Goal: Task Accomplishment & Management: Manage account settings

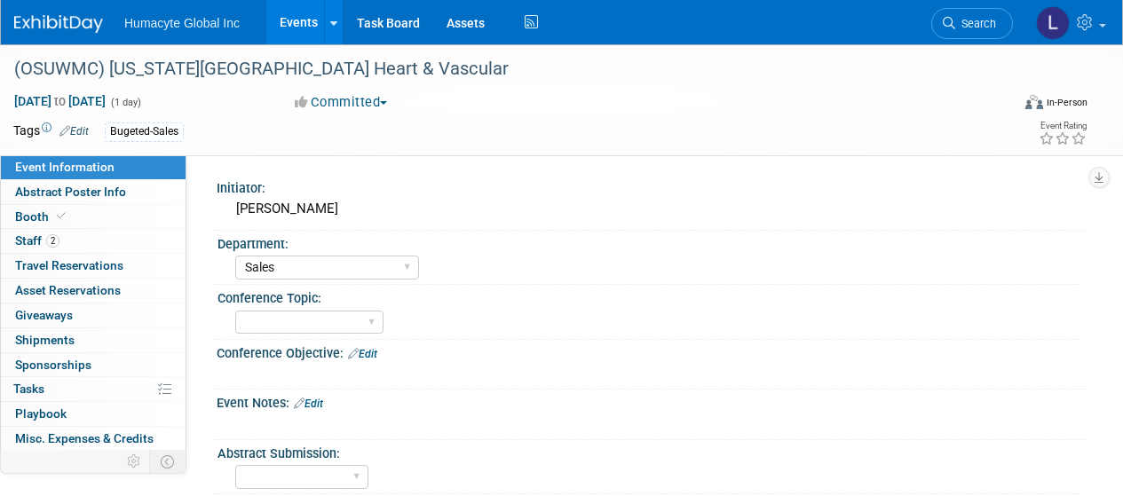
select select "Sales"
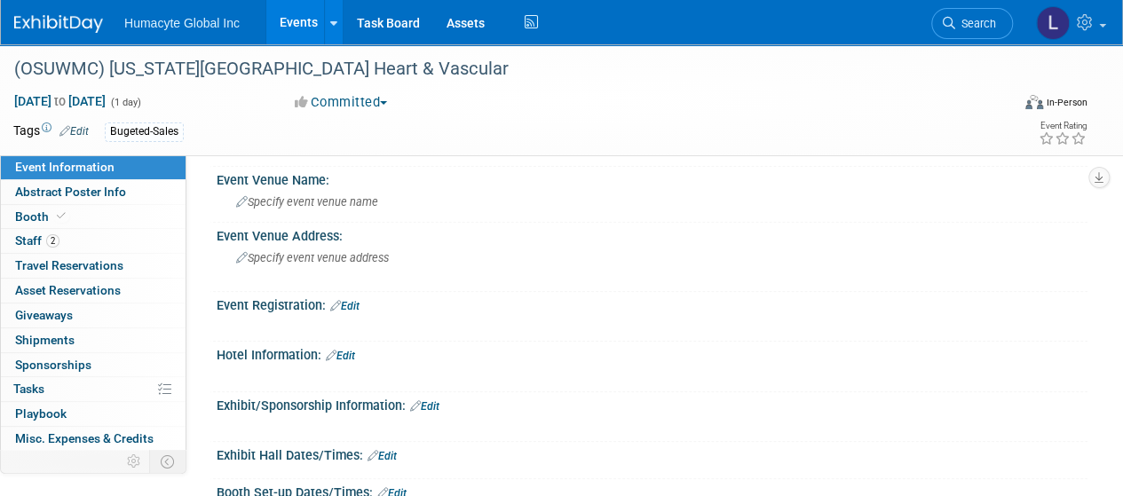
click at [289, 17] on link "Events" at bounding box center [298, 22] width 65 height 44
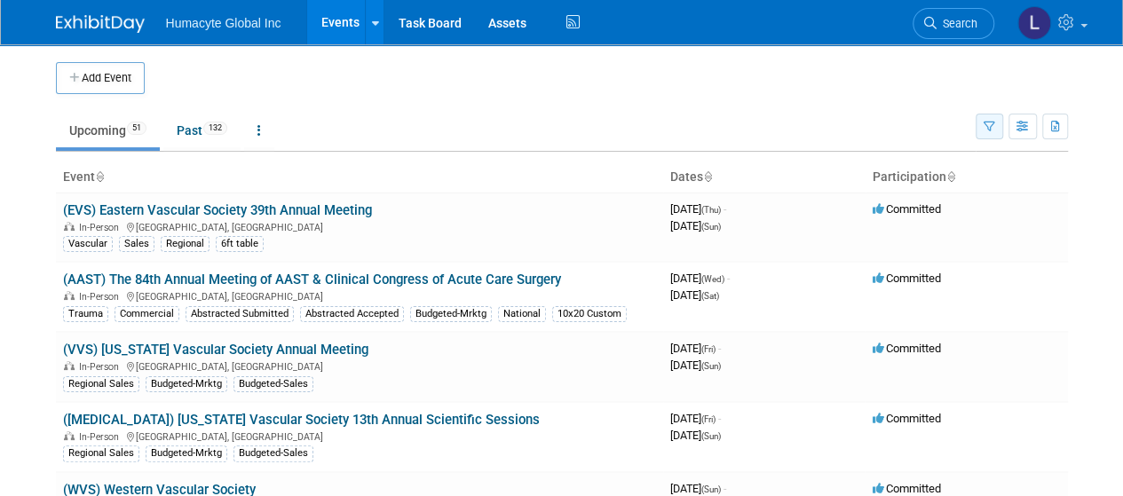
click at [994, 126] on icon "button" at bounding box center [990, 128] width 12 height 12
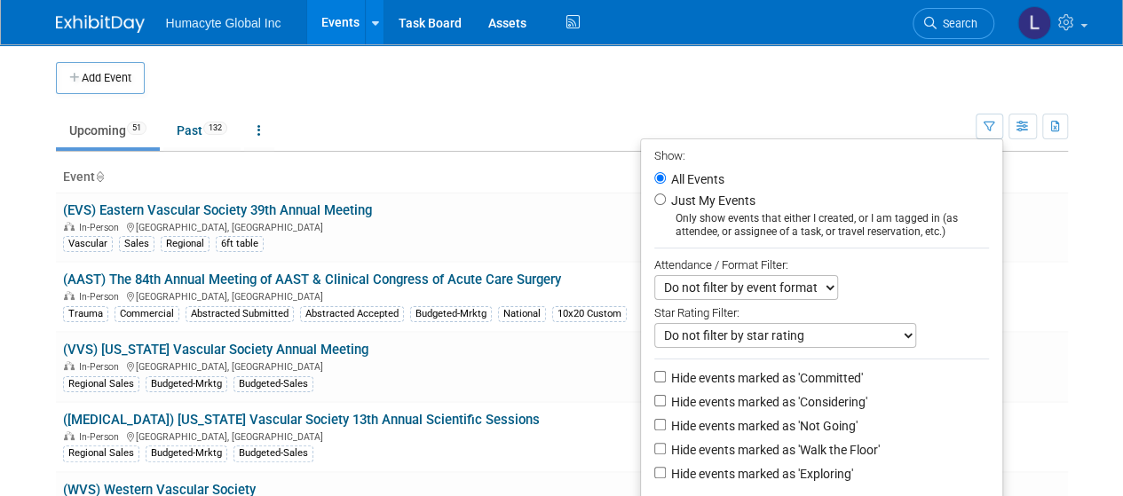
click at [797, 417] on label "Hide events marked as 'Not Going'" at bounding box center [763, 426] width 190 height 18
click at [666, 419] on input "Hide events marked as 'Not Going'" at bounding box center [660, 425] width 12 height 12
checkbox input "true"
click at [1043, 376] on td "Committed" at bounding box center [967, 367] width 202 height 70
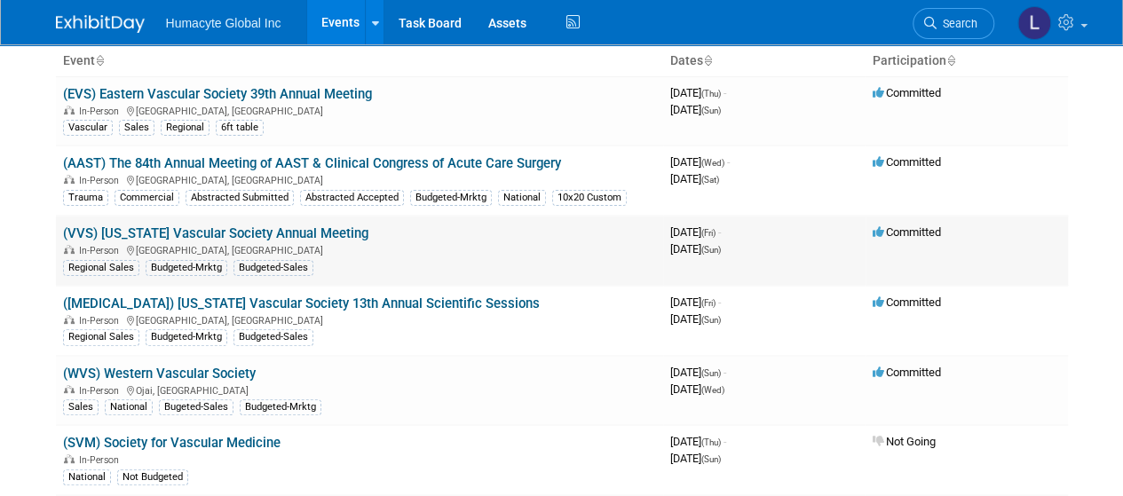
scroll to position [89, 0]
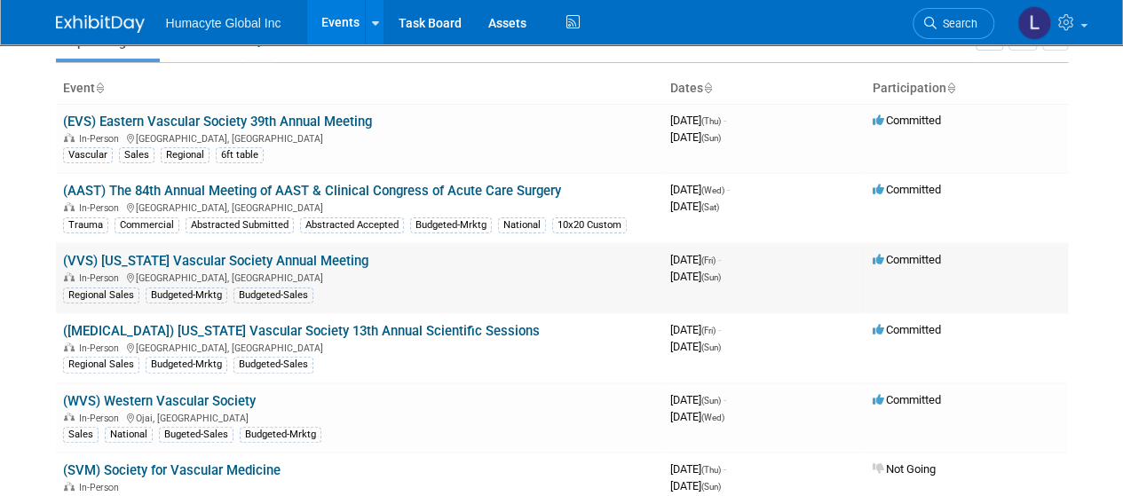
click at [246, 262] on link "(VVS) [US_STATE] Vascular Society Annual Meeting" at bounding box center [215, 261] width 305 height 16
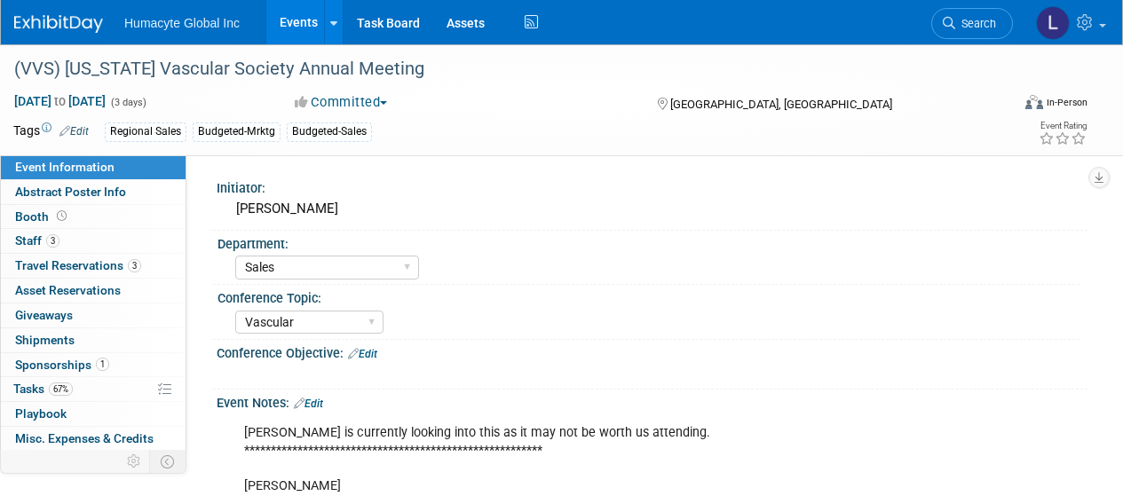
select select "Sales"
select select "Vascular"
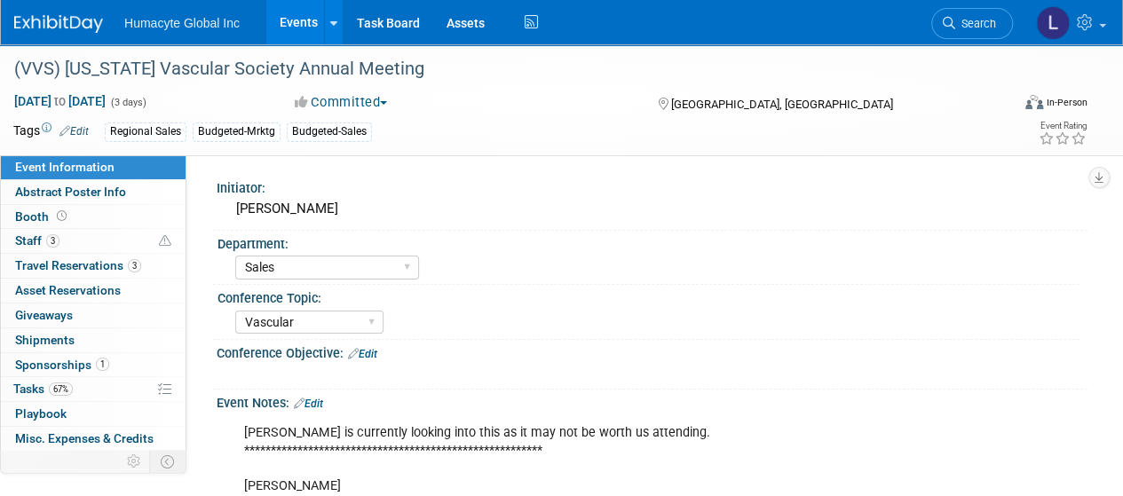
click at [75, 130] on link "Edit" at bounding box center [73, 131] width 29 height 12
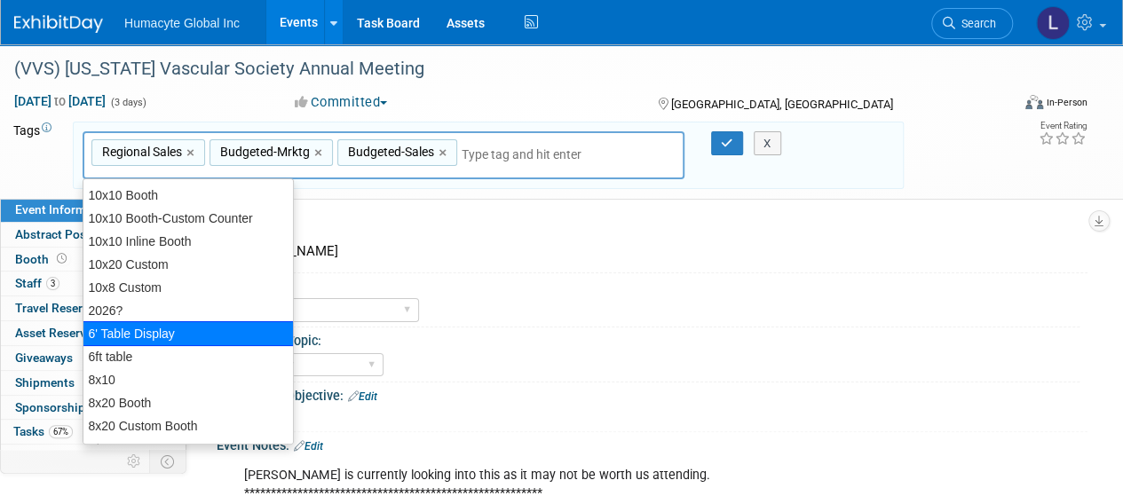
click at [142, 335] on div "6' Table Display" at bounding box center [189, 333] width 212 height 25
type input "Regional Sales, Budgeted-Mrktg, Budgeted-Sales, 6' Table Display"
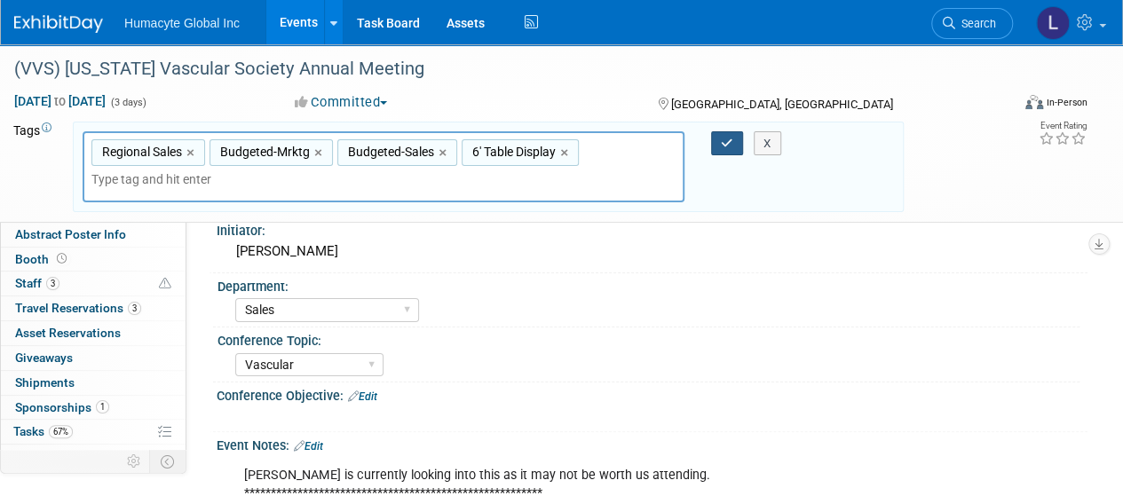
click at [716, 150] on button "button" at bounding box center [727, 143] width 32 height 25
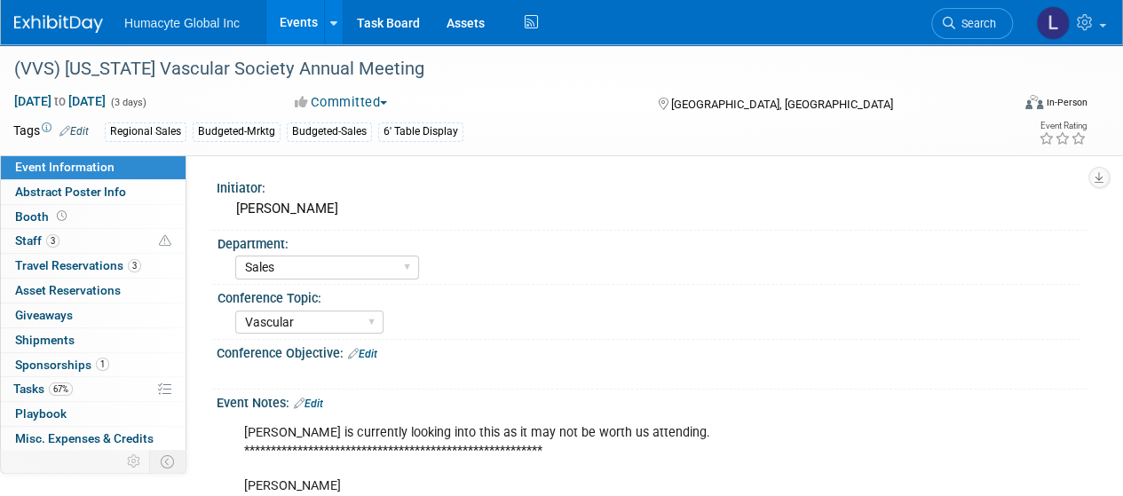
click at [295, 23] on link "Events" at bounding box center [298, 22] width 65 height 44
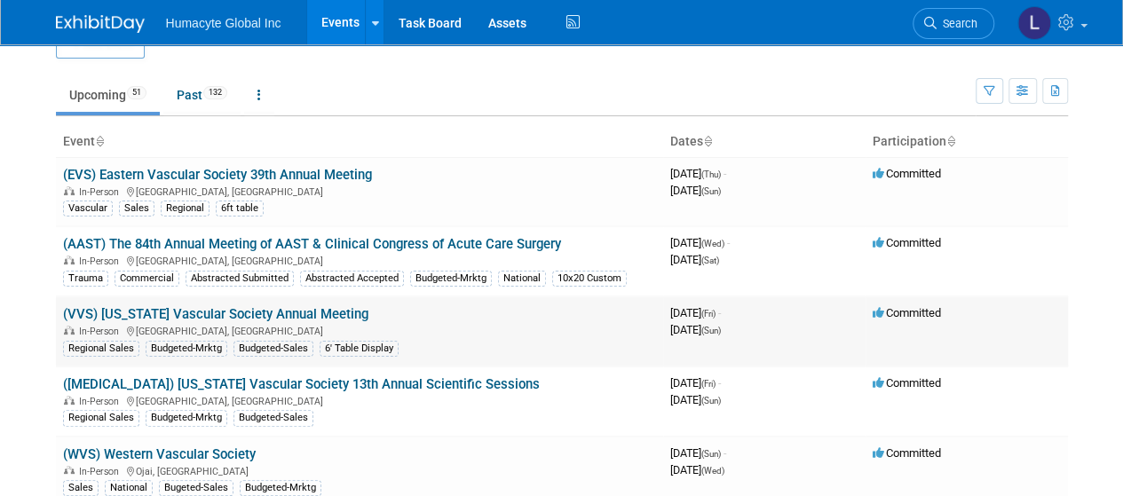
scroll to position [89, 0]
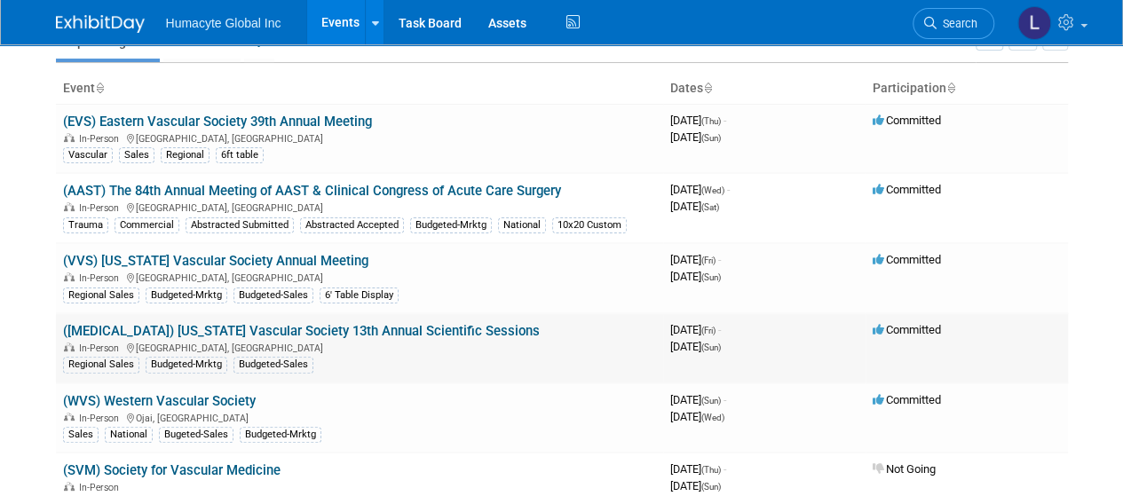
click at [338, 324] on link "([MEDICAL_DATA]) [US_STATE] Vascular Society 13th Annual Scientific Sessions" at bounding box center [301, 331] width 477 height 16
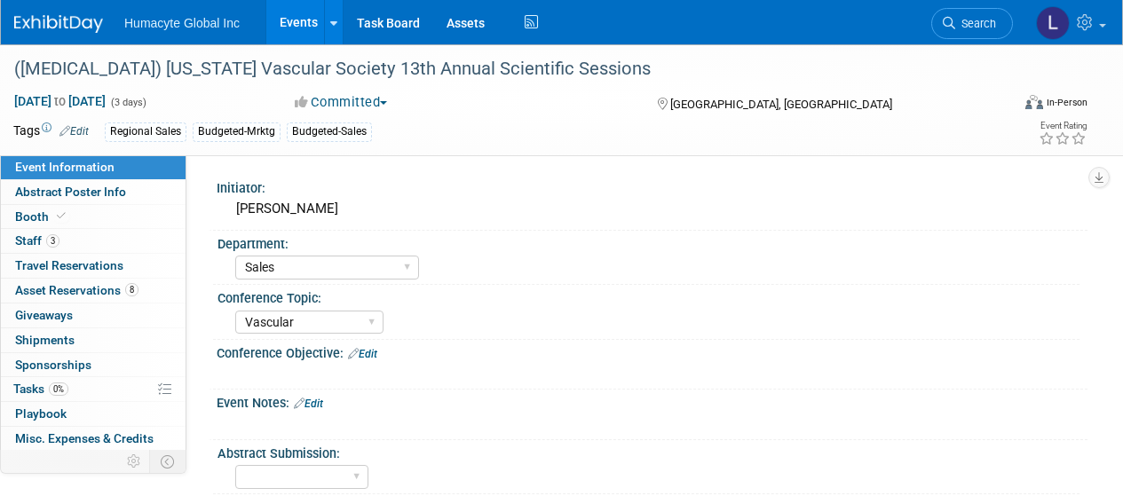
select select "Sales"
select select "Vascular"
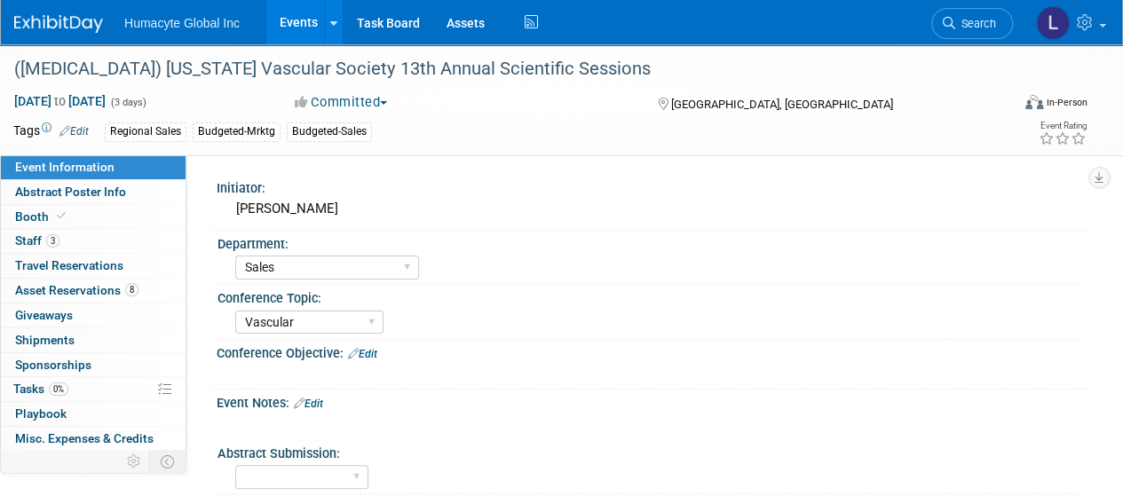
click at [83, 131] on link "Edit" at bounding box center [73, 131] width 29 height 12
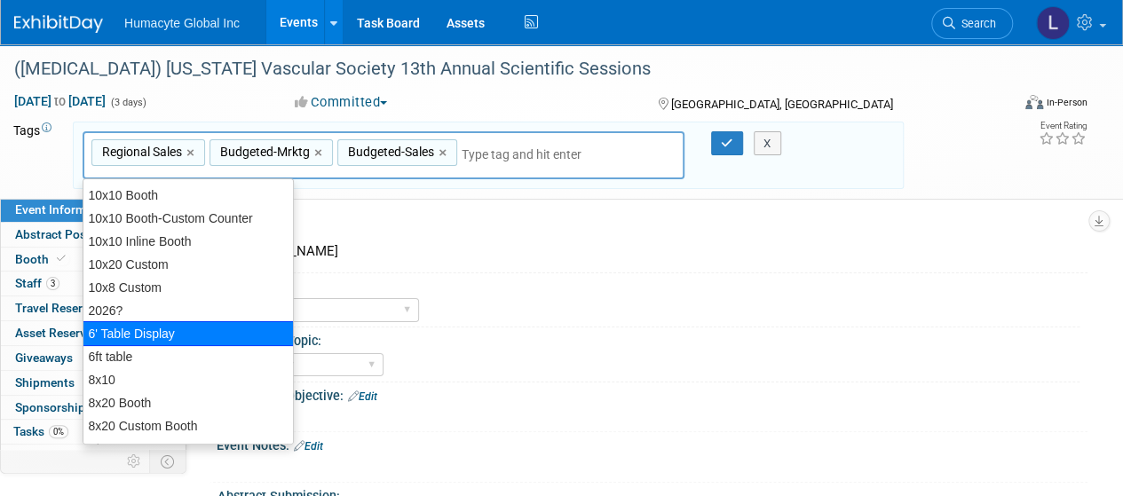
click at [115, 334] on div "6' Table Display" at bounding box center [189, 333] width 212 height 25
type input "Regional Sales, Budgeted-Mrktg, Budgeted-Sales, 6' Table Display"
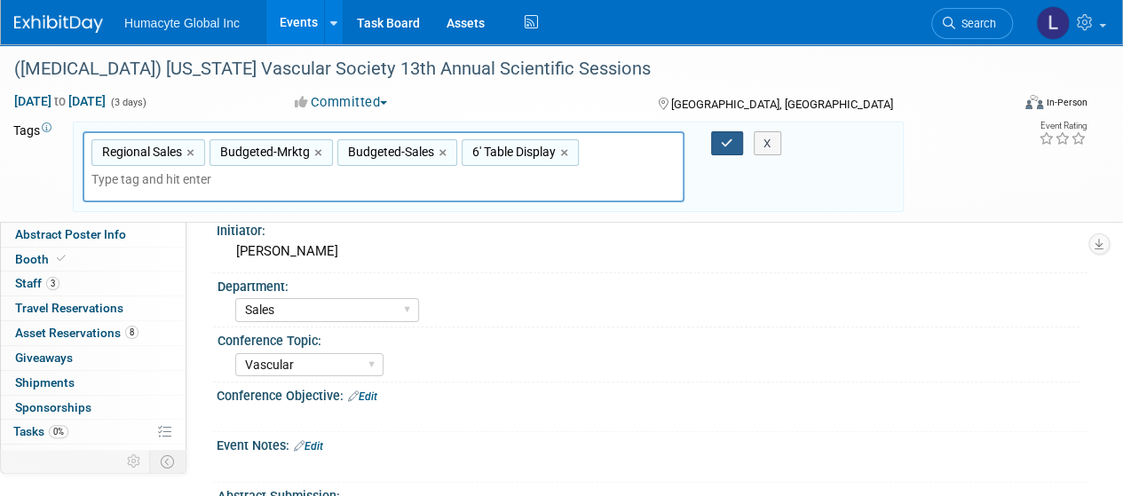
click at [727, 139] on icon "button" at bounding box center [727, 144] width 12 height 12
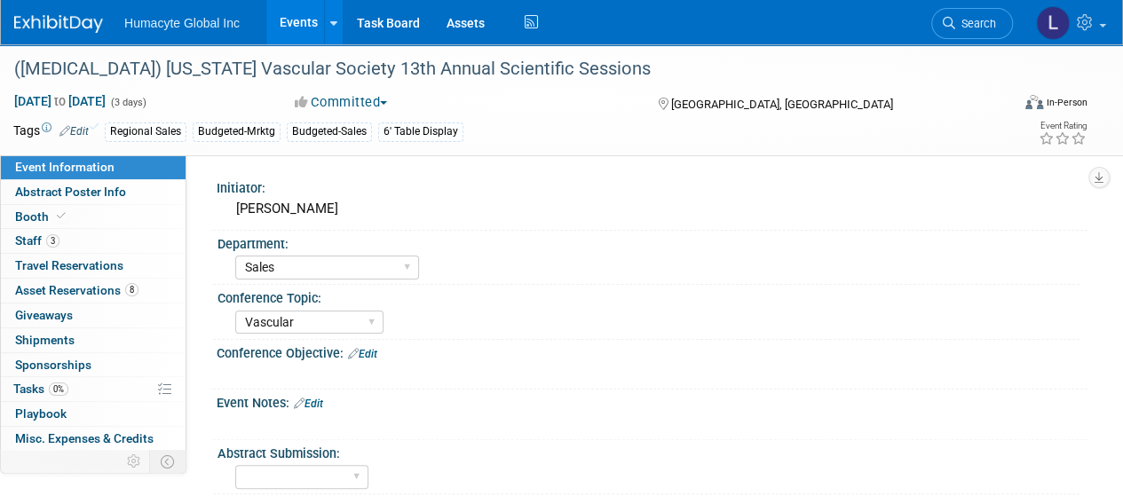
click at [293, 27] on link "Events" at bounding box center [298, 22] width 65 height 44
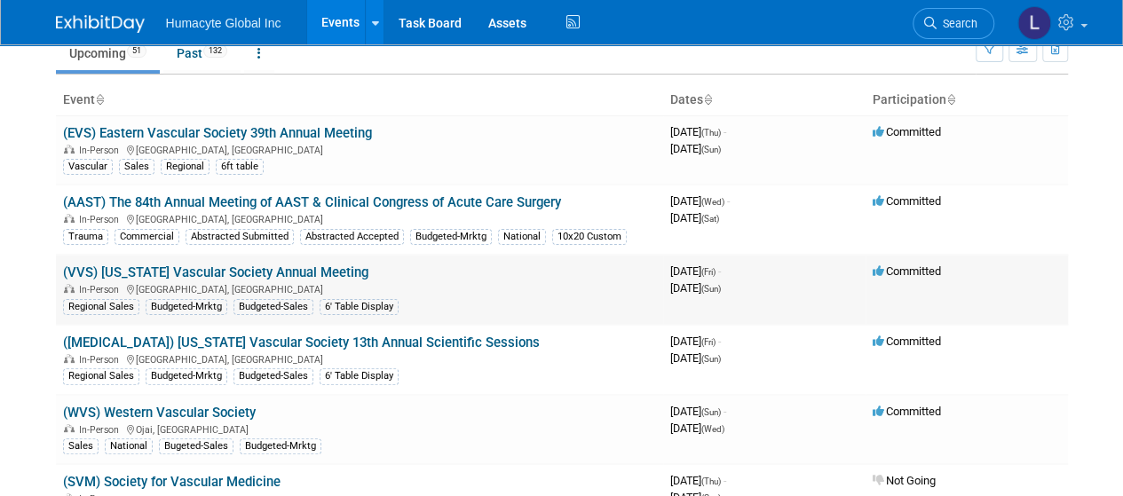
scroll to position [178, 0]
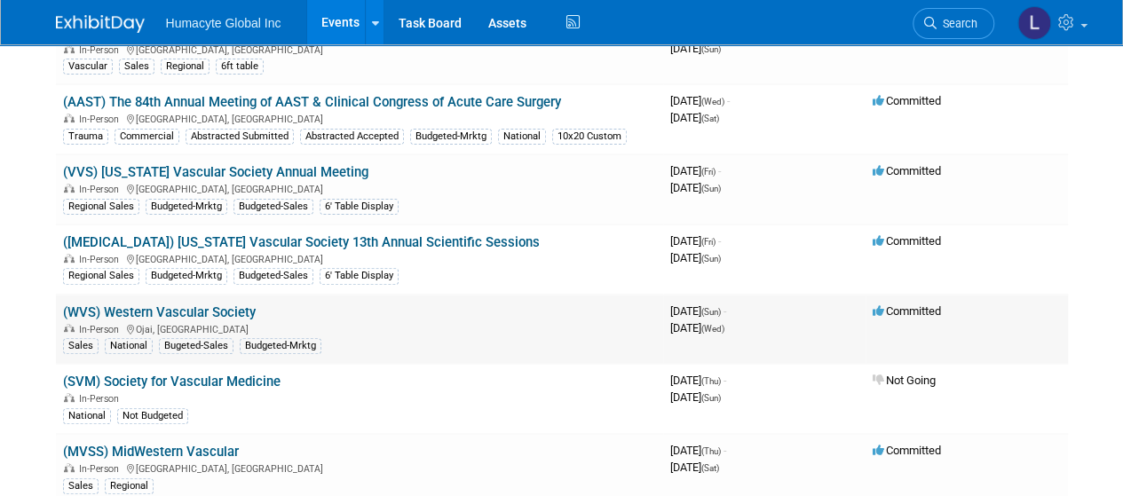
click at [250, 308] on link "(WVS) Western Vascular Society" at bounding box center [159, 313] width 193 height 16
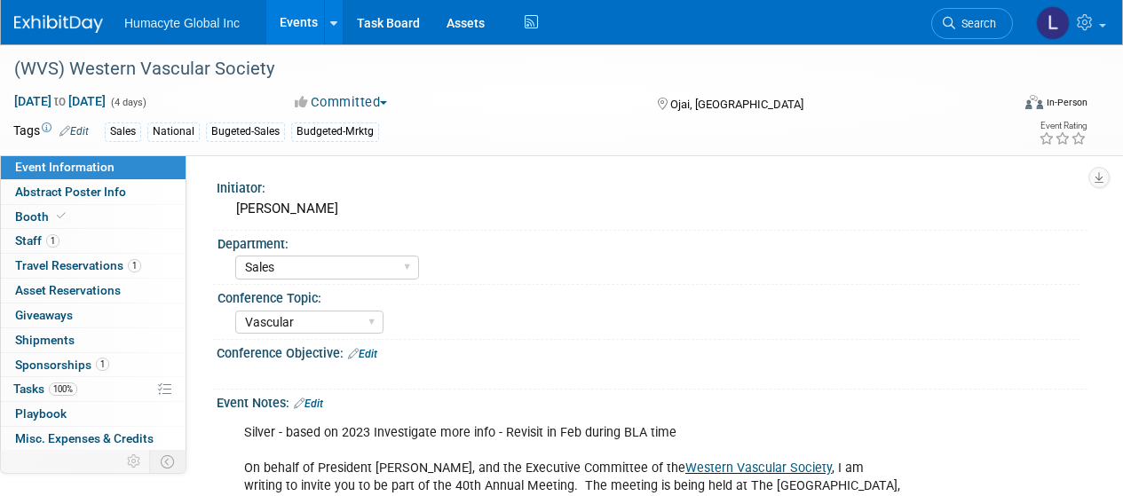
select select "Sales"
select select "Vascular"
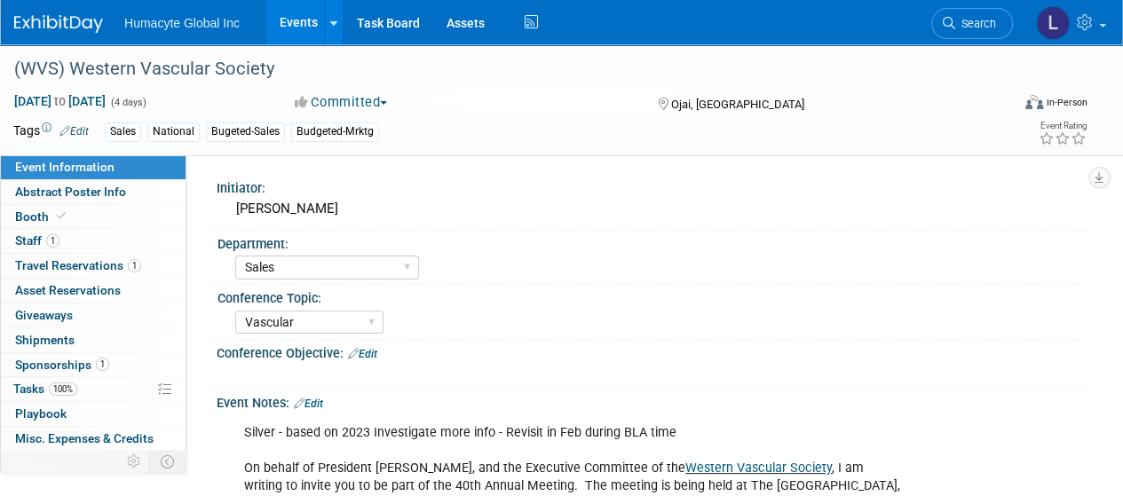
click at [76, 129] on link "Edit" at bounding box center [73, 131] width 29 height 12
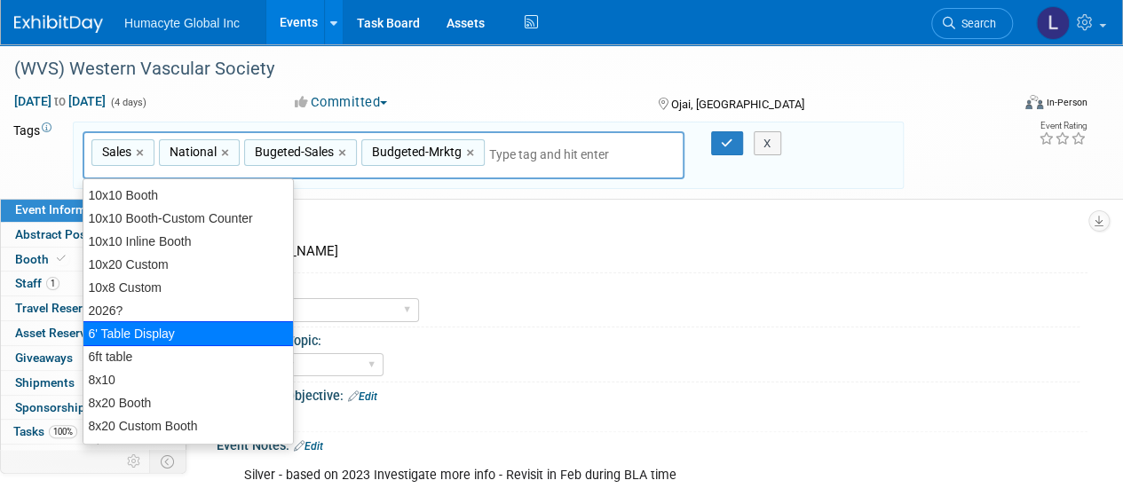
click at [143, 336] on div "6' Table Display" at bounding box center [189, 333] width 212 height 25
type input "Sales, National, Bugeted-Sales, Budgeted-Mrktg, 6' Table Display"
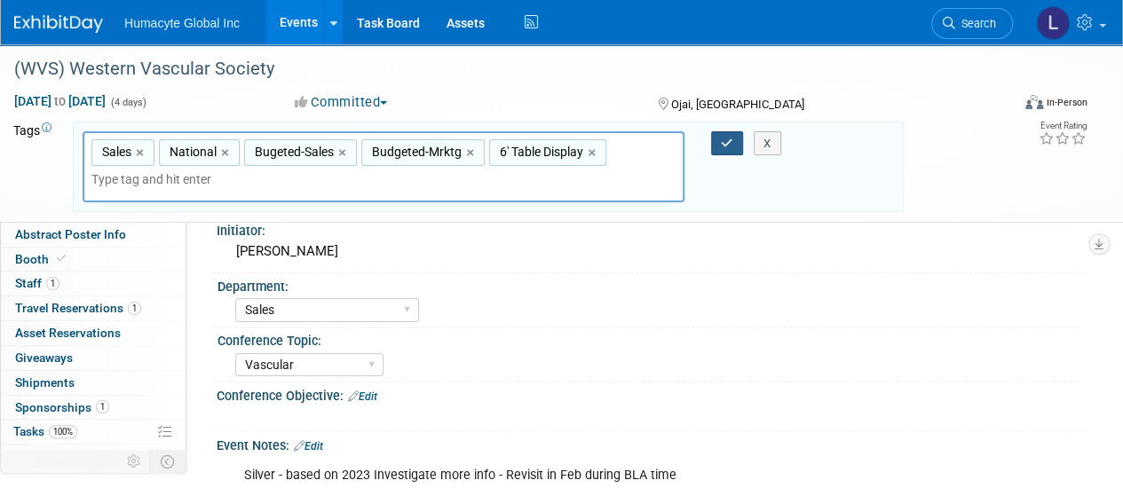
click at [729, 139] on icon "button" at bounding box center [727, 144] width 12 height 12
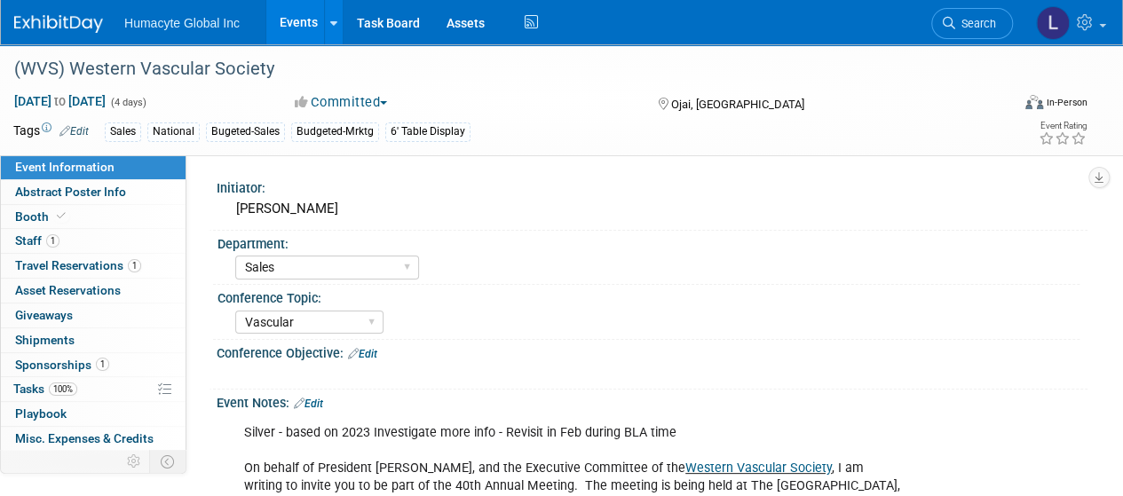
click at [289, 20] on link "Events" at bounding box center [298, 22] width 65 height 44
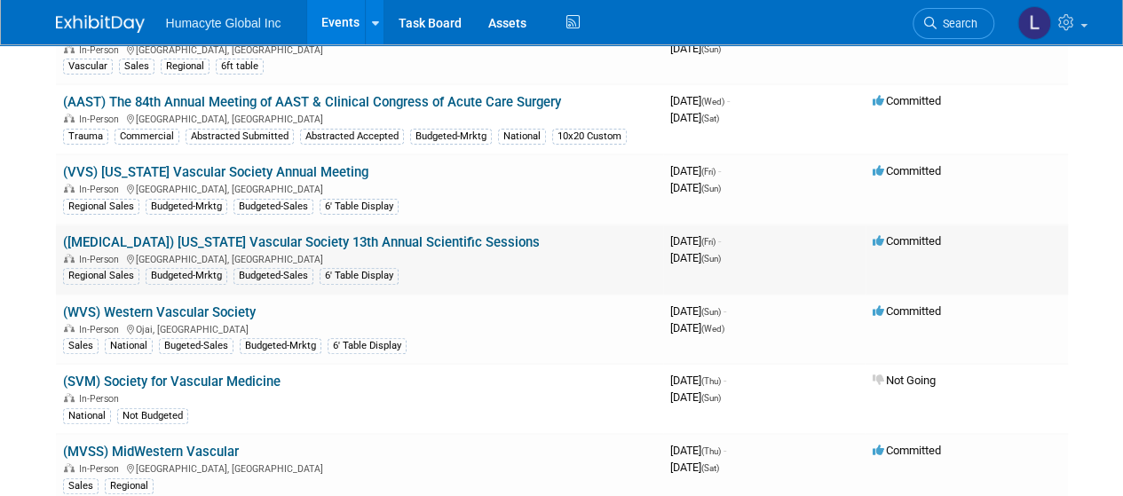
scroll to position [266, 0]
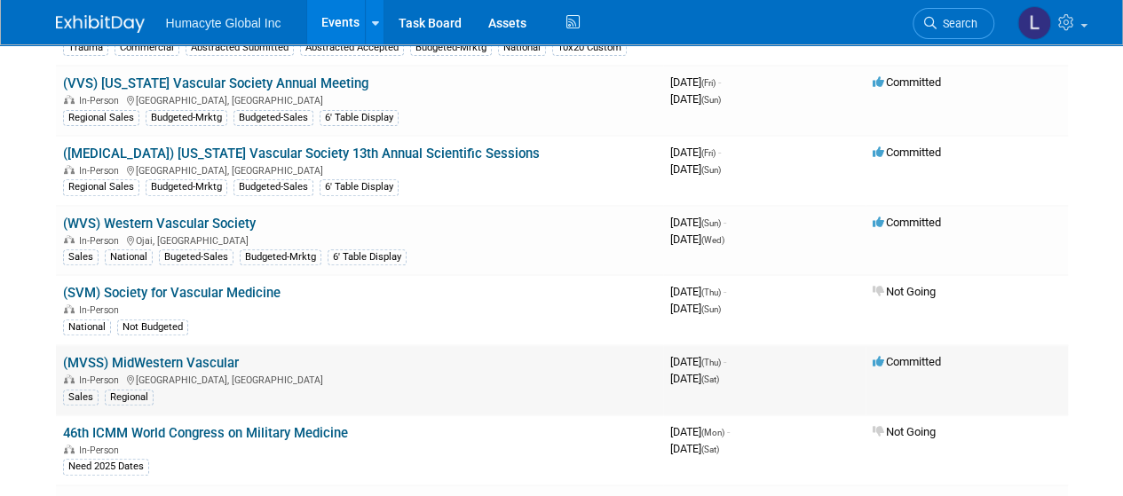
click at [172, 356] on link "(MVSS) MidWestern Vascular" at bounding box center [151, 363] width 176 height 16
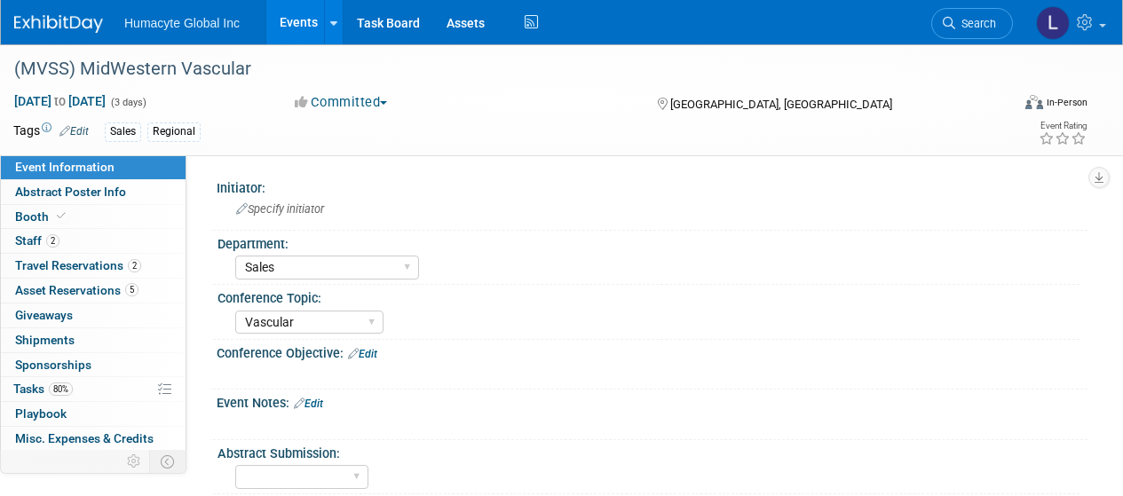
select select "Sales"
select select "Vascular"
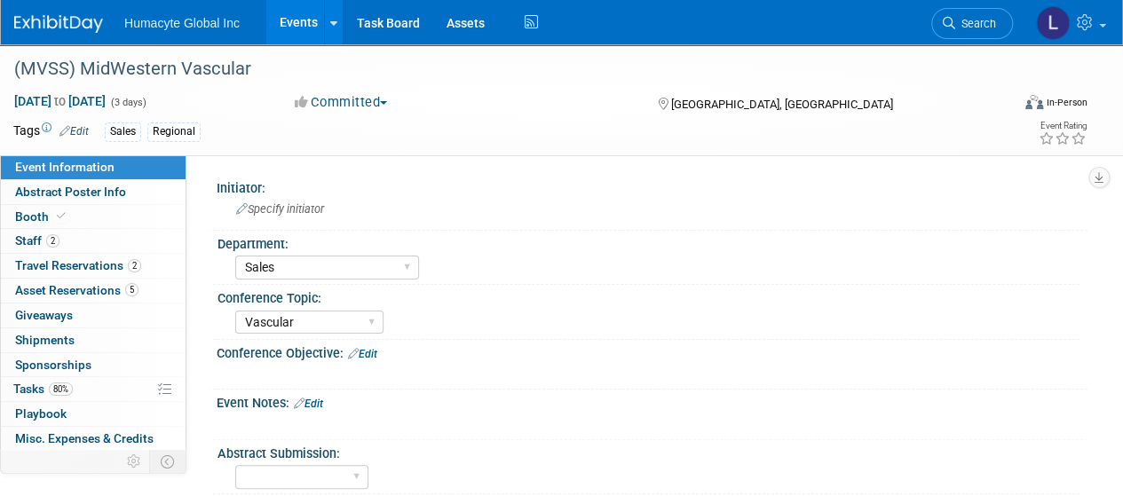
click at [69, 131] on icon at bounding box center [64, 131] width 11 height 12
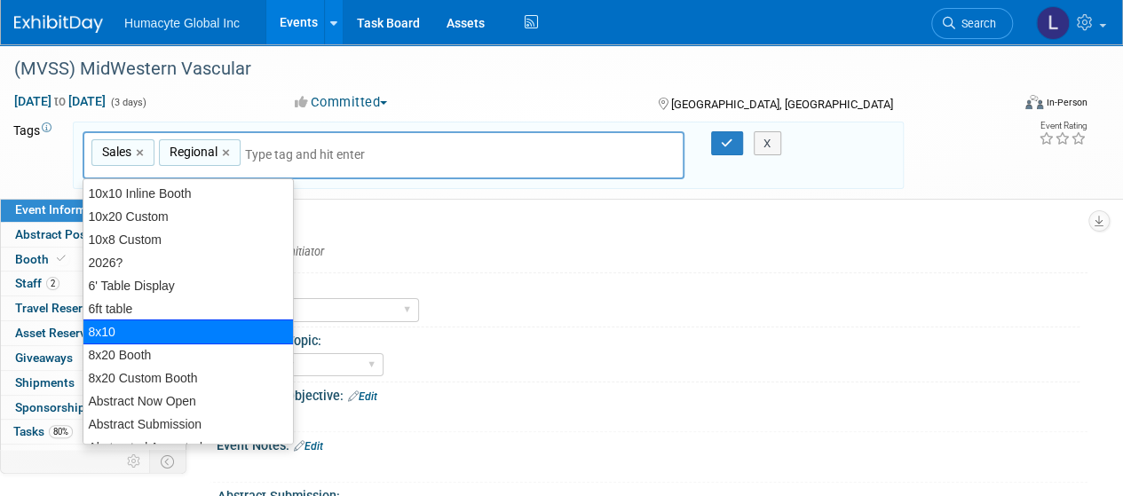
scroll to position [89, 0]
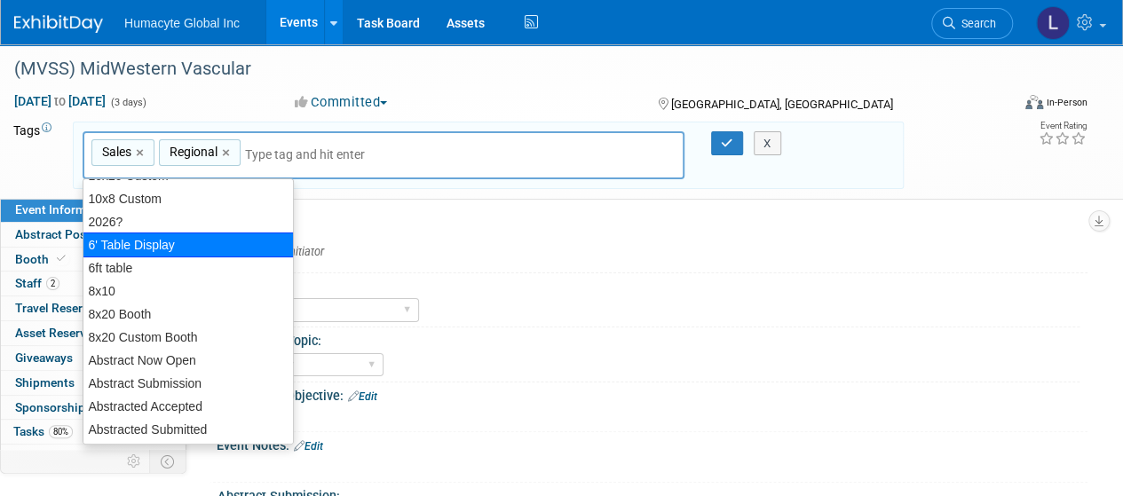
click at [123, 240] on div "6' Table Display" at bounding box center [189, 245] width 212 height 25
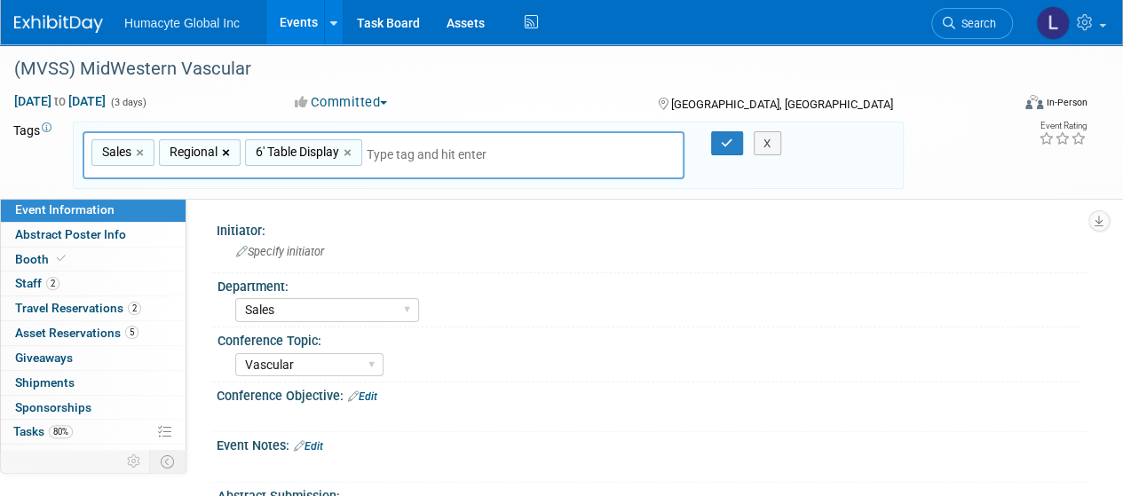
click at [231, 148] on link "×" at bounding box center [228, 153] width 12 height 20
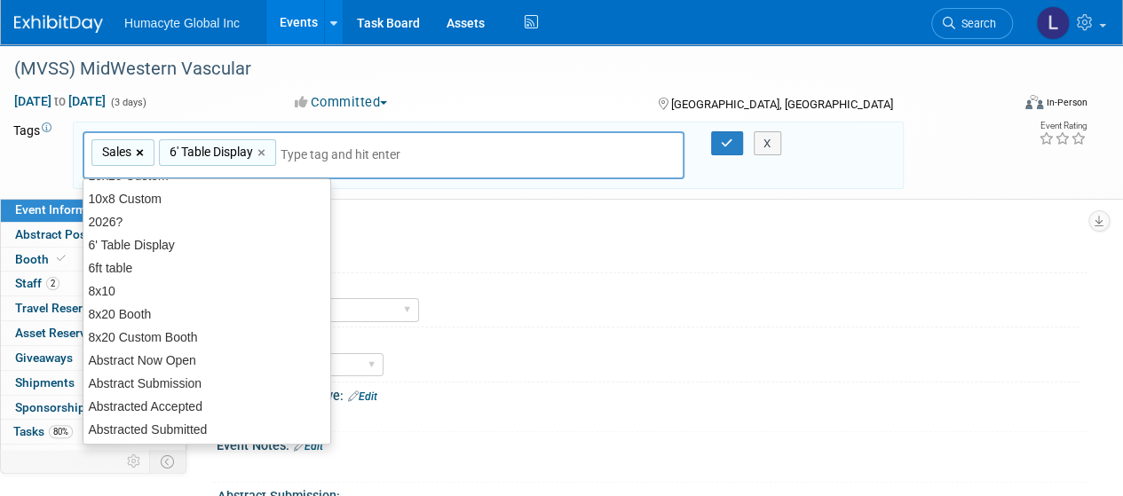
click at [137, 152] on link "×" at bounding box center [142, 153] width 12 height 20
type input "6' Table Display"
click at [234, 164] on div "6' Table Display 6' Table Display ×" at bounding box center [384, 155] width 602 height 49
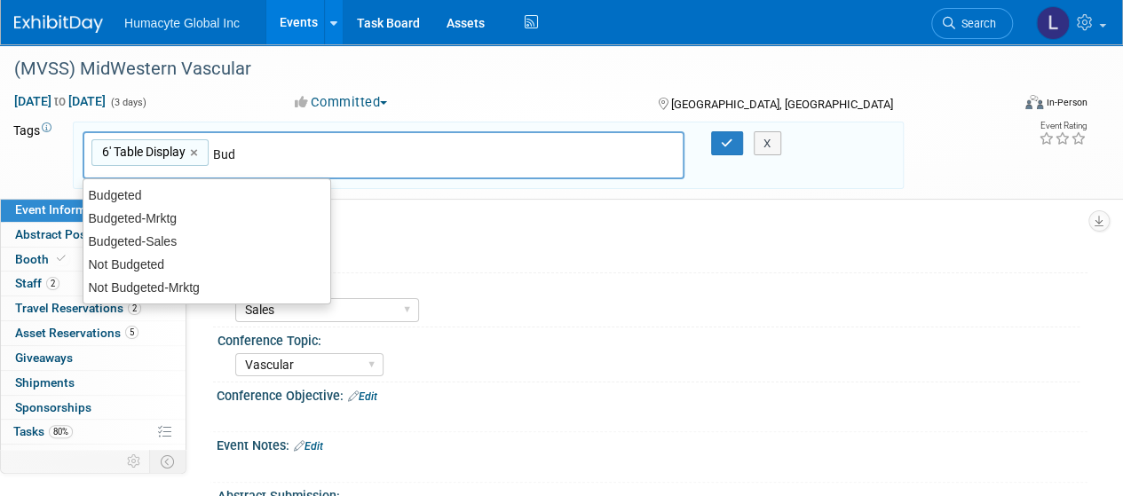
scroll to position [0, 0]
type input "Budget"
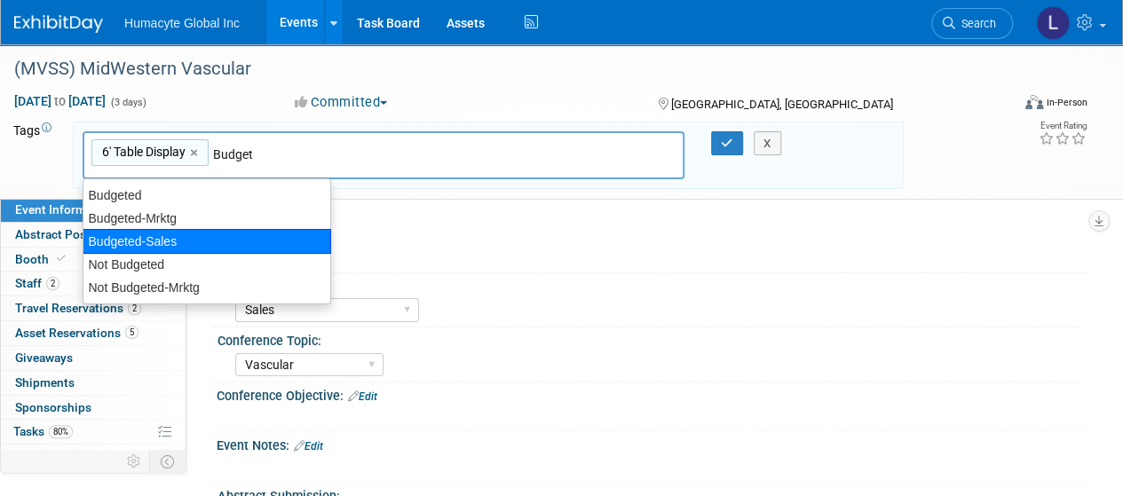
click at [176, 234] on div "Budgeted-Sales" at bounding box center [207, 241] width 249 height 25
type input "6' Table Display, Budgeted-Sales"
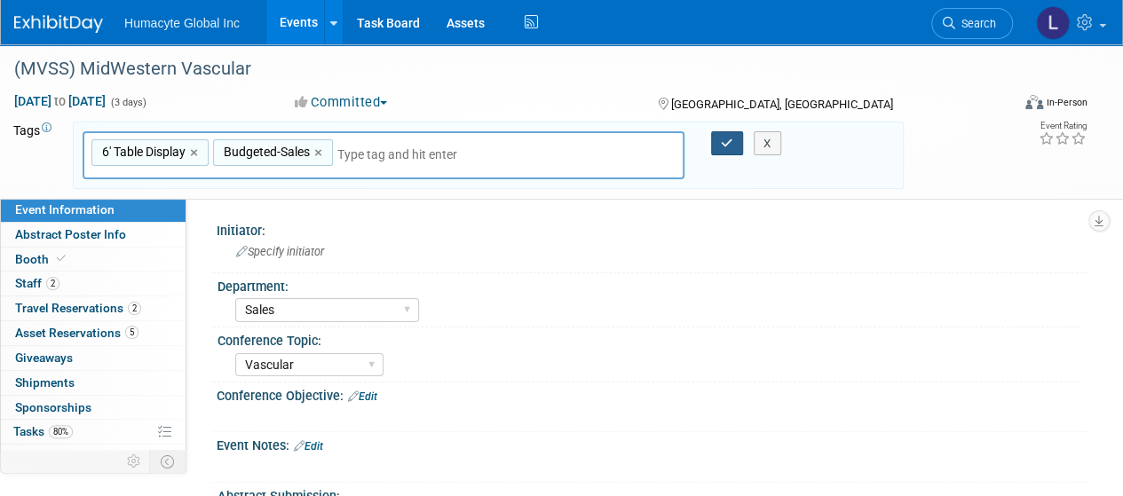
click at [727, 145] on icon "button" at bounding box center [727, 144] width 12 height 12
click at [0, 0] on div at bounding box center [0, 0] width 0 height 0
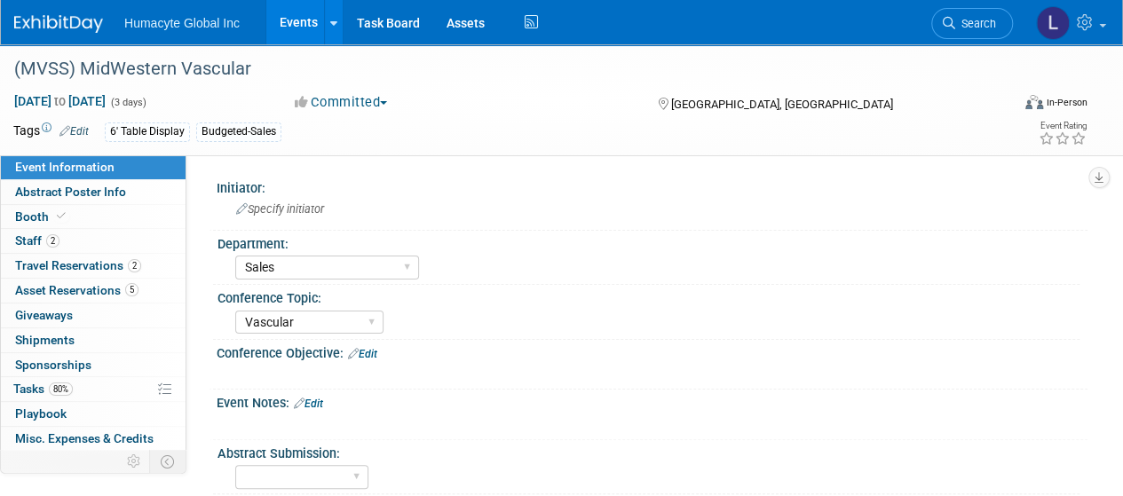
click at [291, 22] on link "Events" at bounding box center [298, 22] width 65 height 44
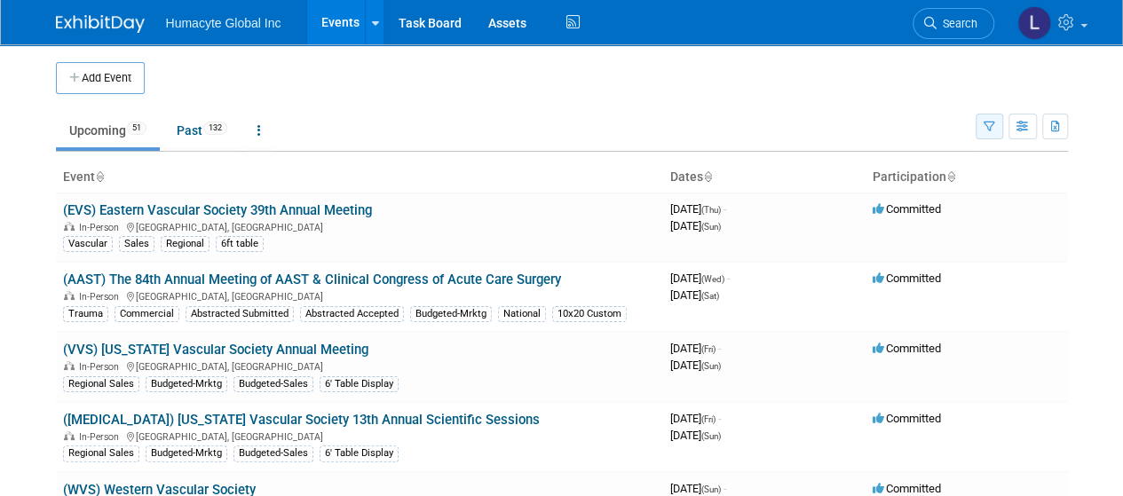
click at [996, 128] on button "button" at bounding box center [990, 127] width 28 height 26
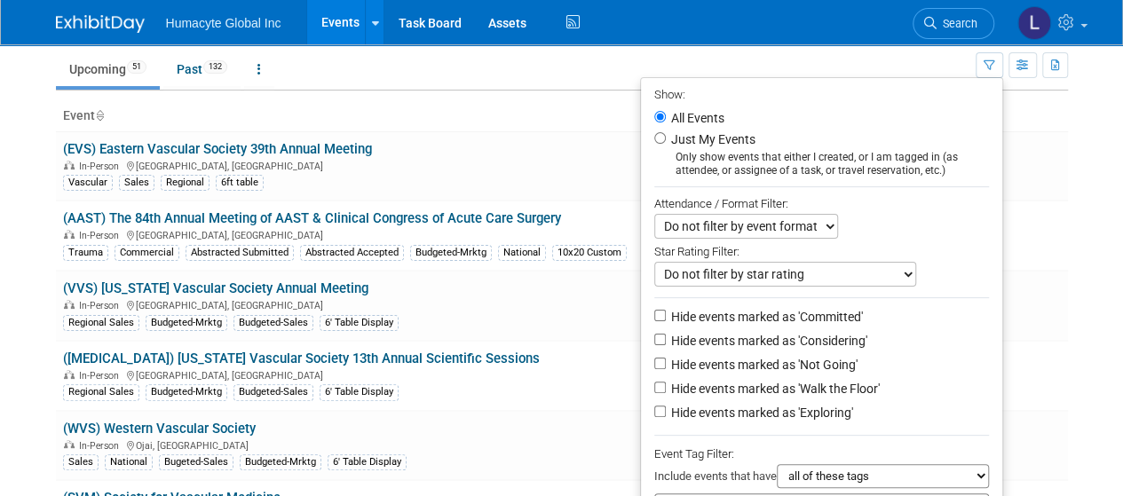
scroll to position [89, 0]
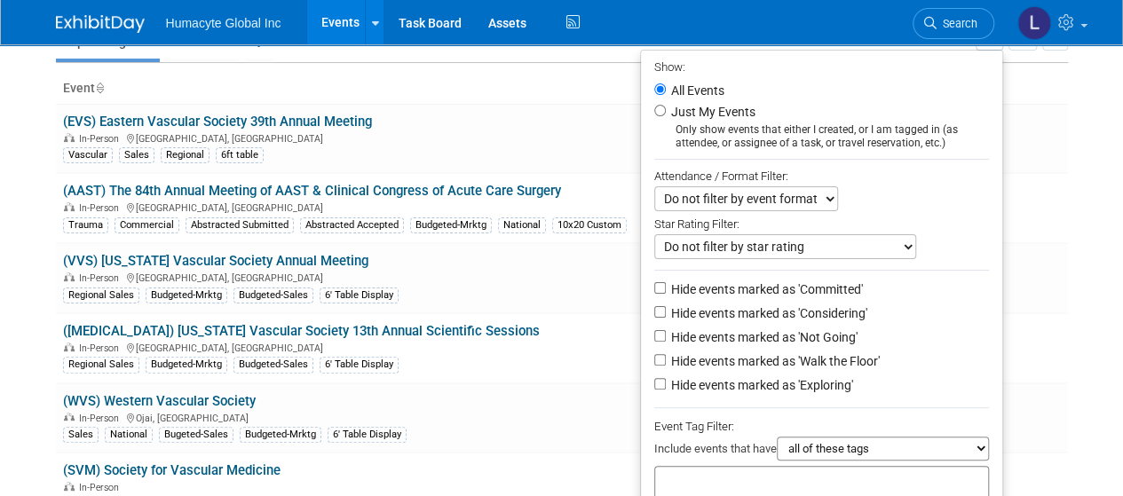
click at [812, 340] on label "Hide events marked as 'Not Going'" at bounding box center [763, 338] width 190 height 18
click at [666, 340] on input "Hide events marked as 'Not Going'" at bounding box center [660, 336] width 12 height 12
checkbox input "true"
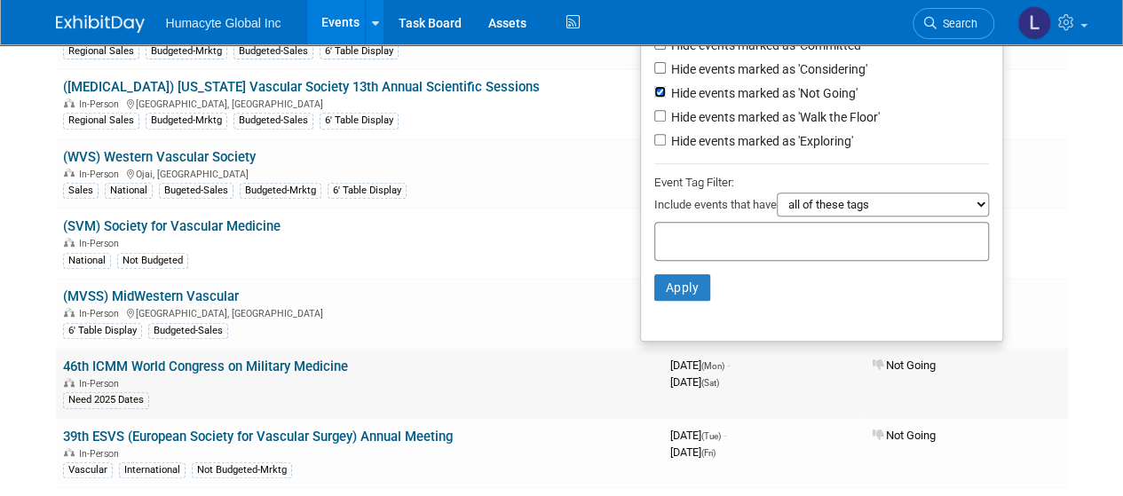
scroll to position [355, 0]
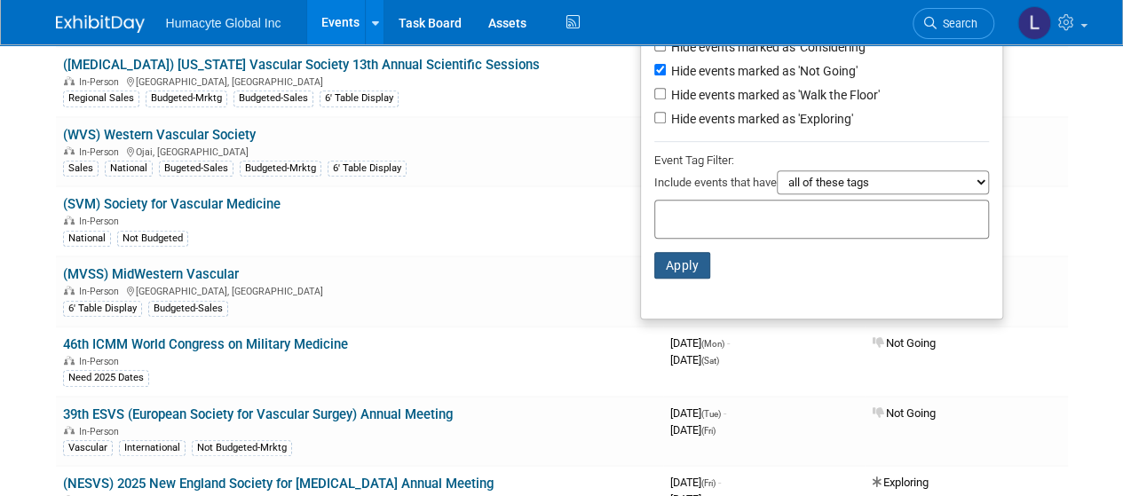
click at [662, 262] on button "Apply" at bounding box center [682, 265] width 57 height 27
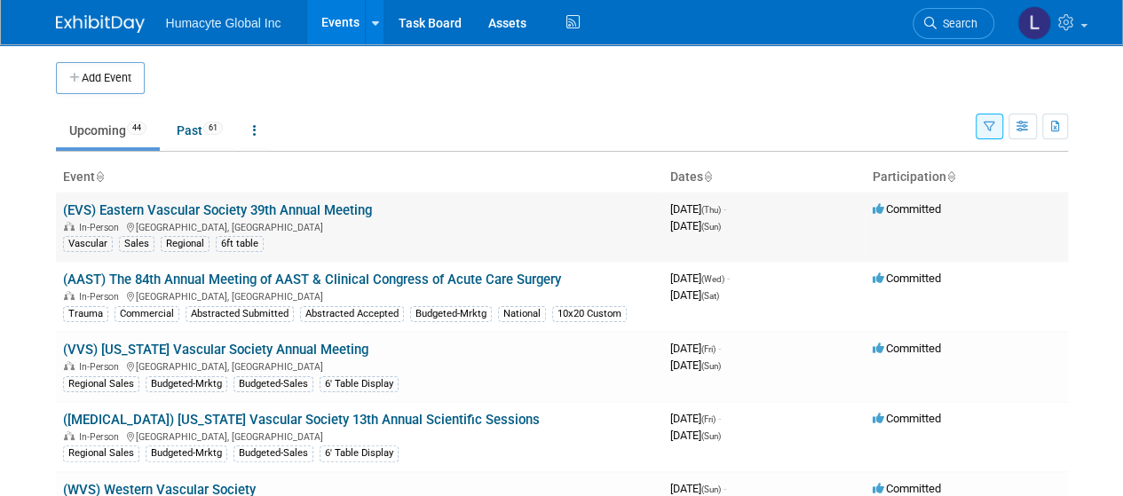
click at [282, 212] on link "(EVS) Eastern Vascular Society 39th Annual Meeting" at bounding box center [217, 210] width 309 height 16
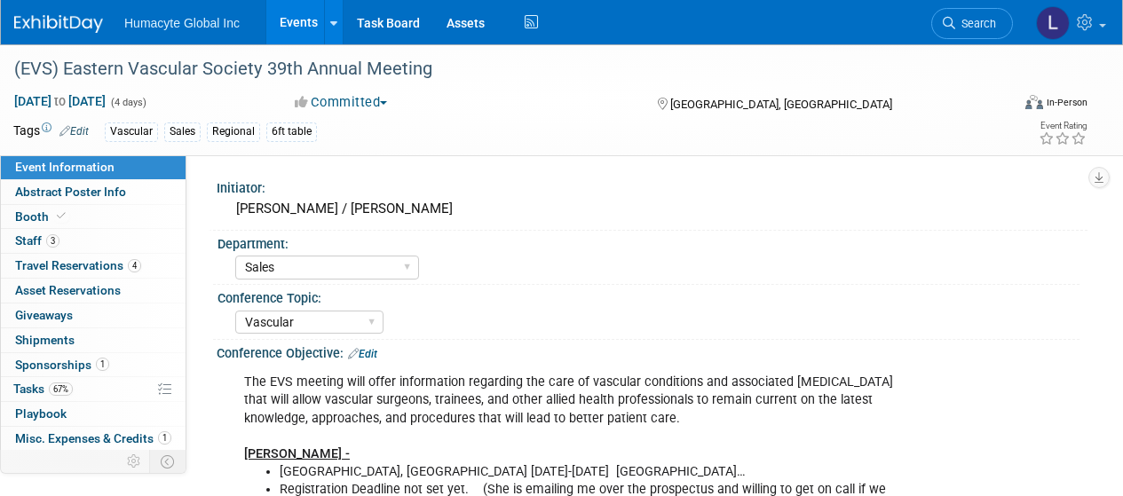
select select "Sales"
select select "Vascular"
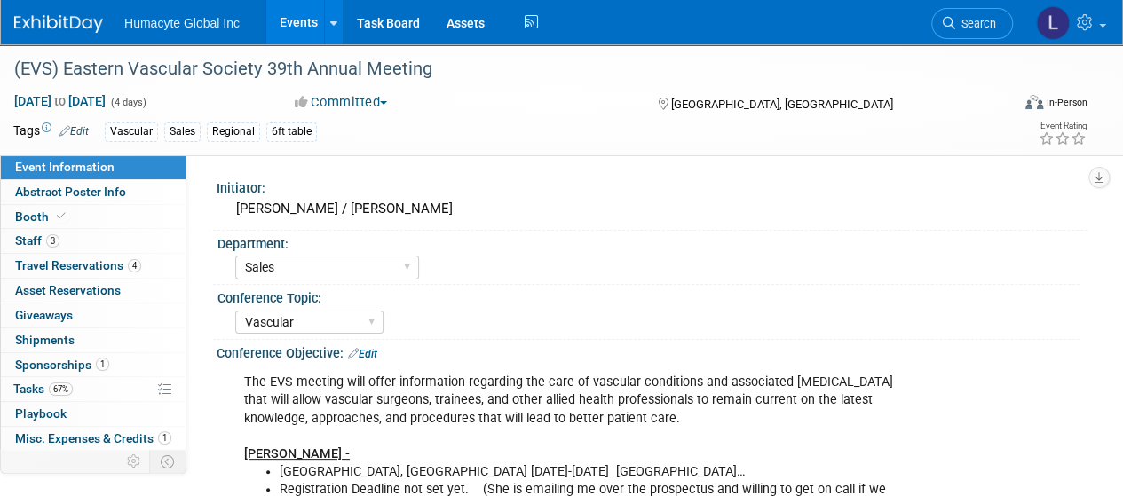
click at [294, 132] on div "6ft table" at bounding box center [291, 132] width 51 height 19
click at [83, 122] on td "Tags Edit" at bounding box center [50, 132] width 75 height 20
click at [82, 128] on link "Edit" at bounding box center [73, 131] width 29 height 12
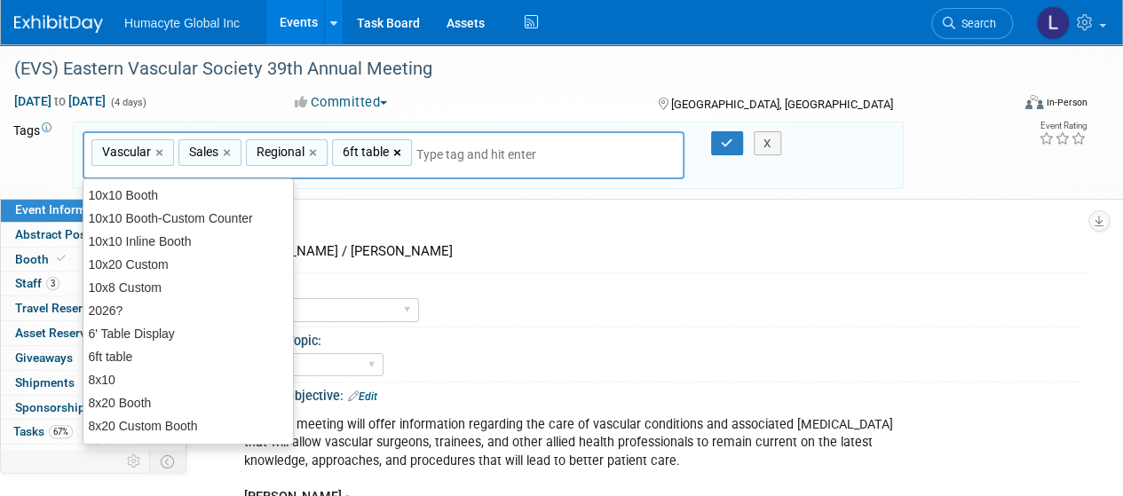
click at [396, 151] on link "×" at bounding box center [399, 153] width 12 height 20
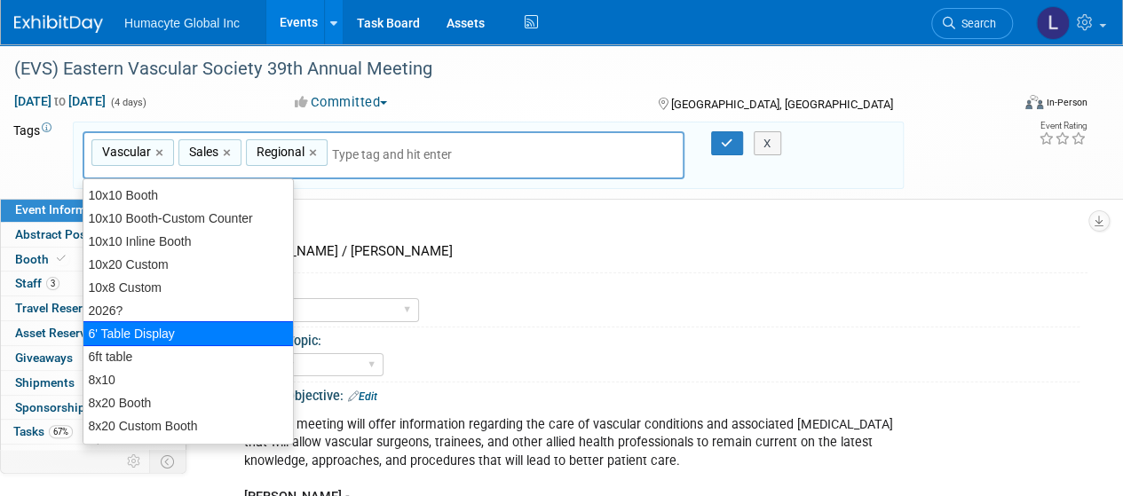
click at [126, 333] on div "6' Table Display" at bounding box center [189, 333] width 212 height 25
type input "Vascular, Sales, Regional, 6' Table Display"
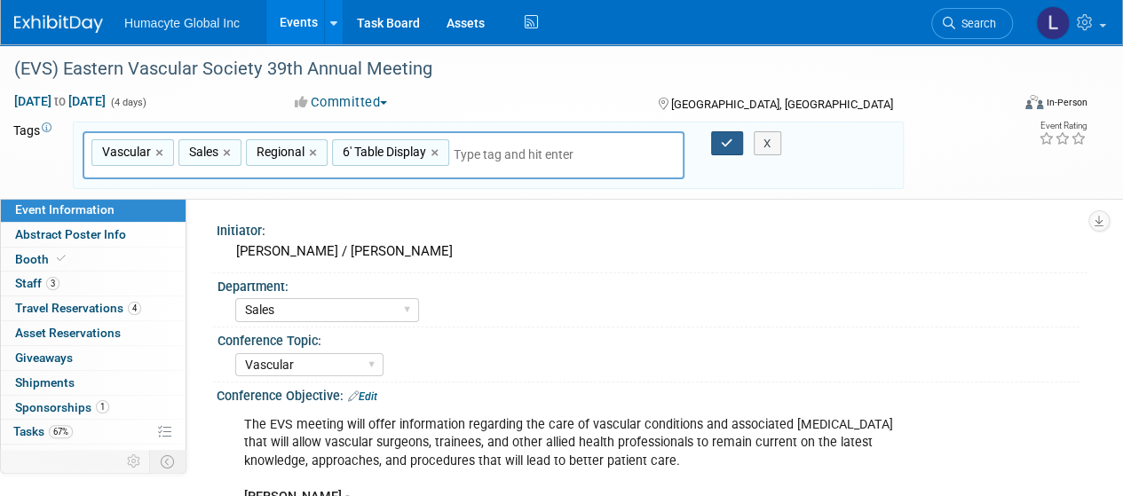
click at [728, 146] on icon "button" at bounding box center [727, 144] width 12 height 12
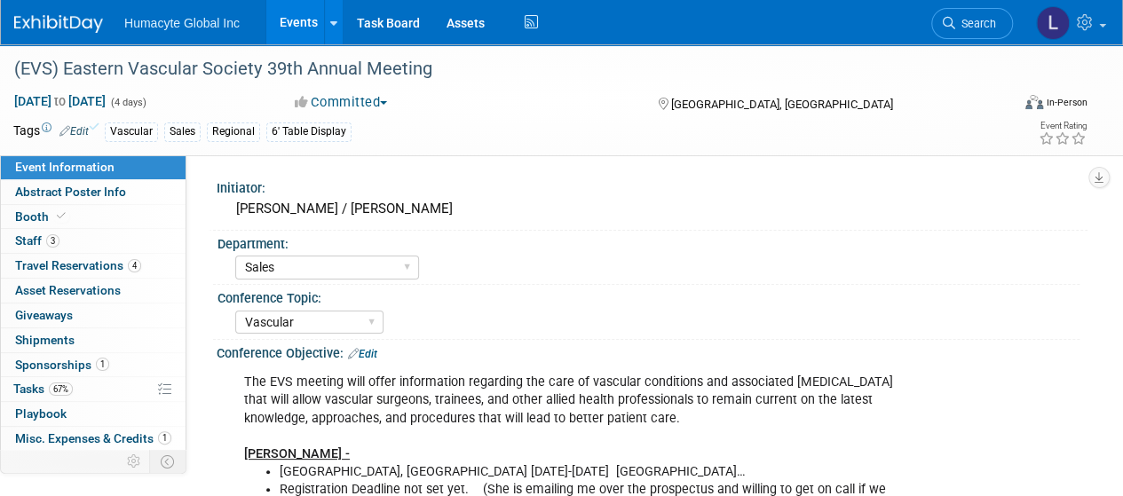
drag, startPoint x: 194, startPoint y: 127, endPoint x: 186, endPoint y: 129, distance: 9.1
click at [195, 127] on div "Sales" at bounding box center [182, 132] width 36 height 19
click at [74, 127] on link "Edit" at bounding box center [73, 131] width 29 height 12
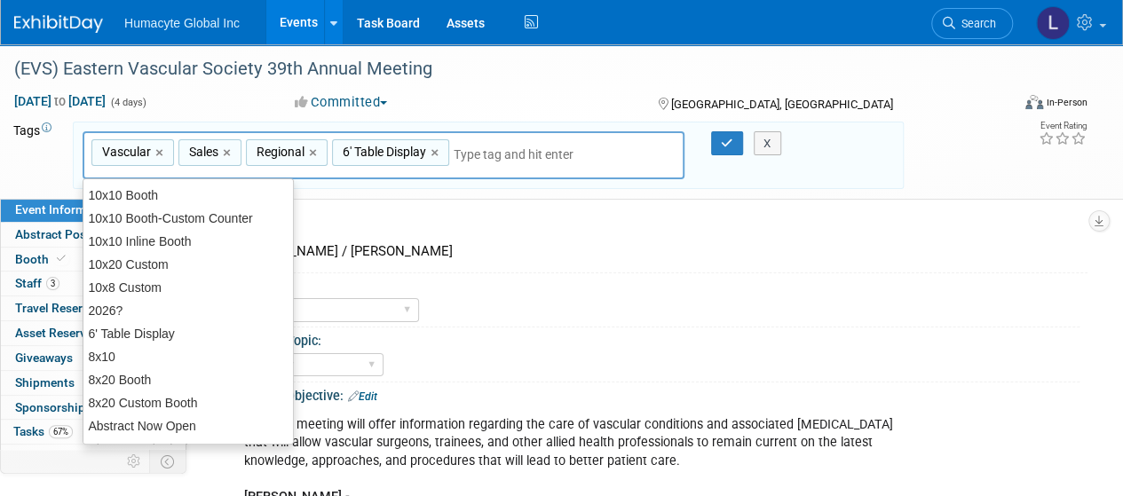
click at [221, 151] on div "Sales ×" at bounding box center [209, 153] width 63 height 28
type input "Sales"
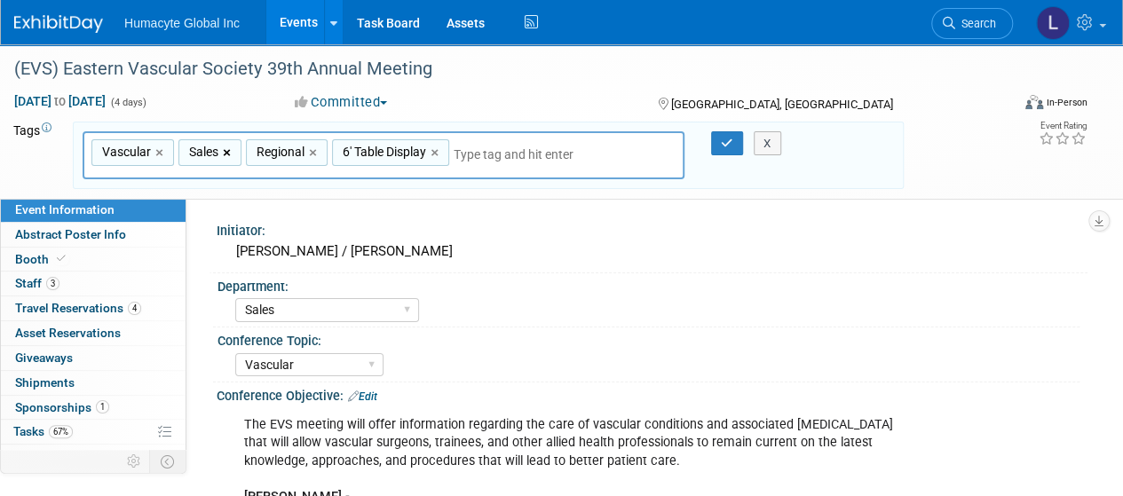
click at [224, 151] on link "×" at bounding box center [229, 153] width 12 height 20
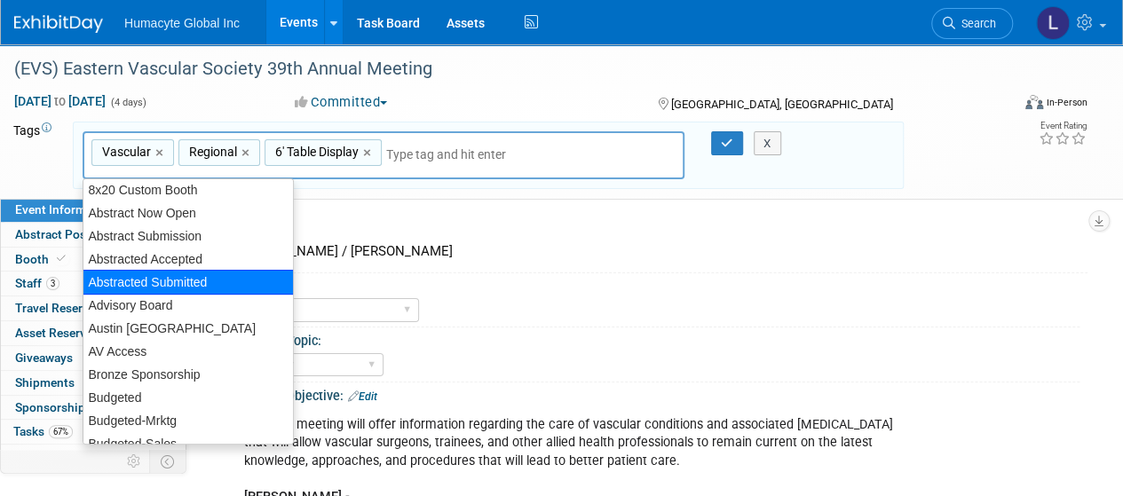
scroll to position [266, 0]
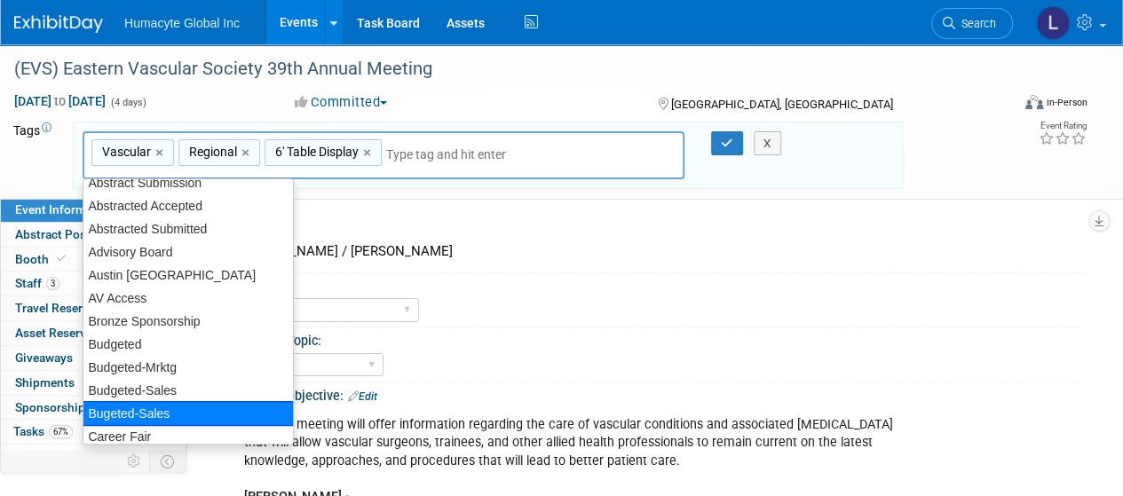
click at [165, 408] on div "Bugeted-Sales" at bounding box center [189, 413] width 212 height 25
type input "Vascular, Regional, 6' Table Display, Bugeted-Sales"
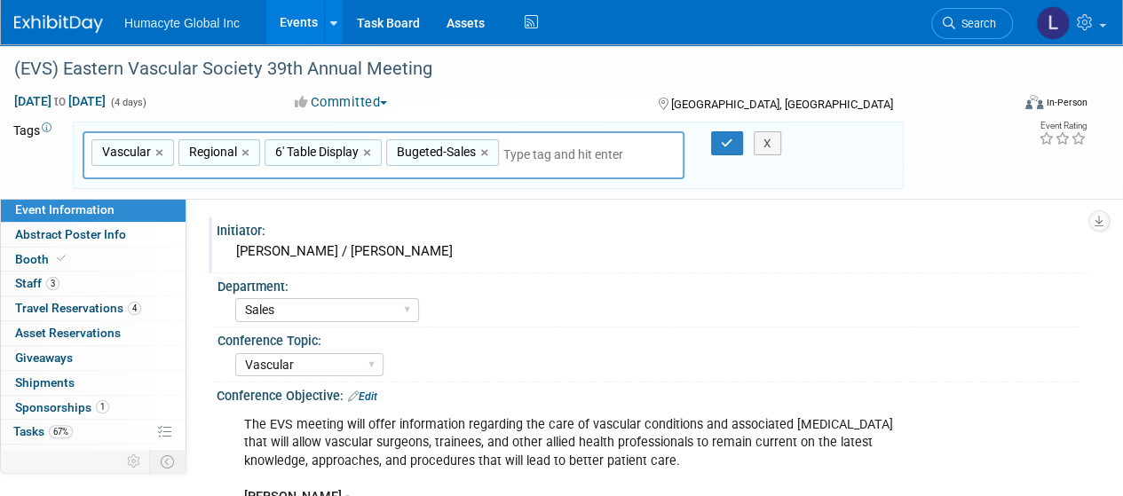
click at [540, 219] on div "Initiator:" at bounding box center [652, 229] width 871 height 22
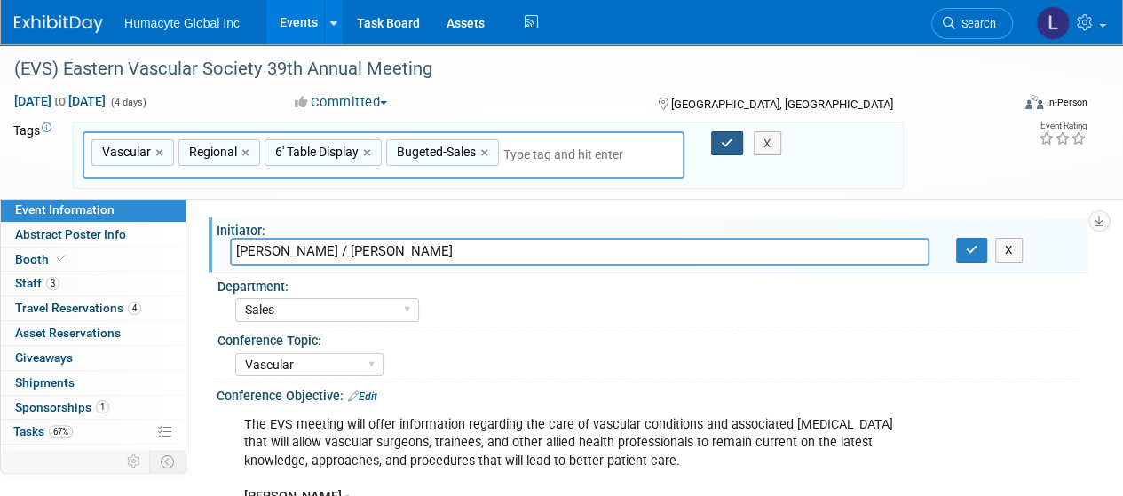
click at [726, 138] on icon "button" at bounding box center [727, 144] width 12 height 12
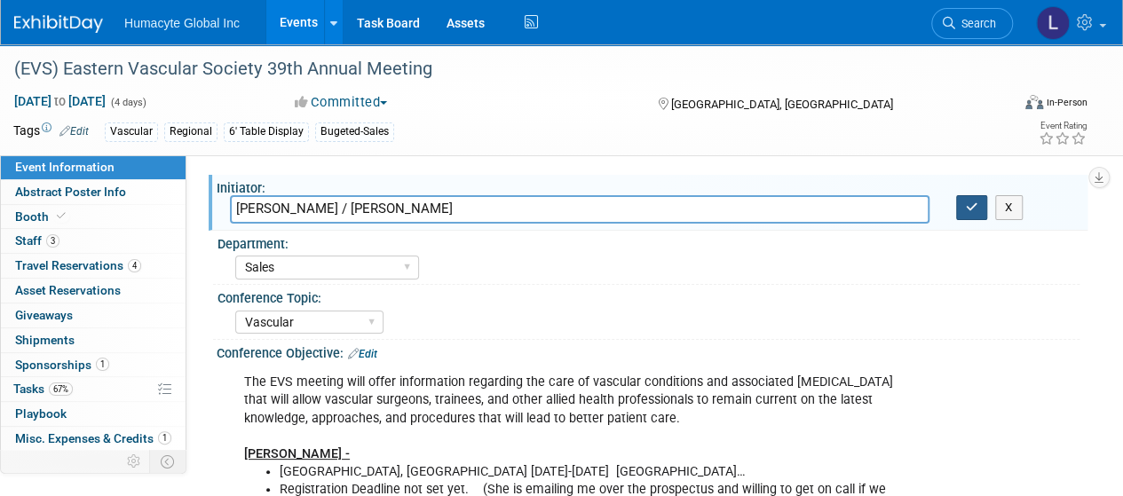
click at [969, 216] on button "button" at bounding box center [972, 207] width 32 height 25
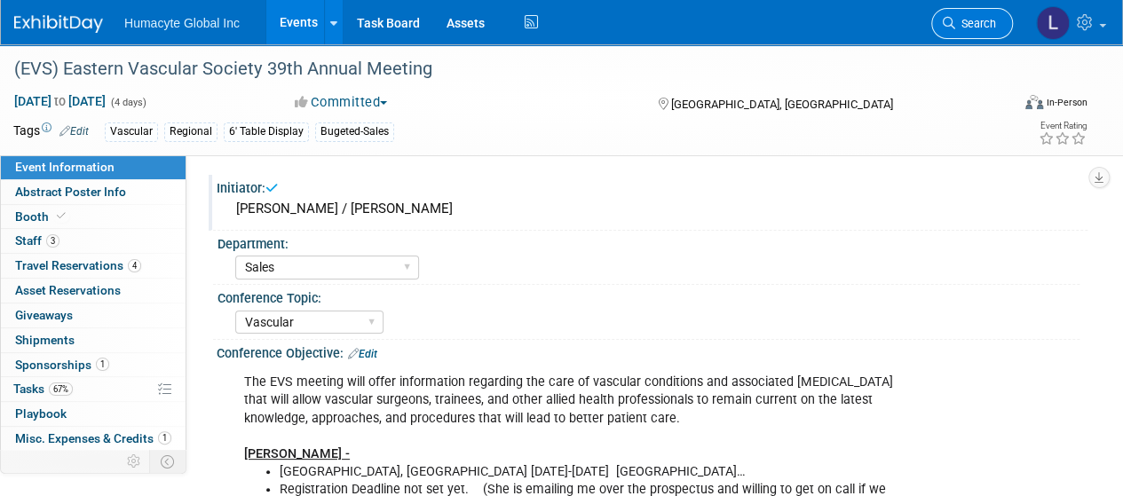
click at [967, 18] on span "Search" at bounding box center [975, 23] width 41 height 13
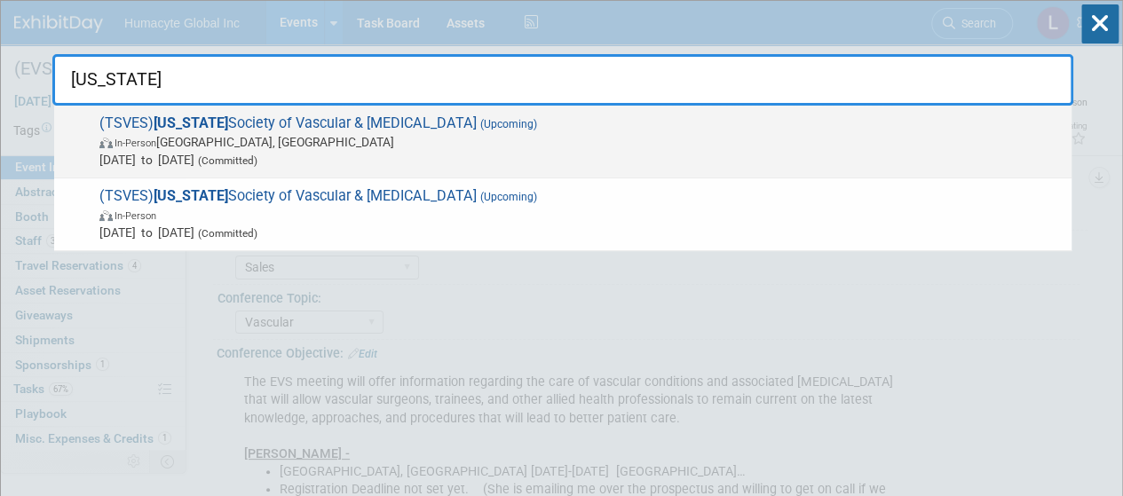
type input "texas"
click at [254, 151] on span "Nov 7, 2025 to Nov 8, 2025 (Committed)" at bounding box center [580, 160] width 963 height 18
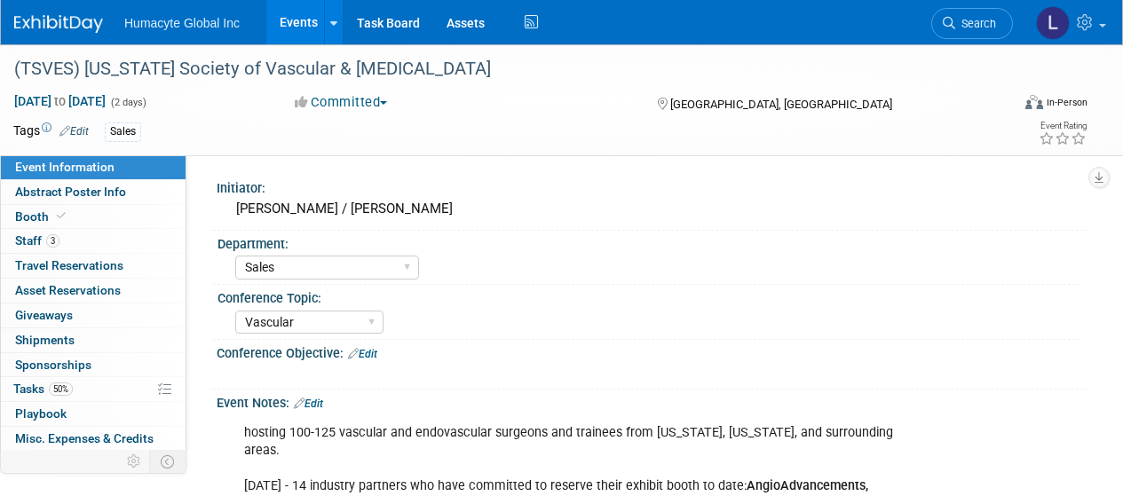
select select "Sales"
select select "Vascular"
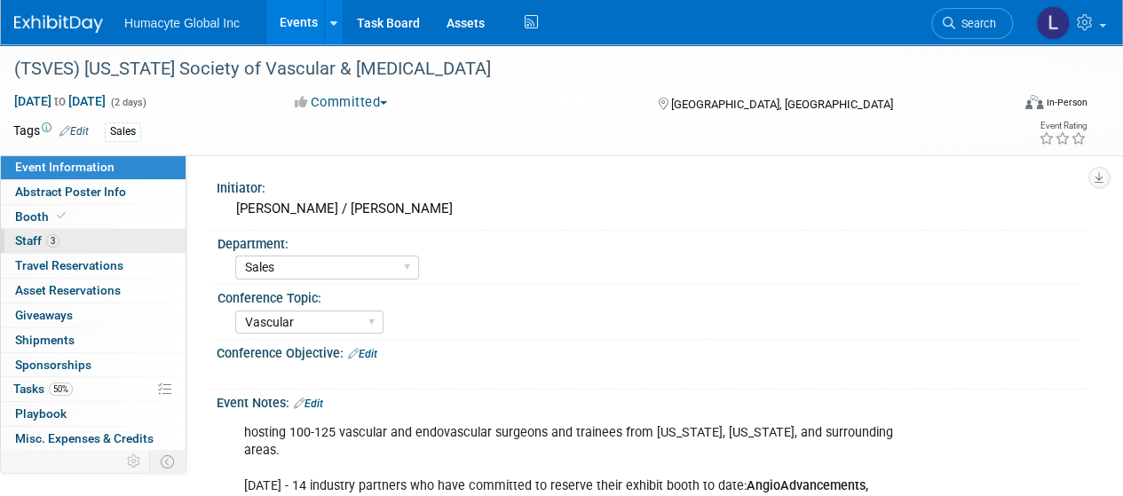
click at [46, 230] on link "3 Staff 3" at bounding box center [93, 241] width 185 height 24
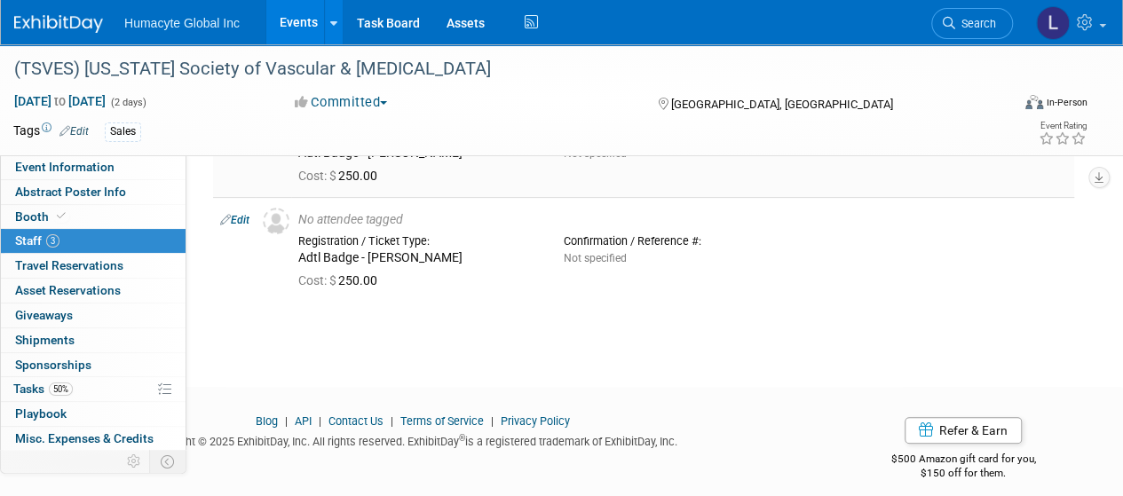
scroll to position [75, 0]
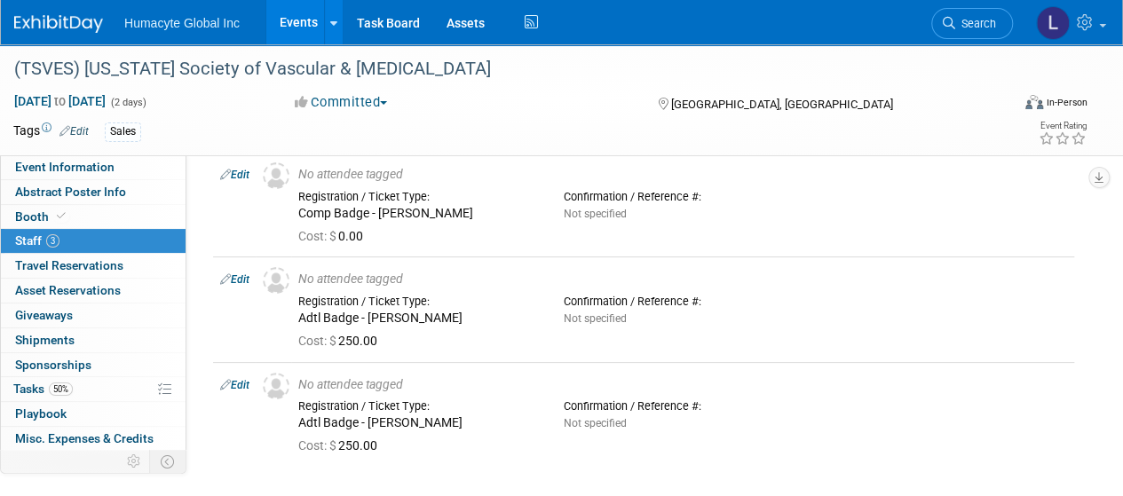
click at [29, 234] on span "Staff 3" at bounding box center [37, 241] width 44 height 14
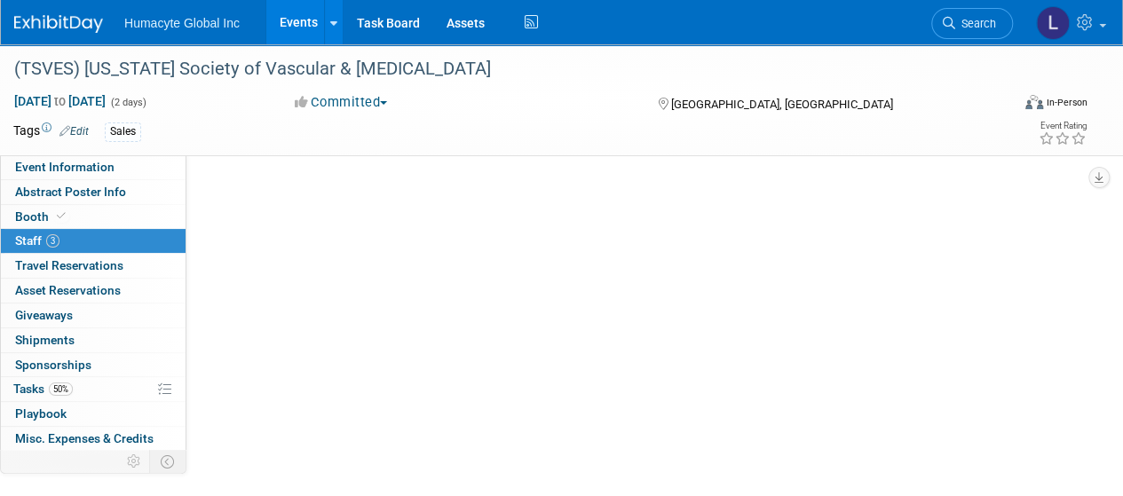
scroll to position [0, 0]
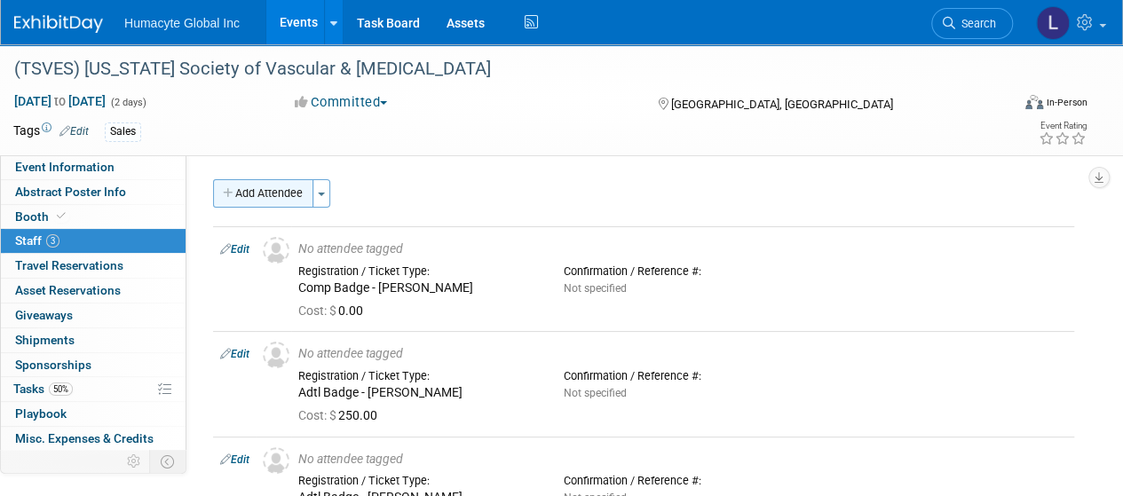
click at [279, 186] on button "Add Attendee" at bounding box center [263, 193] width 100 height 28
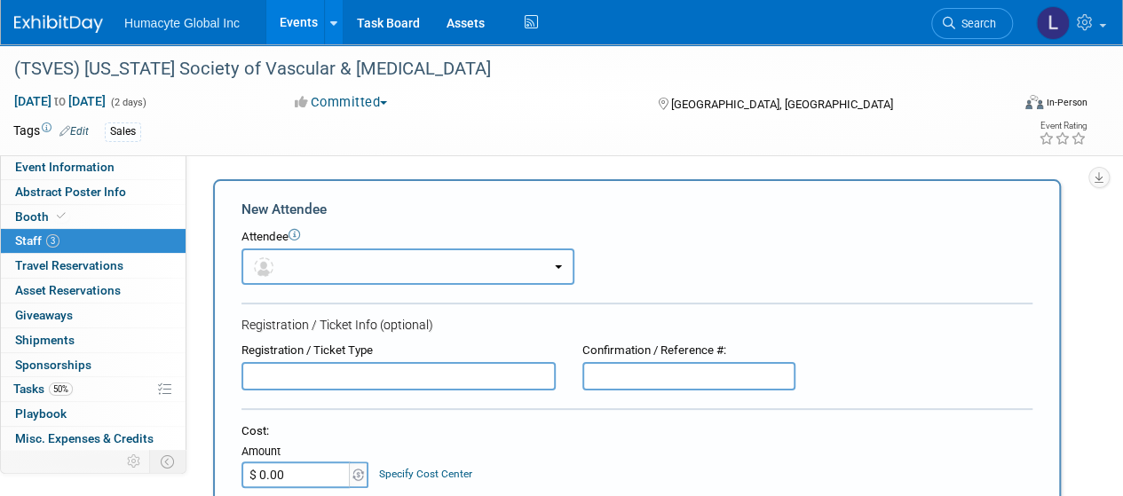
click at [277, 266] on span "button" at bounding box center [267, 266] width 26 height 14
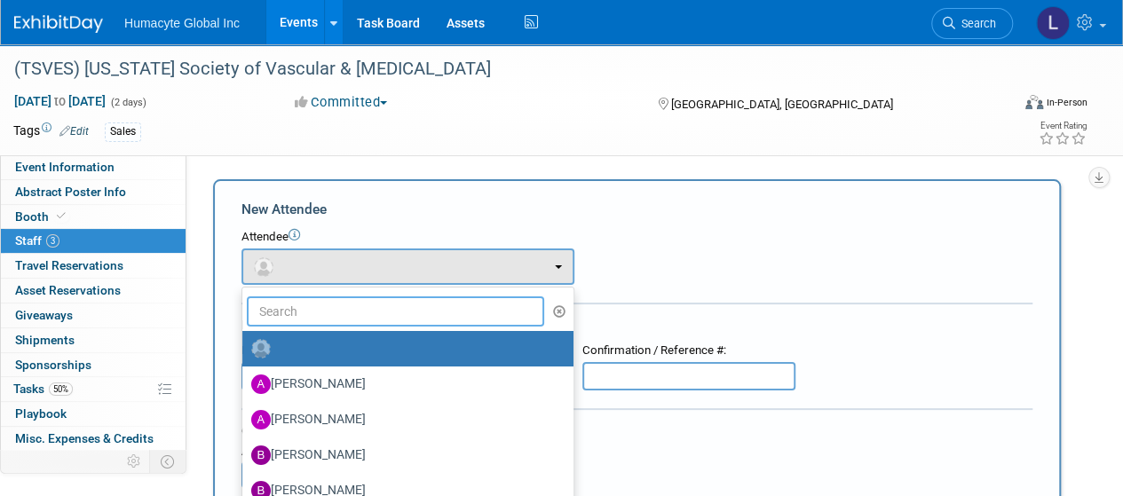
click at [289, 310] on input "text" at bounding box center [395, 312] width 297 height 30
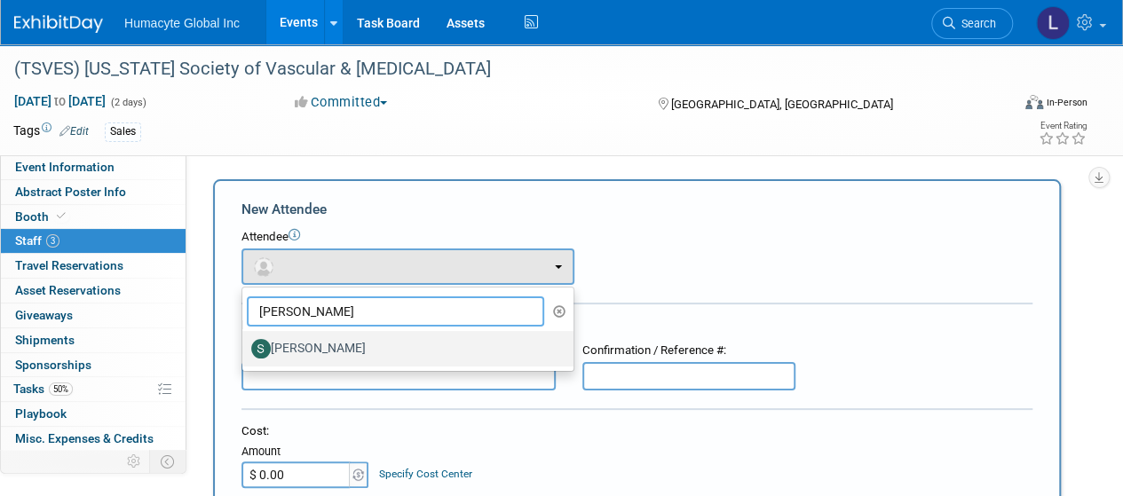
type input "sophia"
click at [303, 332] on link "[PERSON_NAME]" at bounding box center [407, 349] width 331 height 36
click at [309, 352] on label "[PERSON_NAME]" at bounding box center [403, 349] width 305 height 28
click at [245, 352] on input "[PERSON_NAME]" at bounding box center [240, 347] width 12 height 12
select select "abbeb650-ca32-4ed2-a56d-edb2ab6a9d66"
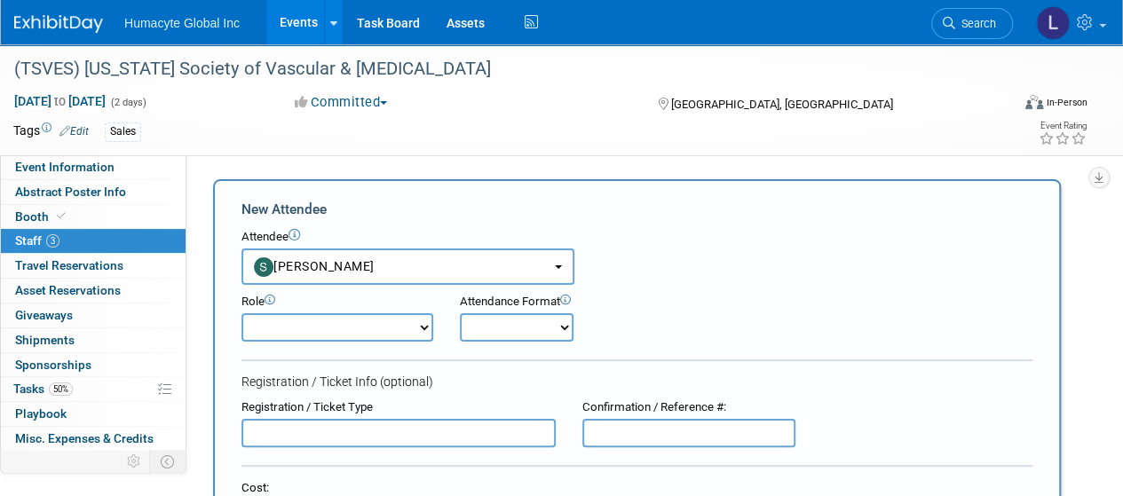
click at [335, 328] on select "Booth Staff Demonstrator Host Planner Presenter Sales Representative Set-up/Dis…" at bounding box center [338, 327] width 192 height 28
select select "100"
click at [242, 313] on select "Booth Staff Demonstrator Host Planner Presenter Sales Representative Set-up/Dis…" at bounding box center [338, 327] width 192 height 28
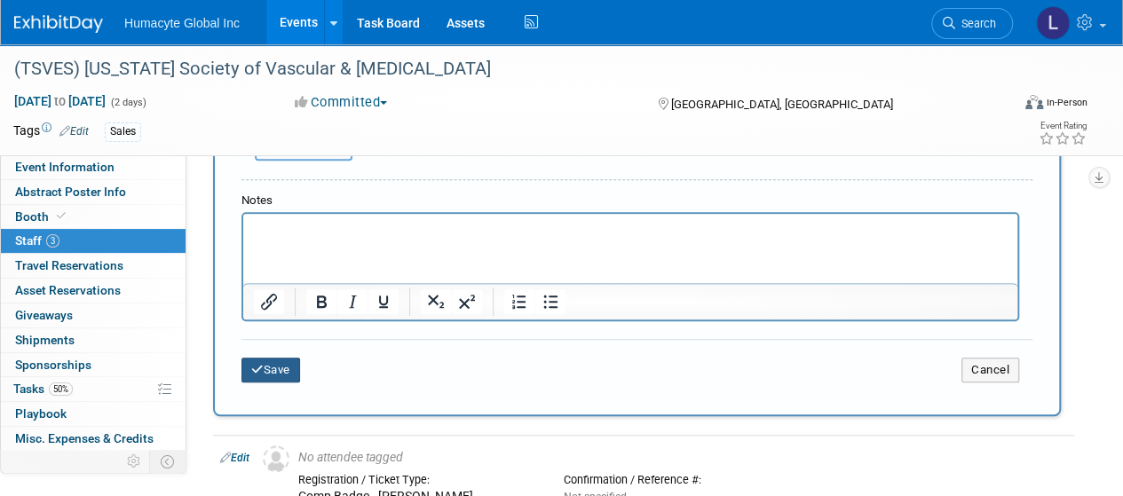
click at [286, 376] on button "Save" at bounding box center [271, 370] width 59 height 25
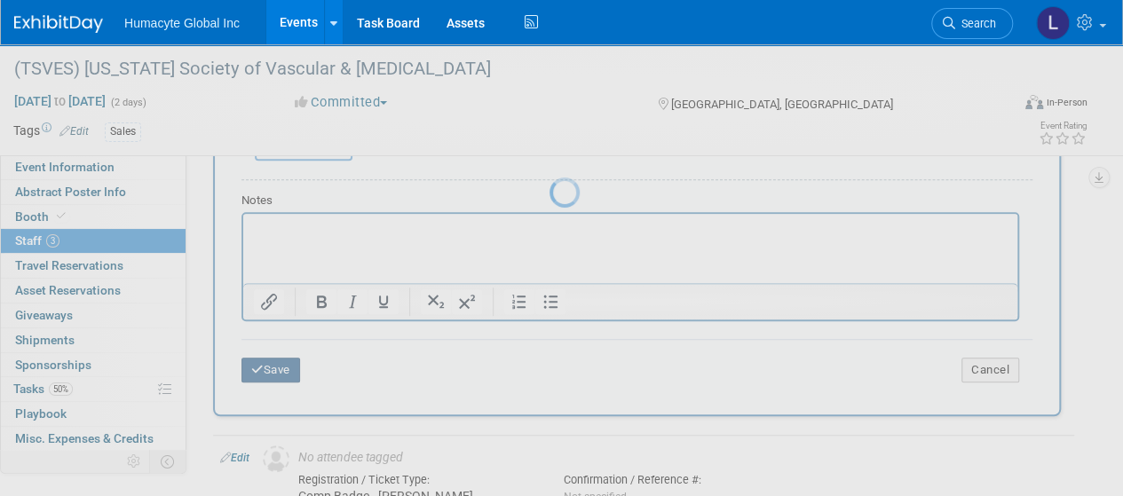
scroll to position [338, 0]
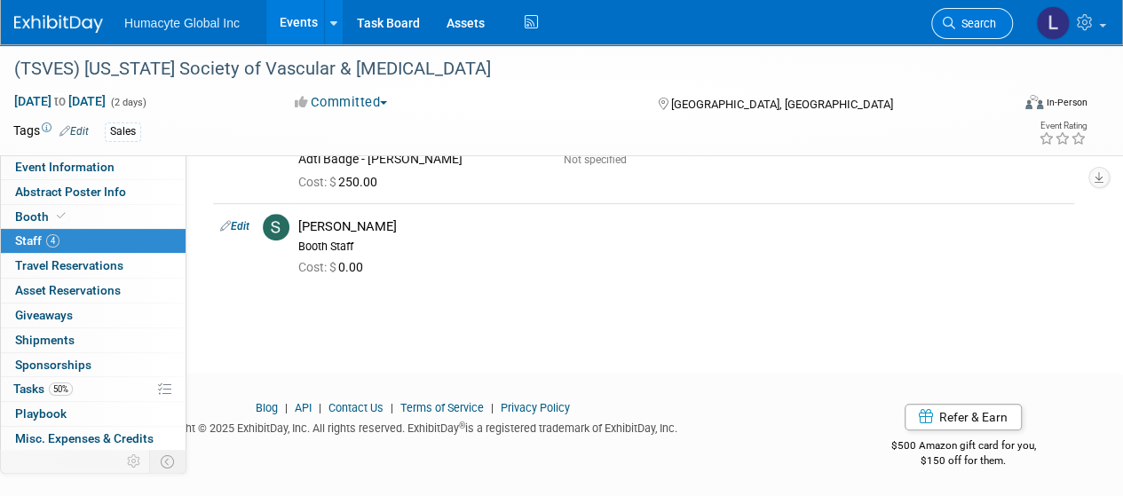
click at [970, 28] on span "Search" at bounding box center [975, 23] width 41 height 13
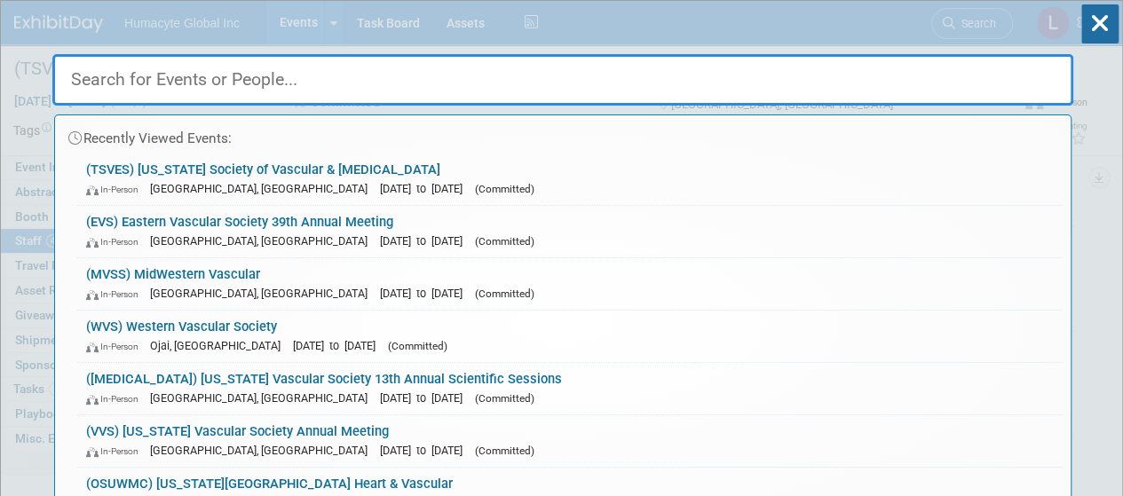
click at [208, 96] on input "text" at bounding box center [562, 80] width 1021 height 52
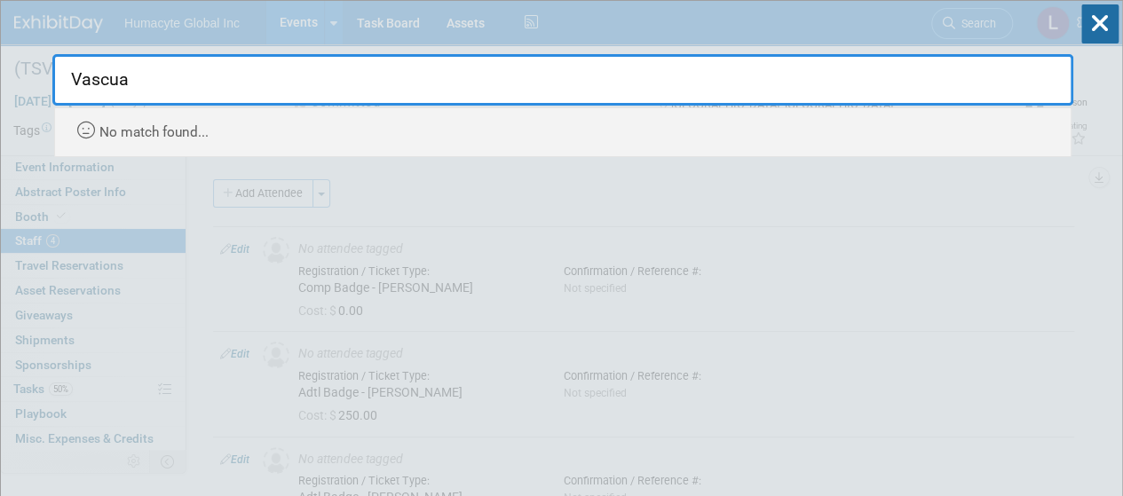
type input "Vascu"
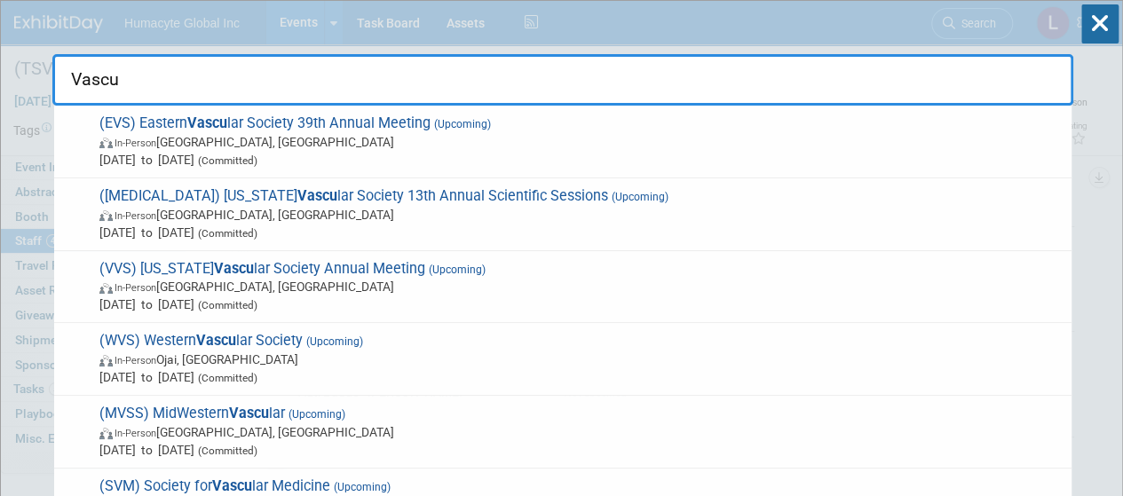
drag, startPoint x: 254, startPoint y: 77, endPoint x: 0, endPoint y: 122, distance: 257.8
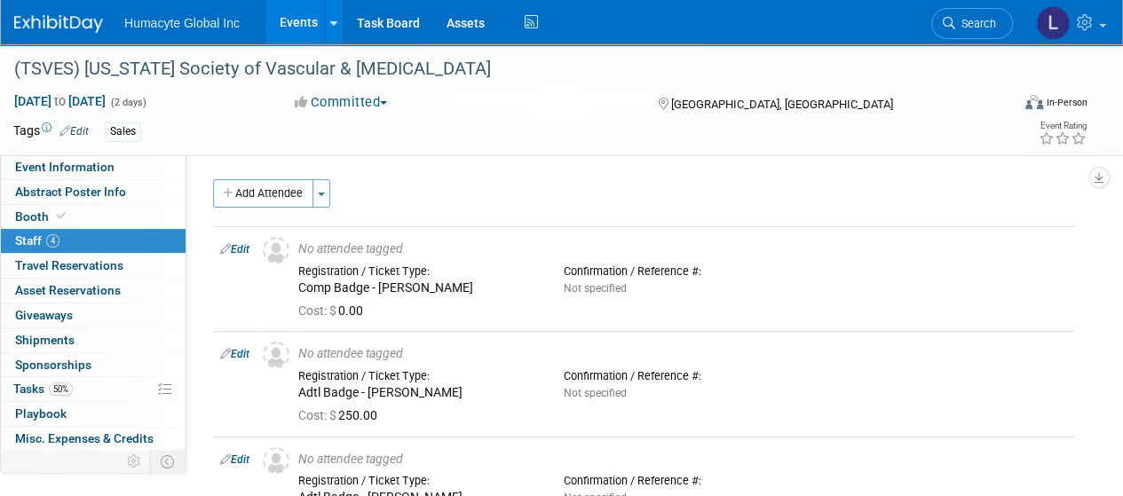
click at [285, 24] on link "Events" at bounding box center [298, 22] width 65 height 44
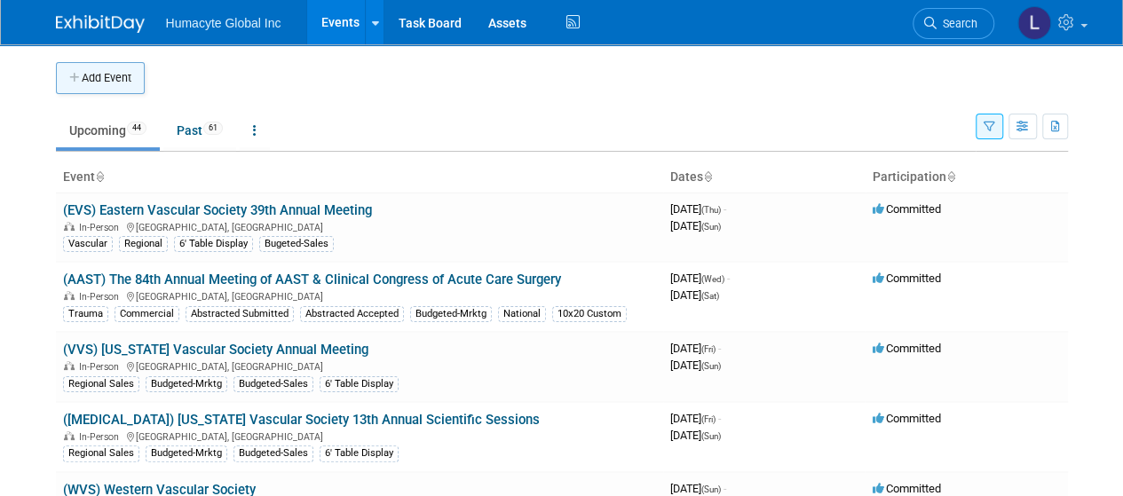
click at [75, 86] on button "Add Event" at bounding box center [100, 78] width 89 height 32
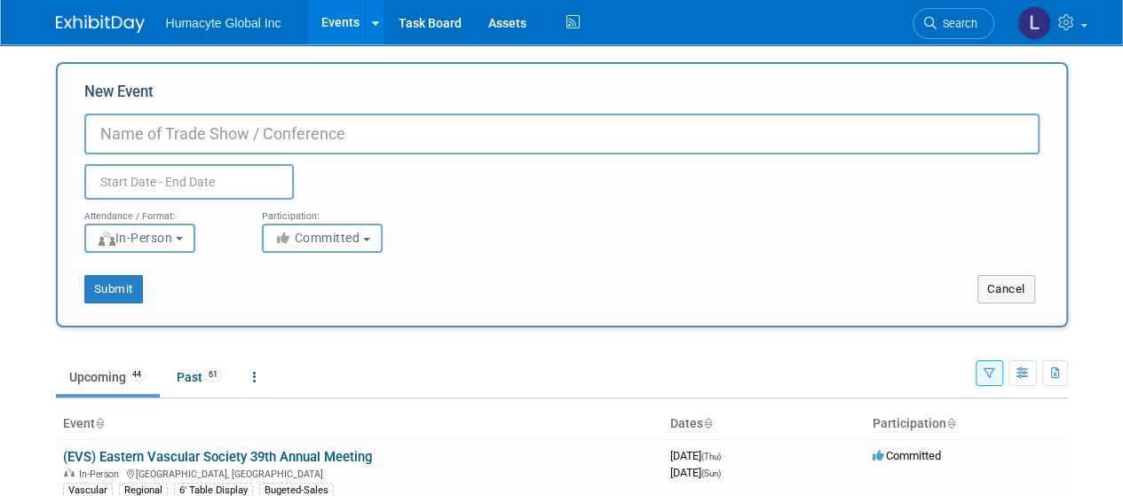
click at [236, 138] on input "New Event" at bounding box center [561, 134] width 955 height 41
paste input "[MEDICAL_DATA] [PERSON_NAME] Symposium"
type input "[MEDICAL_DATA] [PERSON_NAME] Symposium"
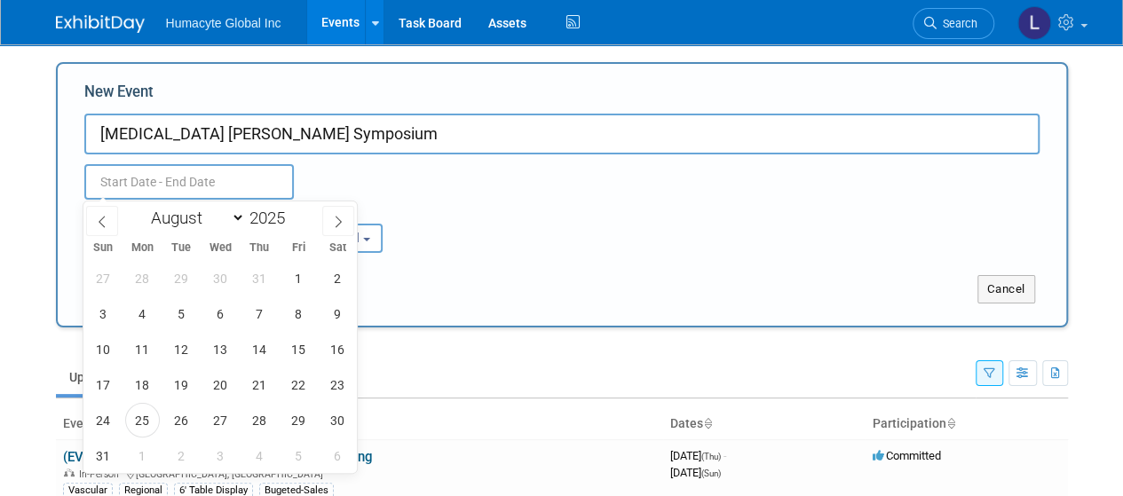
click at [220, 178] on input "text" at bounding box center [189, 182] width 210 height 36
click at [335, 226] on icon at bounding box center [338, 222] width 12 height 12
select select "8"
click at [250, 276] on span "4" at bounding box center [259, 278] width 35 height 35
type input "[DATE] to [DATE]"
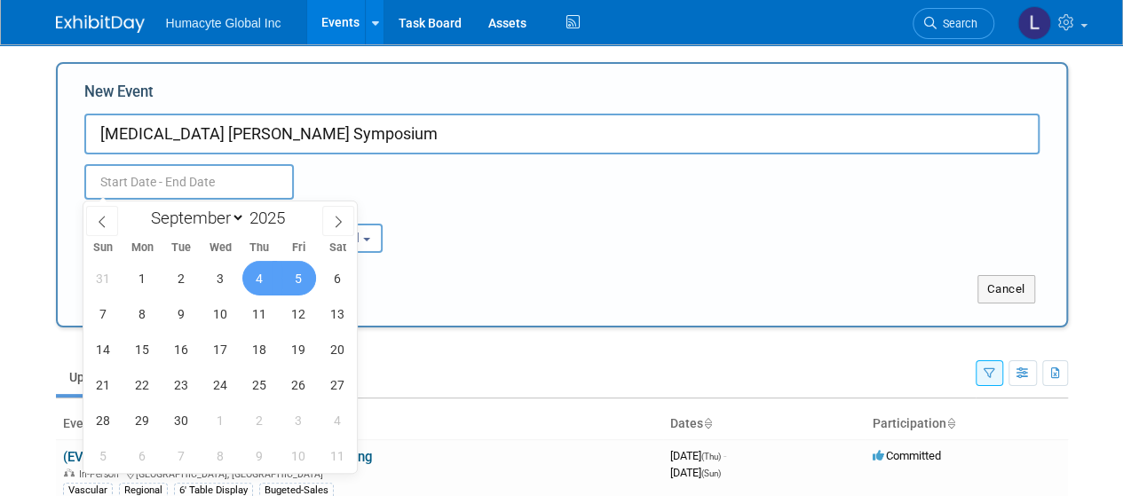
type input "[DATE] to [DATE]"
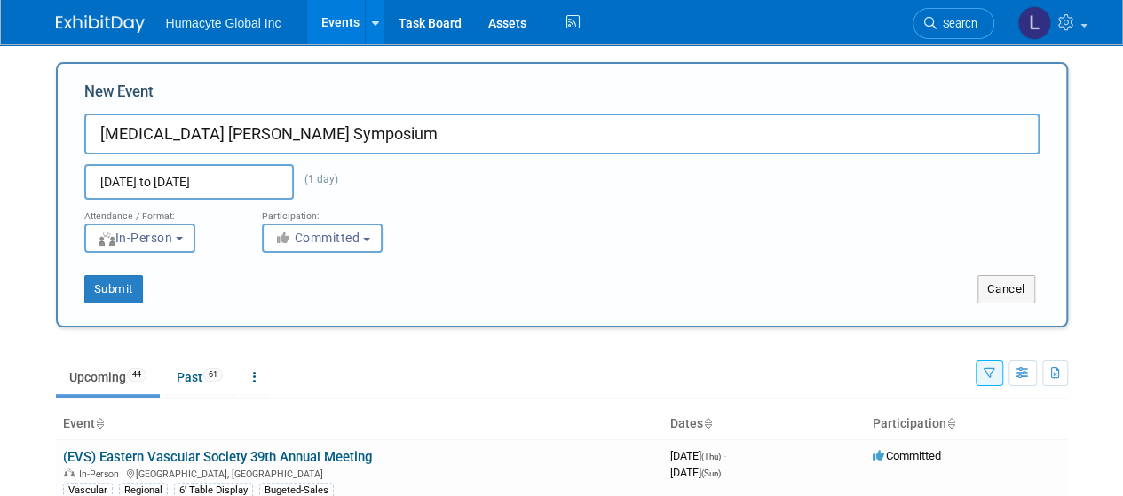
click at [464, 195] on div "Sep 4, 2025 to Sep 4, 2025 (1 day) Duplicate Event Warning" at bounding box center [562, 177] width 982 height 45
click at [93, 290] on button "Submit" at bounding box center [113, 289] width 59 height 28
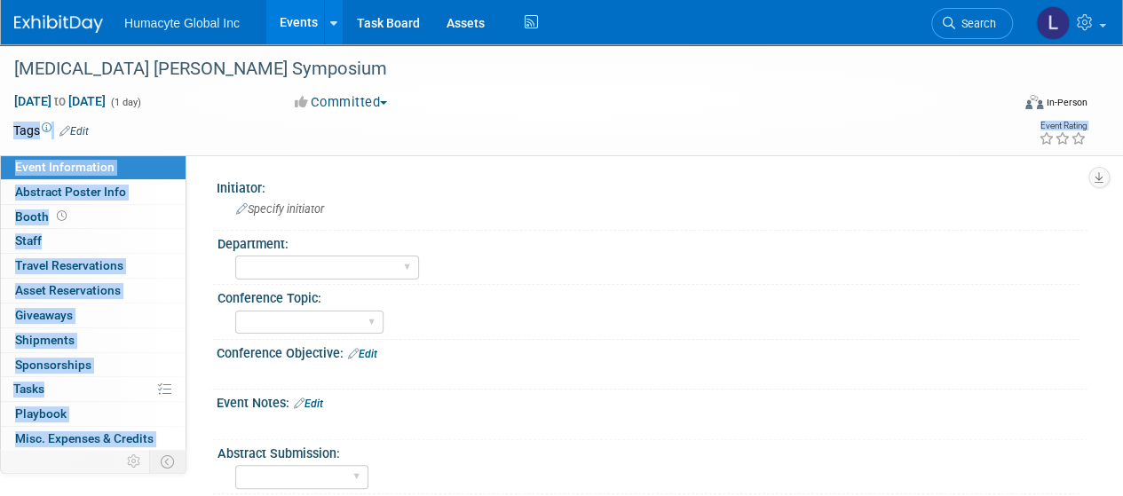
drag, startPoint x: 140, startPoint y: 155, endPoint x: 119, endPoint y: 109, distance: 50.9
click at [162, 125] on div "Tags Edit Event Rating" at bounding box center [550, 134] width 1101 height 31
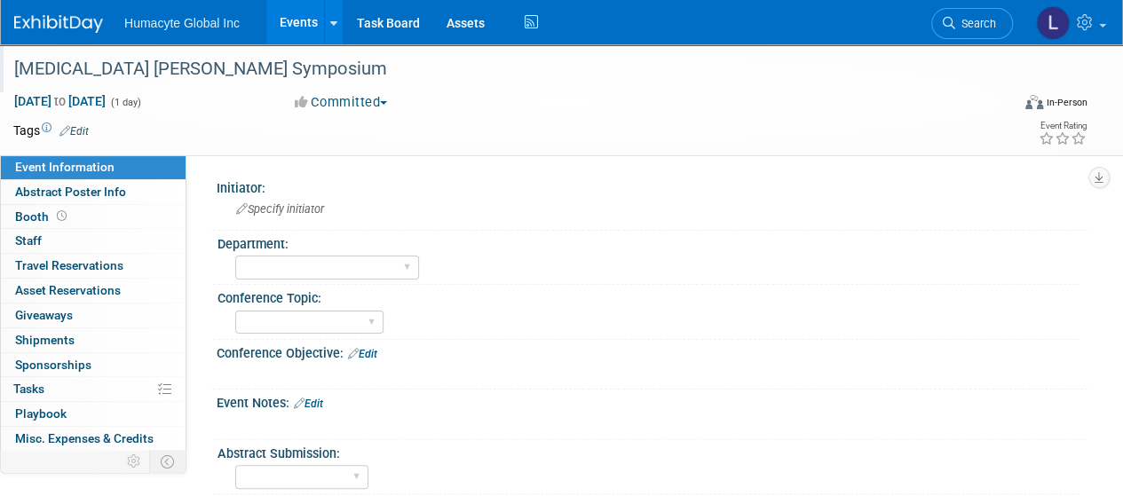
click at [20, 76] on div "[MEDICAL_DATA] [PERSON_NAME] Symposium" at bounding box center [502, 69] width 988 height 32
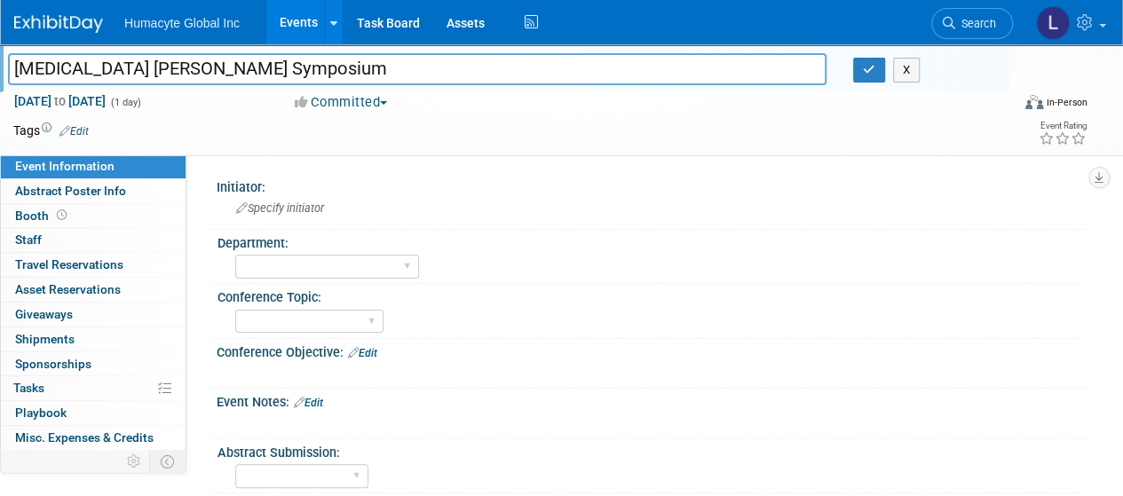
click at [14, 72] on input "[MEDICAL_DATA] [PERSON_NAME] Symposium" at bounding box center [417, 68] width 819 height 31
type input "(VSGS) [MEDICAL_DATA] [PERSON_NAME] Symposium"
click at [83, 125] on link "Edit" at bounding box center [73, 131] width 29 height 12
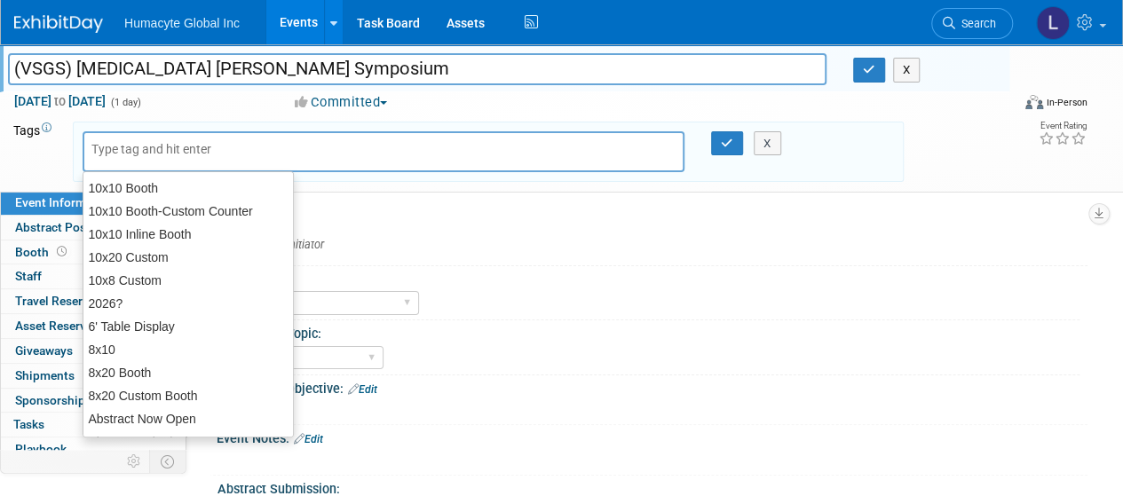
type input "d"
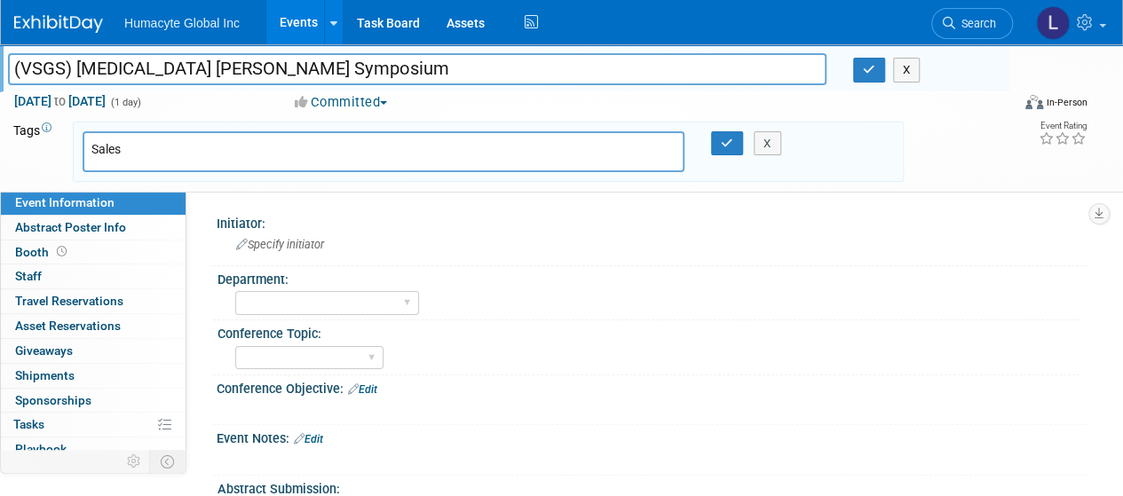
type input "Sales"
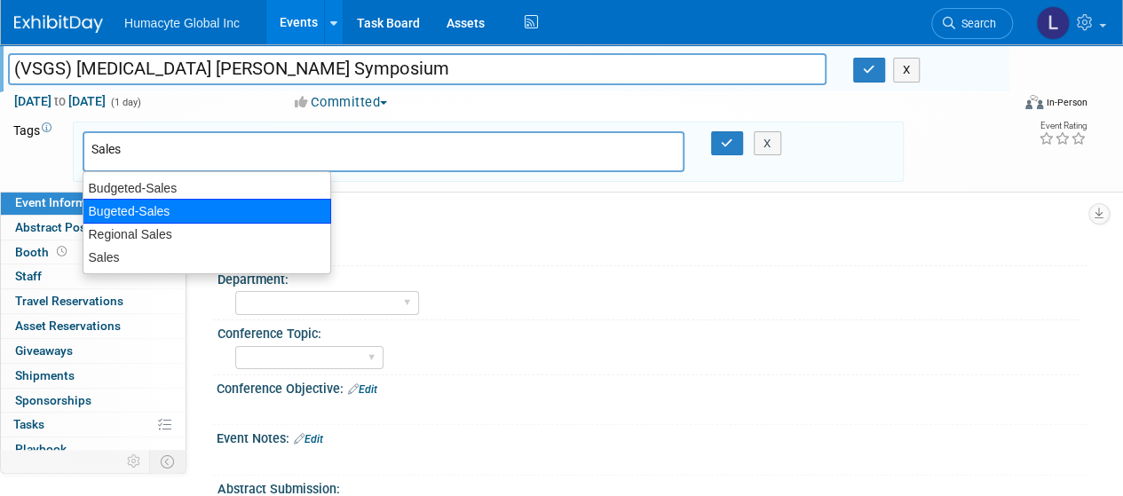
click at [135, 210] on div "Bugeted-Sales" at bounding box center [207, 211] width 249 height 25
type input "Bugeted-Sales"
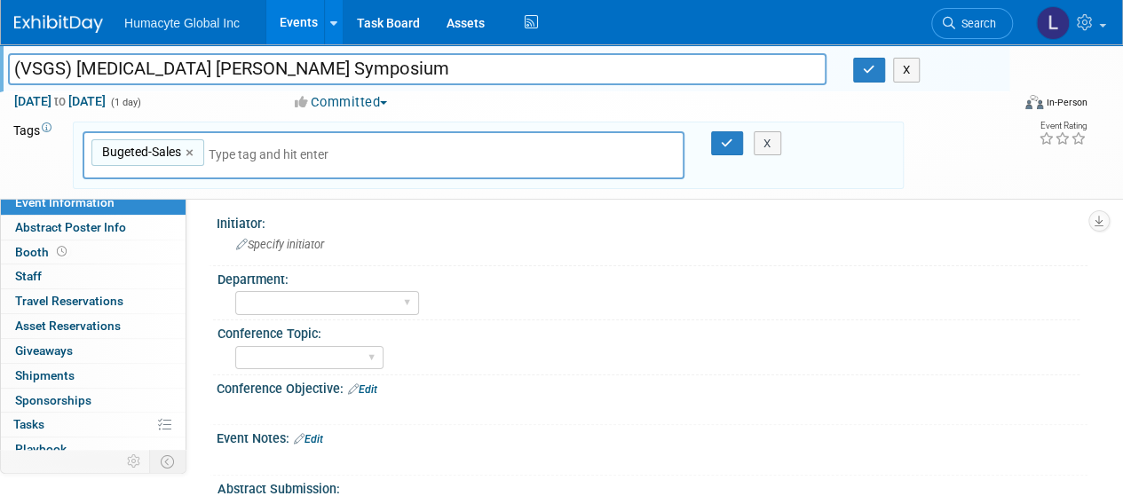
type input "6"
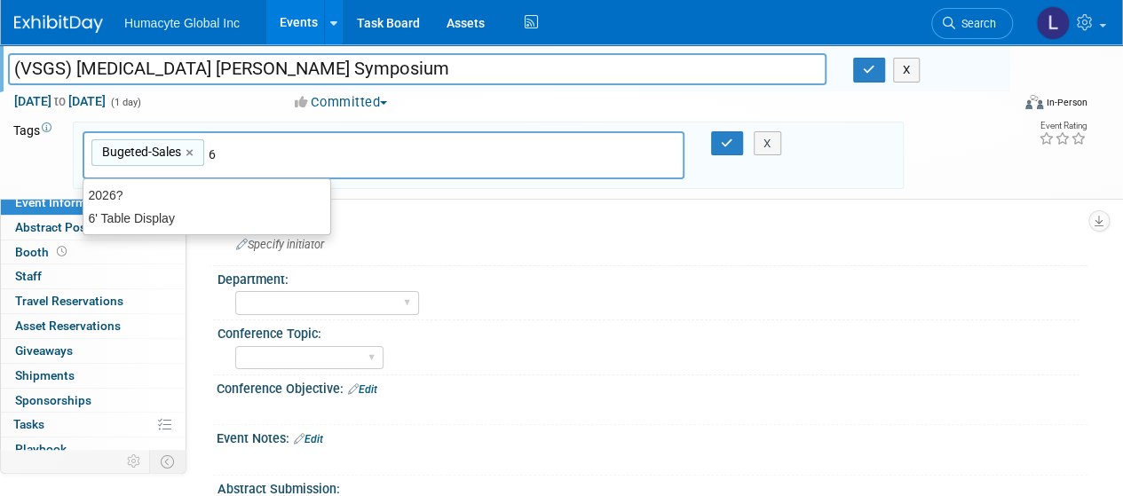
drag, startPoint x: 227, startPoint y: 155, endPoint x: 209, endPoint y: 154, distance: 18.7
click at [209, 154] on input "6" at bounding box center [333, 155] width 249 height 18
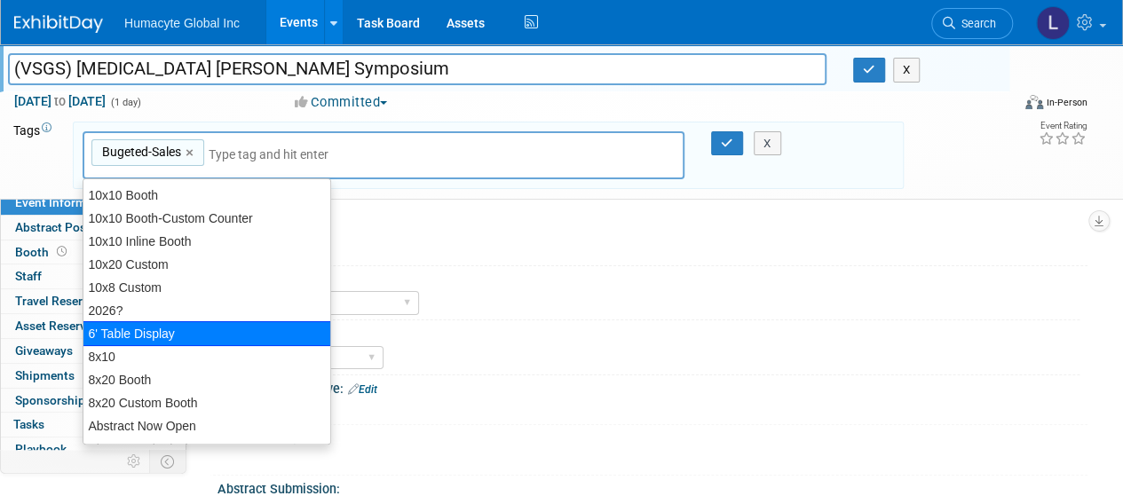
click at [110, 324] on div "6' Table Display" at bounding box center [207, 333] width 249 height 25
type input "Bugeted-Sales, 6' Table Display"
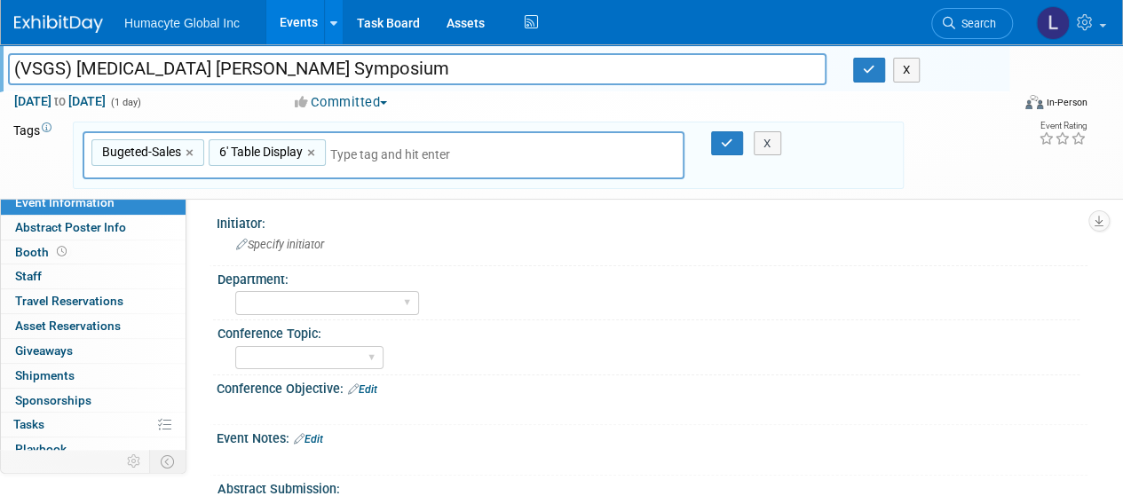
click at [346, 149] on input "text" at bounding box center [454, 155] width 249 height 18
click at [863, 75] on icon "button" at bounding box center [869, 70] width 12 height 12
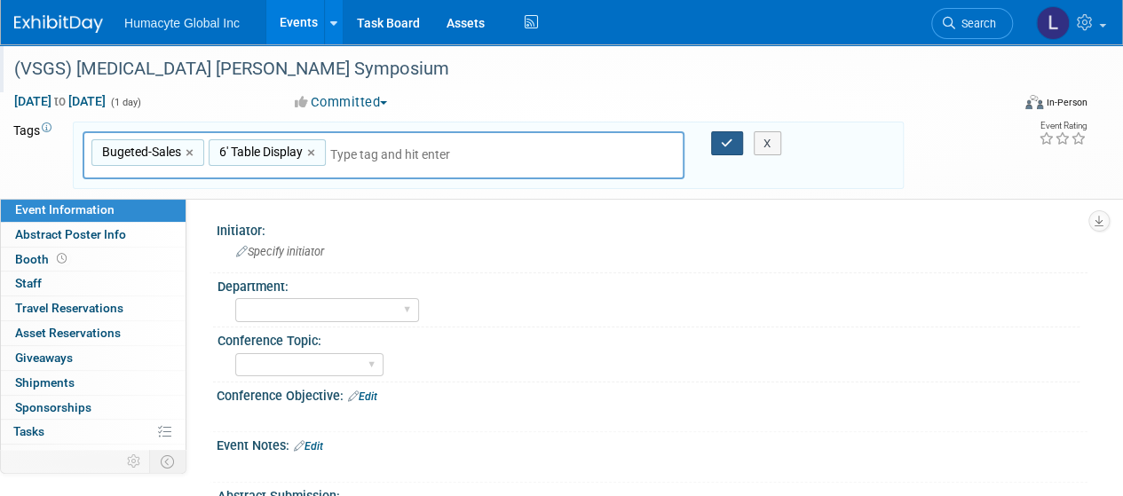
click at [719, 142] on button "button" at bounding box center [727, 143] width 32 height 25
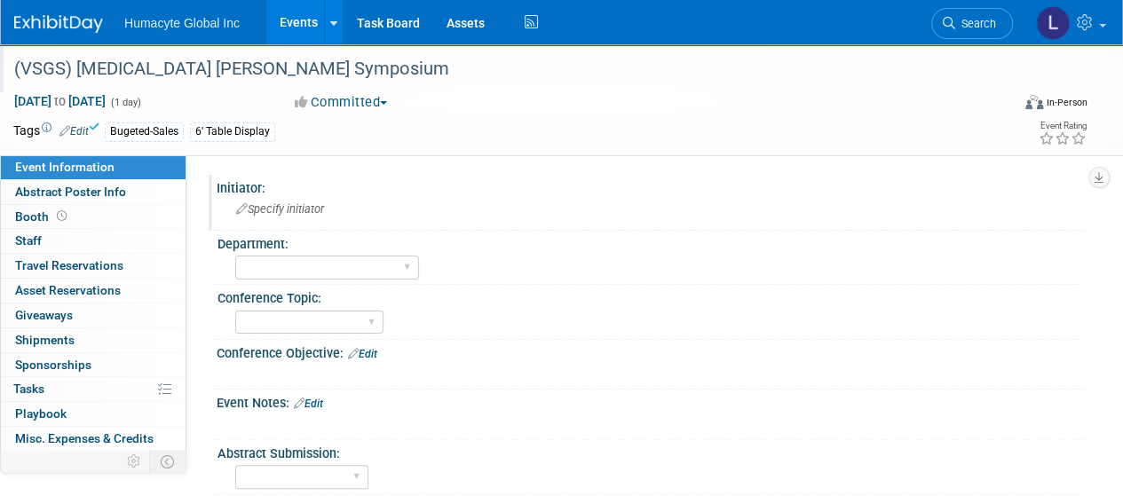
click at [297, 214] on span "Specify initiator" at bounding box center [280, 208] width 88 height 13
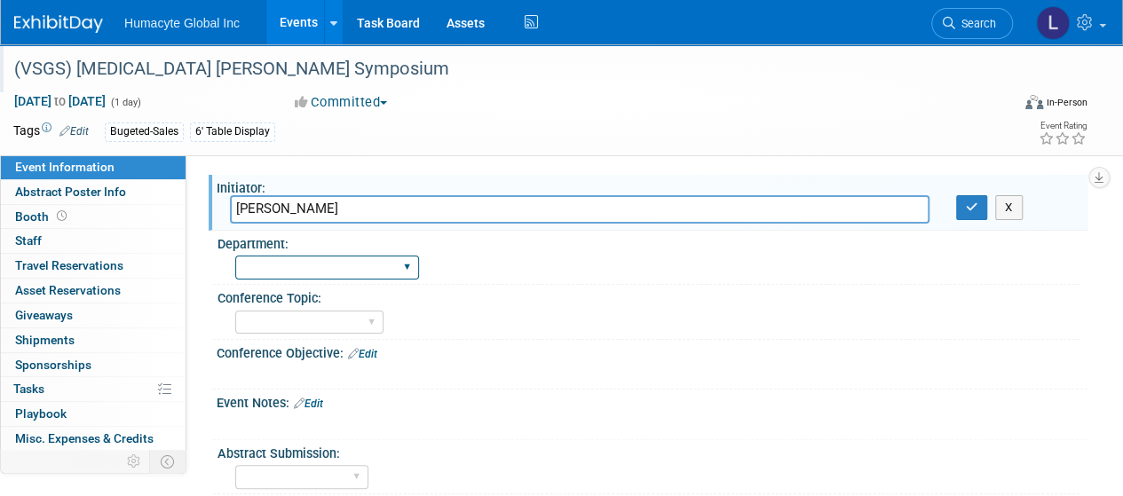
type input "Mike Gonzales"
click at [322, 274] on select "Discovery & Pipeline Commercial Managed Care Market Access Marketing Medical Af…" at bounding box center [327, 268] width 184 height 24
select select "Sales"
click at [235, 256] on select "Discovery & Pipeline Commercial Managed Care Market Access Marketing Medical Af…" at bounding box center [327, 268] width 184 height 24
drag, startPoint x: 435, startPoint y: 253, endPoint x: 446, endPoint y: 255, distance: 10.8
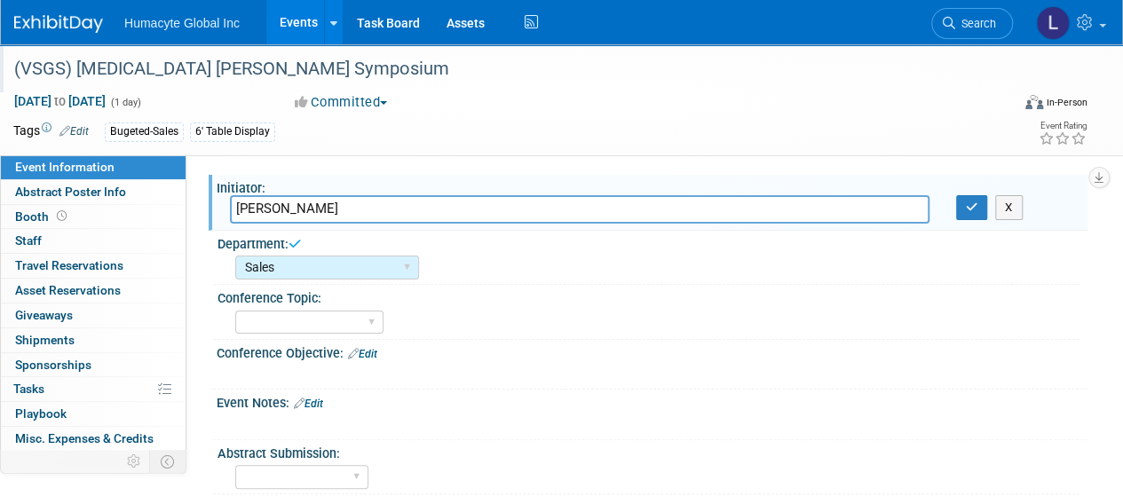
click at [437, 254] on div "Discovery & Pipeline Commercial Managed Care Market Access Marketing Medical Af…" at bounding box center [657, 265] width 844 height 28
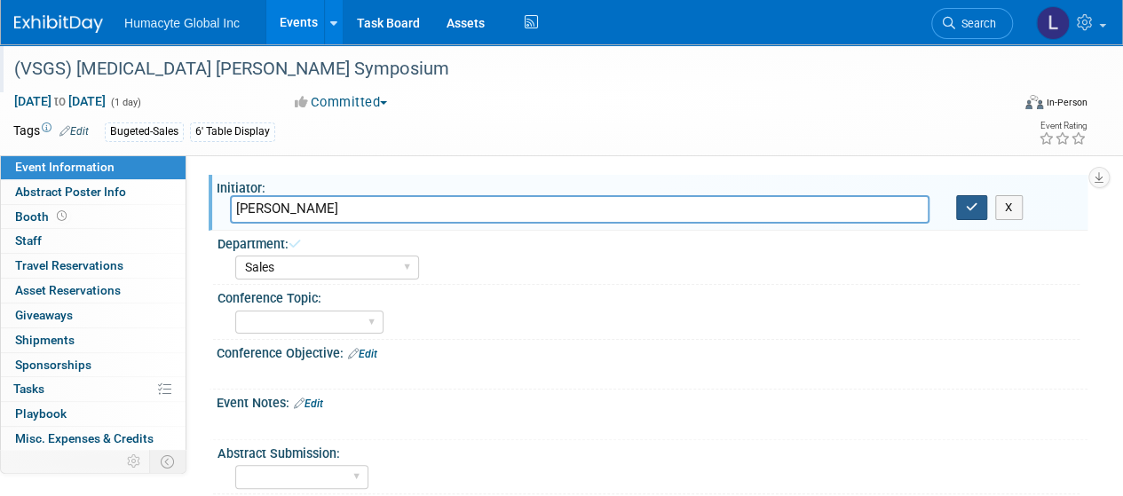
click at [967, 210] on icon "button" at bounding box center [972, 208] width 12 height 12
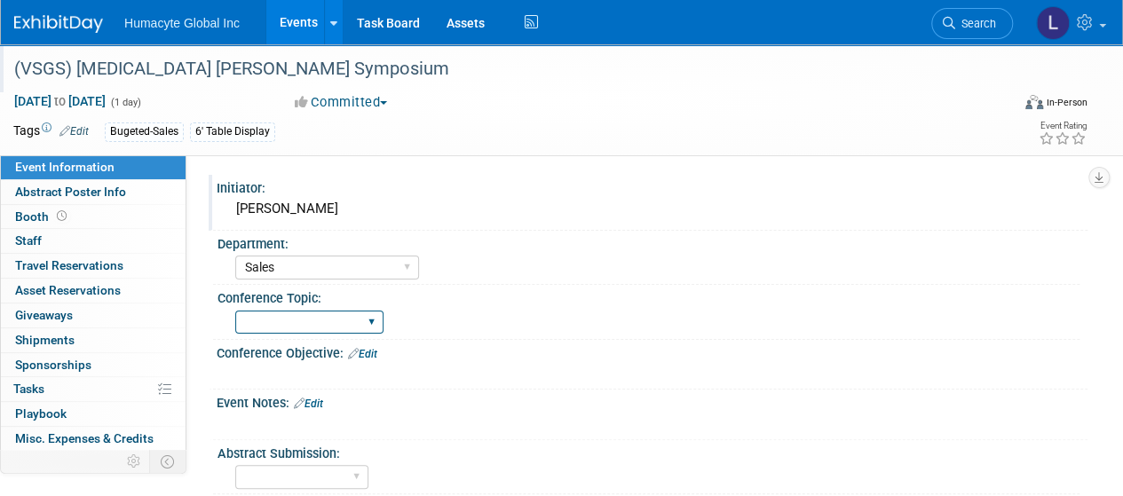
click at [289, 319] on select "Trauma Nephrology/Dialysis Diabetes Vascular Managed Care" at bounding box center [309, 323] width 148 height 24
click at [332, 308] on div "Trauma Nephrology/Dialysis Diabetes Vascular Managed Care" at bounding box center [309, 322] width 148 height 33
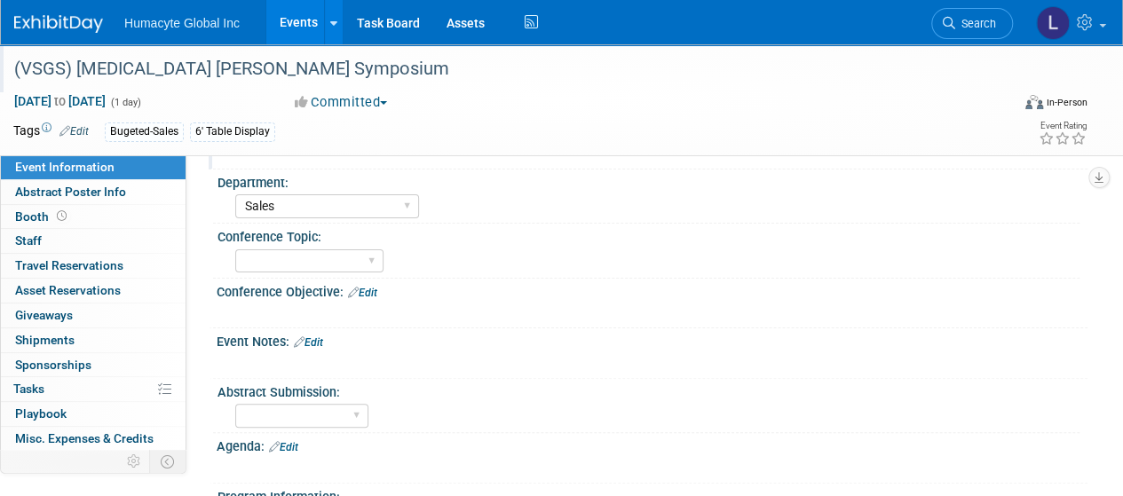
scroll to position [89, 0]
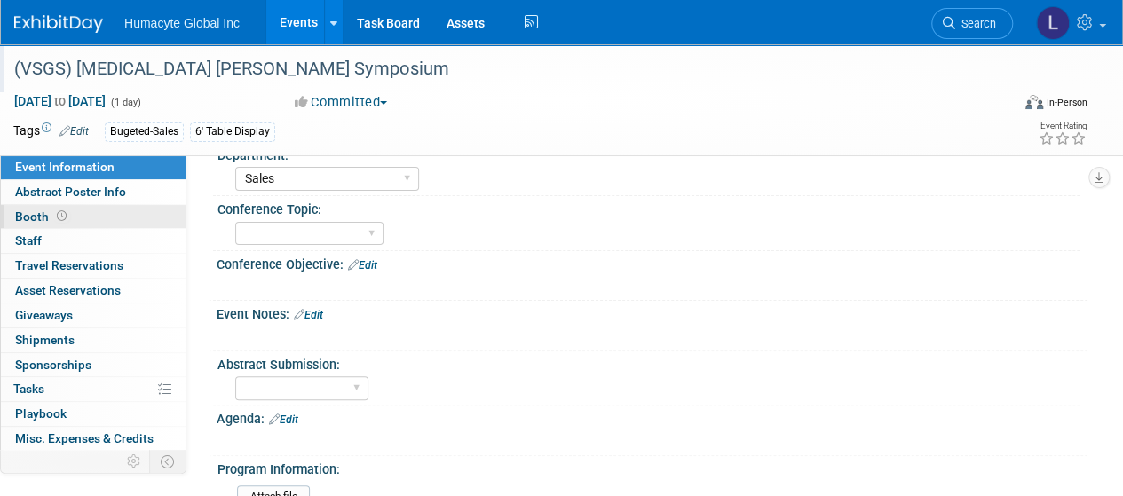
click at [36, 220] on span "Booth" at bounding box center [42, 217] width 55 height 14
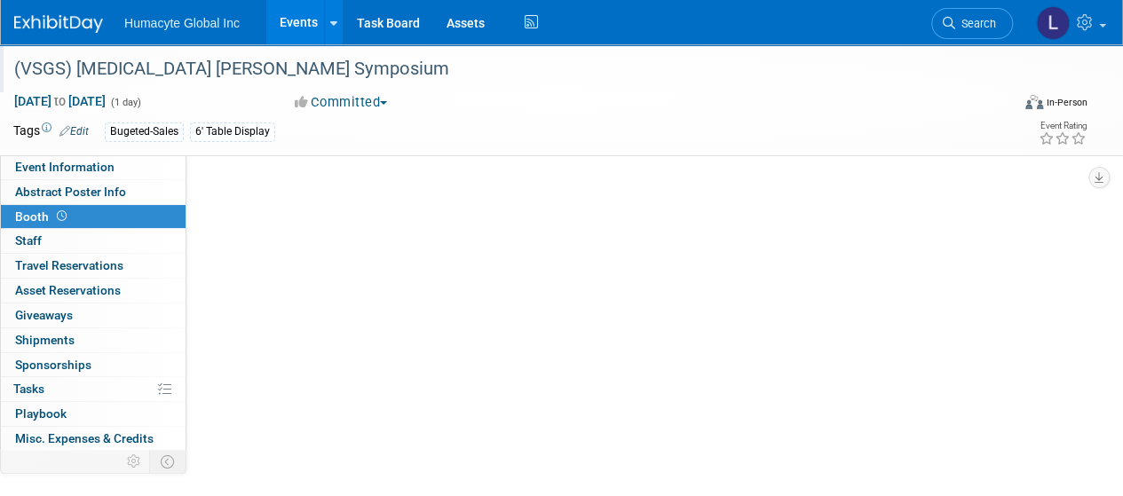
scroll to position [0, 0]
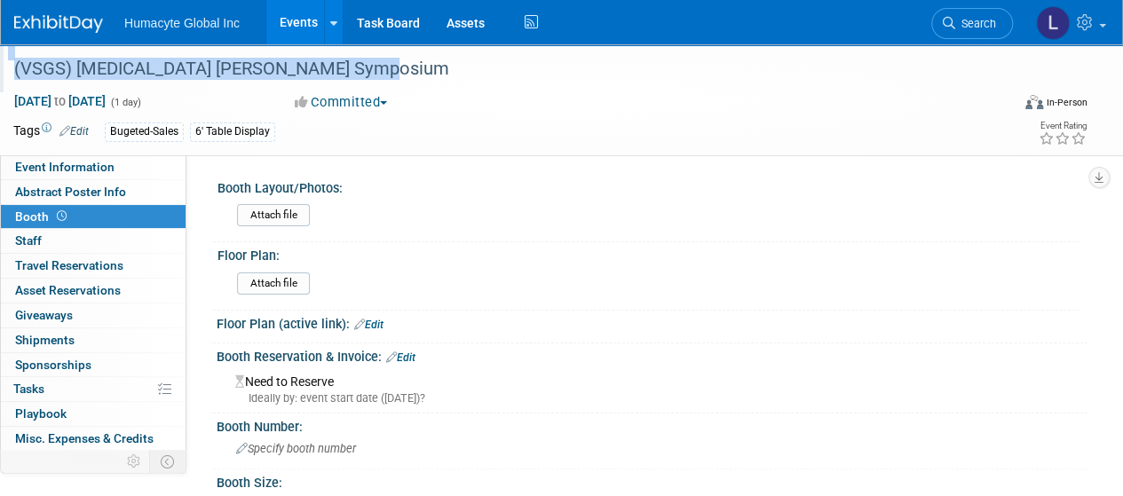
drag, startPoint x: 373, startPoint y: 69, endPoint x: 0, endPoint y: 56, distance: 373.2
click at [0, 56] on div "(VSGS) [MEDICAL_DATA] [PERSON_NAME] Symposium" at bounding box center [505, 68] width 1010 height 48
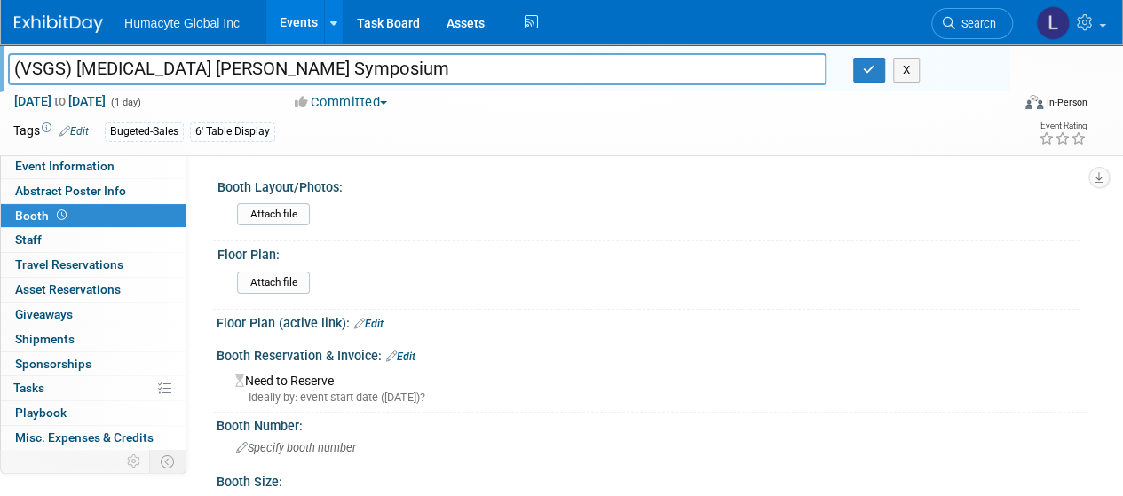
click at [0, 56] on div "(VSGS) Vascular Surgery Gaspar Symposium (VSGS) Vascular Surgery Gaspar Symposi…" at bounding box center [505, 68] width 1010 height 48
drag, startPoint x: 13, startPoint y: 68, endPoint x: 404, endPoint y: 46, distance: 391.4
click at [404, 46] on div "(VSGS) Vascular Surgery Gaspar Symposium (VSGS) Vascular Surgery Gaspar Symposi…" at bounding box center [505, 68] width 1010 height 48
click at [404, 49] on div at bounding box center [509, 51] width 1002 height 15
click at [867, 70] on icon "button" at bounding box center [869, 70] width 12 height 12
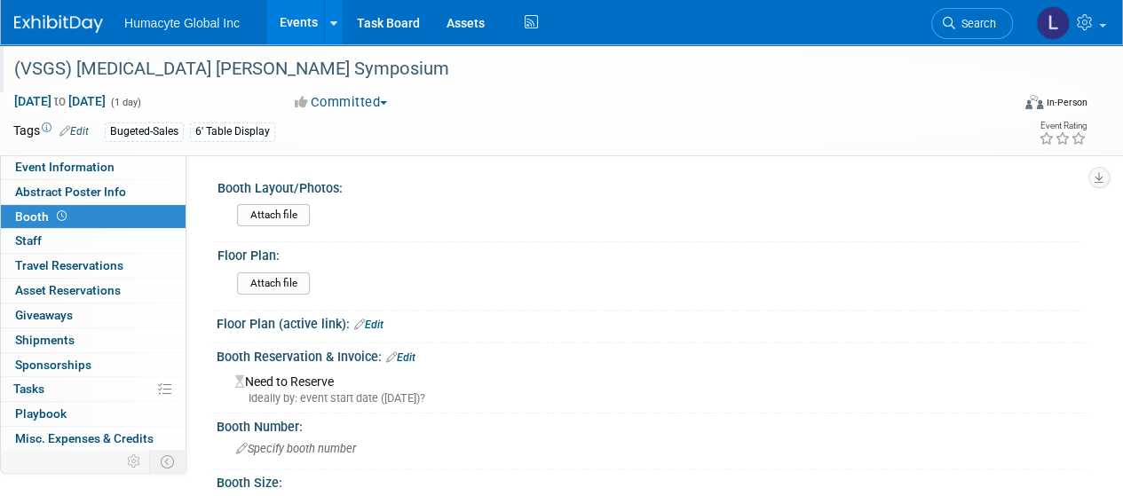
click at [646, 136] on div "Bugeted-Sales 6' Table Display" at bounding box center [504, 133] width 799 height 20
click at [32, 385] on span "Tasks 0%" at bounding box center [28, 389] width 31 height 14
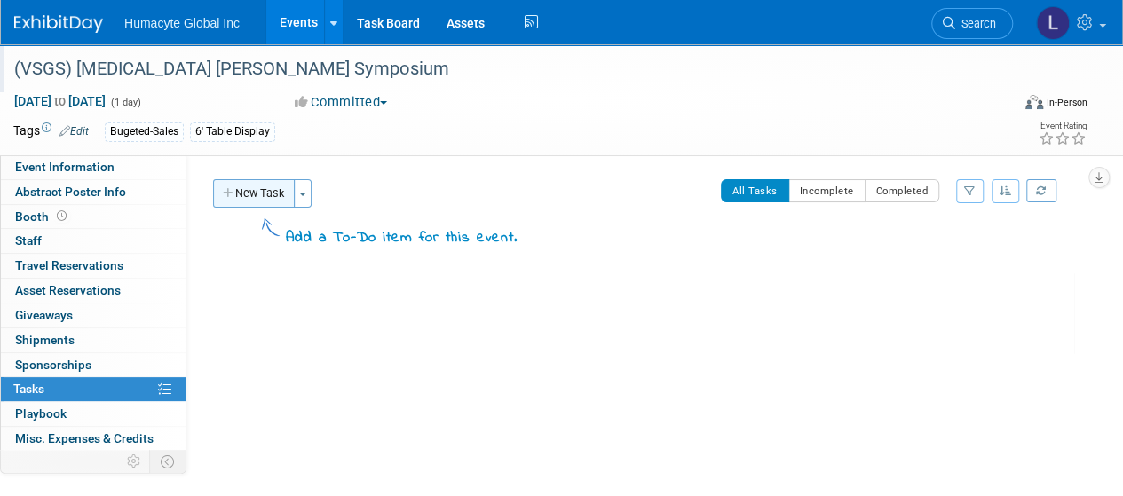
click at [265, 189] on button "New Task" at bounding box center [254, 193] width 82 height 28
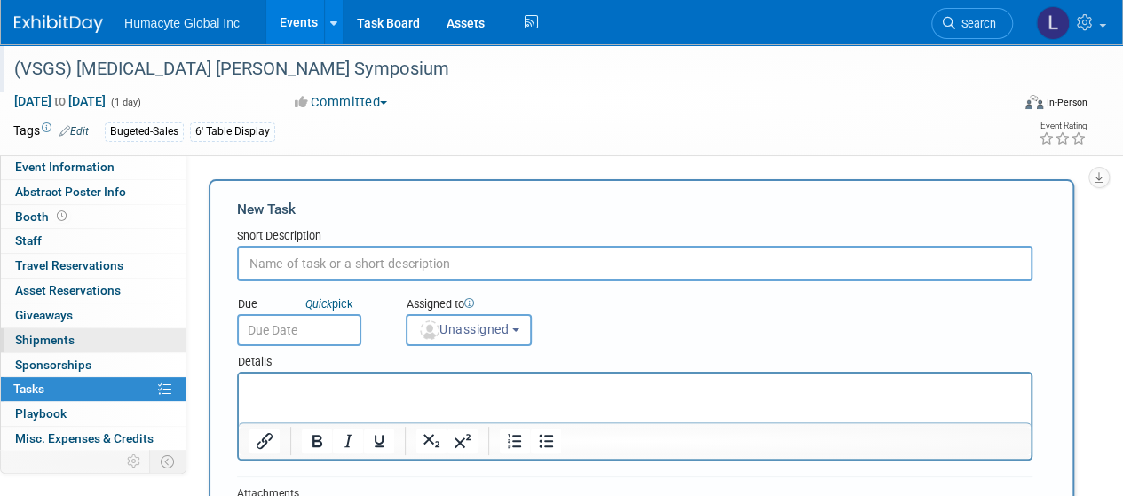
click at [71, 335] on span "Shipments 0" at bounding box center [44, 340] width 59 height 14
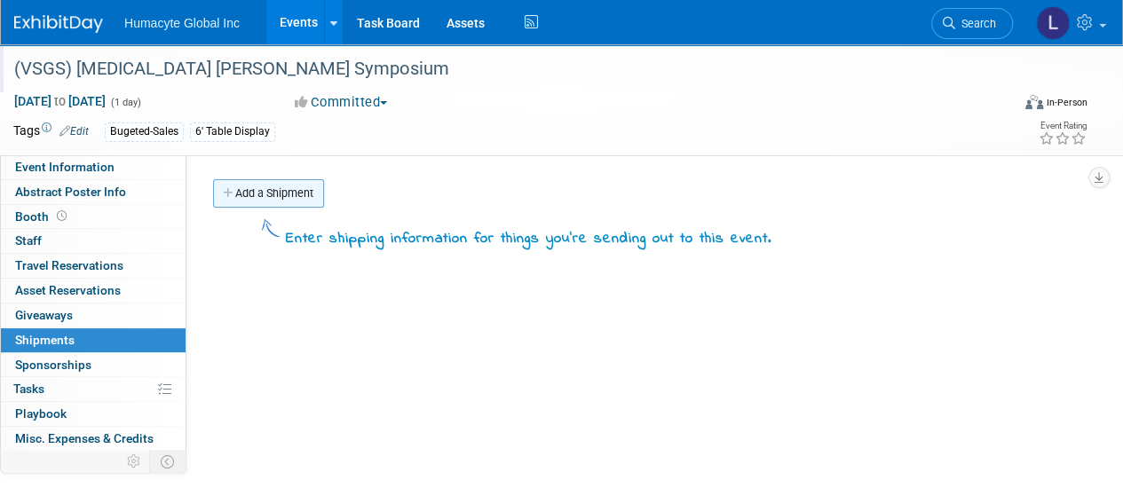
click at [246, 196] on link "Add a Shipment" at bounding box center [268, 193] width 111 height 28
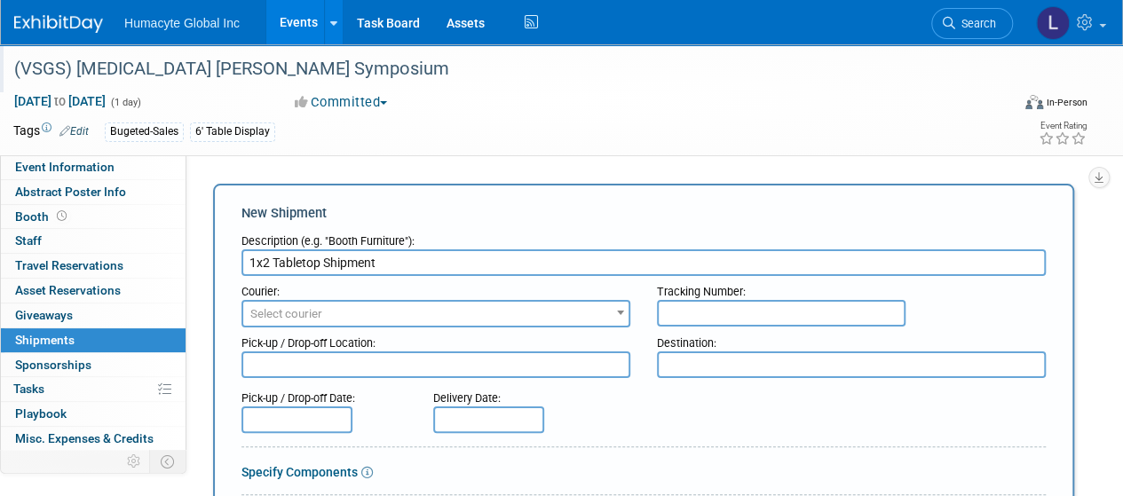
type input "1x2 Tabletop Shipment"
drag, startPoint x: 403, startPoint y: 269, endPoint x: 204, endPoint y: 252, distance: 199.6
click at [22, 387] on span "Tasks 0%" at bounding box center [28, 389] width 31 height 14
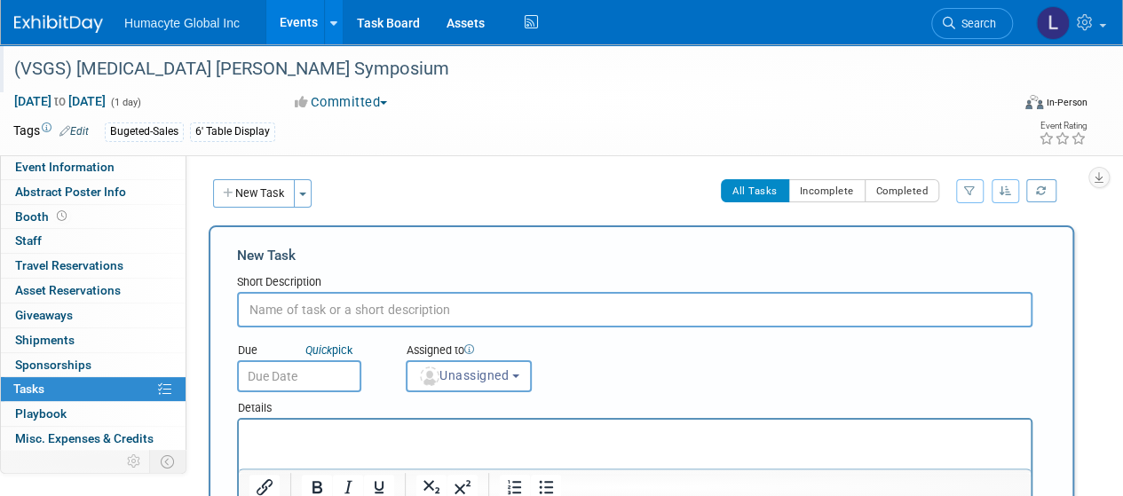
click at [281, 294] on input "text" at bounding box center [635, 310] width 796 height 36
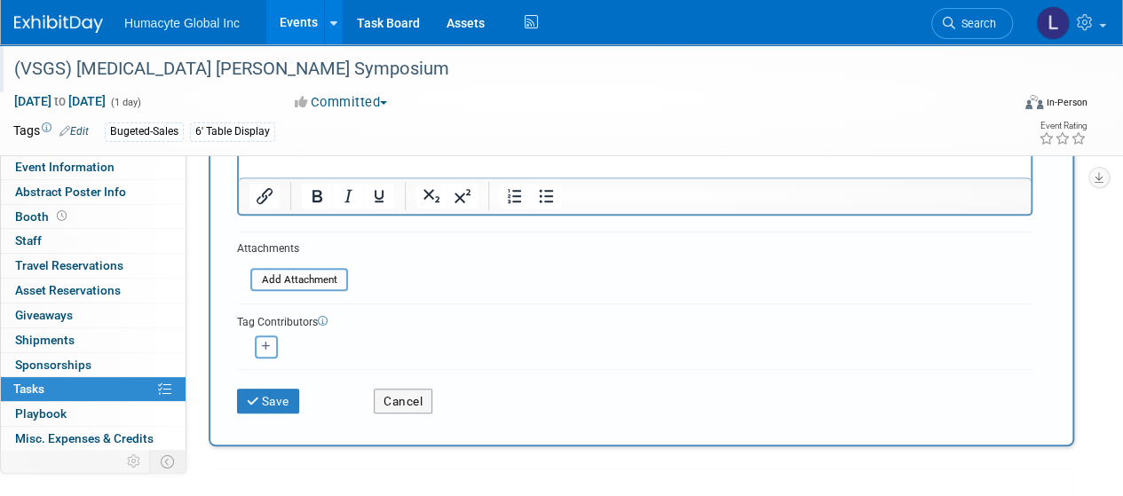
scroll to position [355, 0]
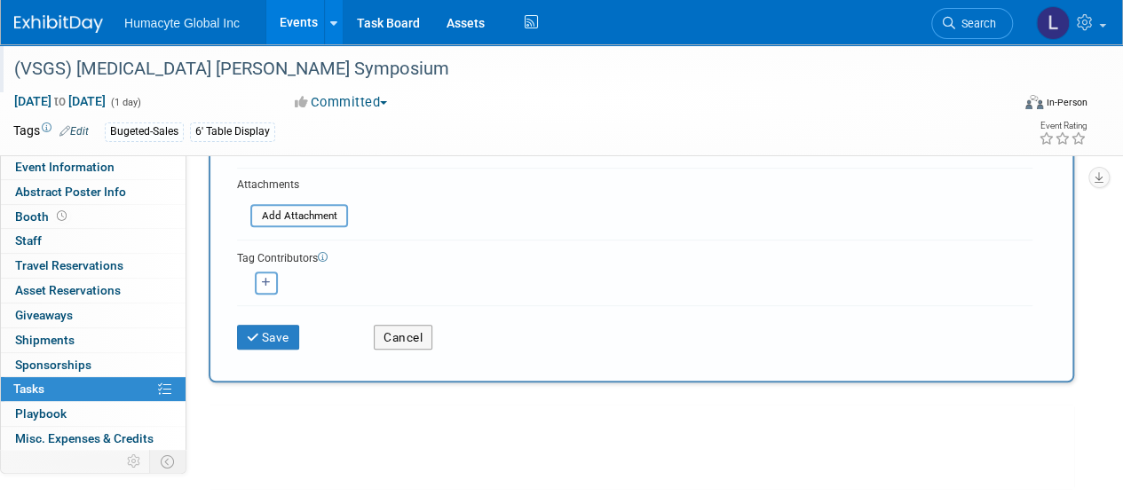
type input "Scheduled Shipment for Show"
click at [259, 348] on div "Save Cancel" at bounding box center [635, 333] width 796 height 57
click at [256, 336] on icon "submit" at bounding box center [254, 338] width 15 height 12
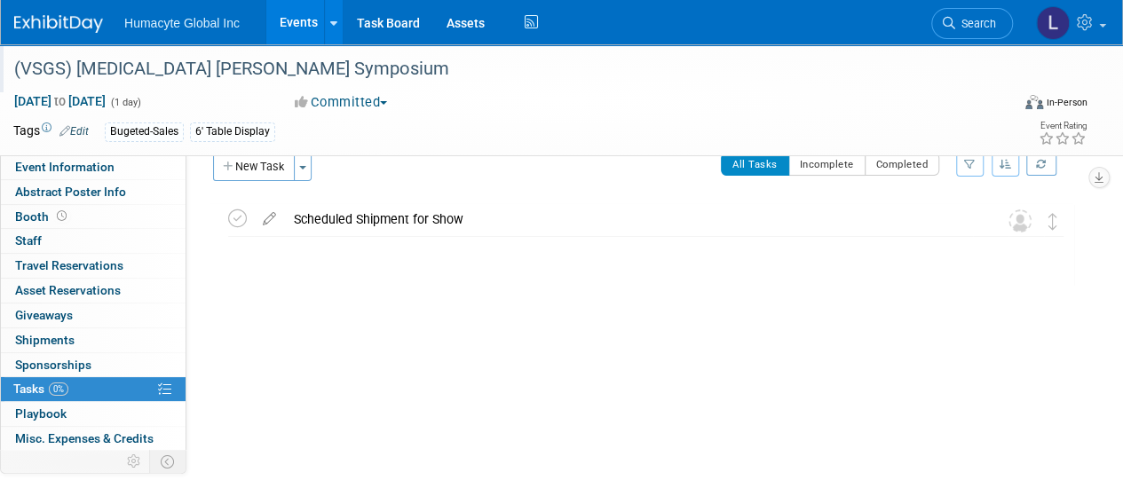
scroll to position [0, 0]
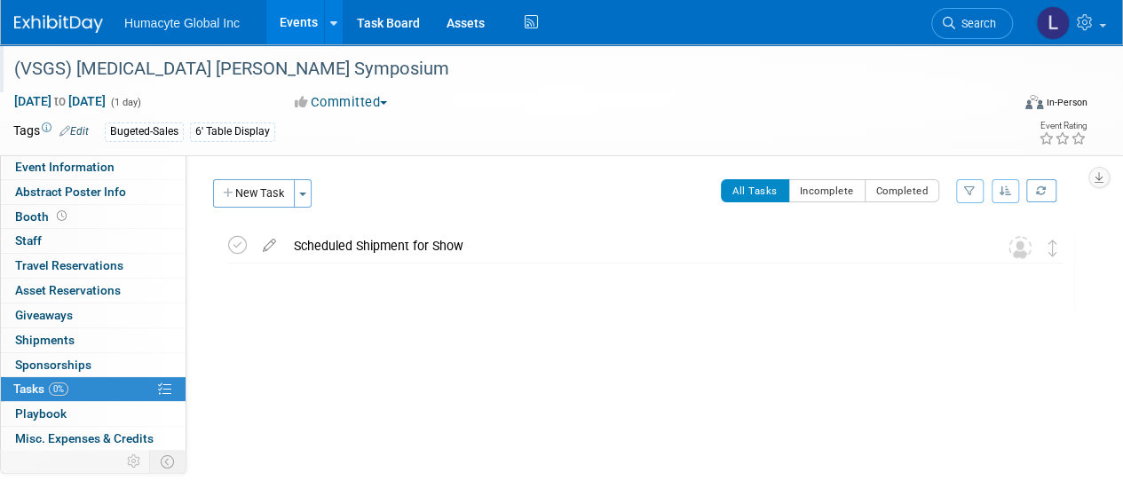
click at [316, 130] on div "Bugeted-Sales 6' Table Display" at bounding box center [504, 133] width 799 height 20
click at [280, 132] on div "Bugeted-Sales 6' Table Display" at bounding box center [504, 133] width 799 height 20
click at [270, 129] on div "6' Table Display" at bounding box center [232, 132] width 85 height 19
click at [57, 139] on td "Tags Edit" at bounding box center [50, 132] width 75 height 20
click at [67, 133] on icon at bounding box center [64, 131] width 11 height 12
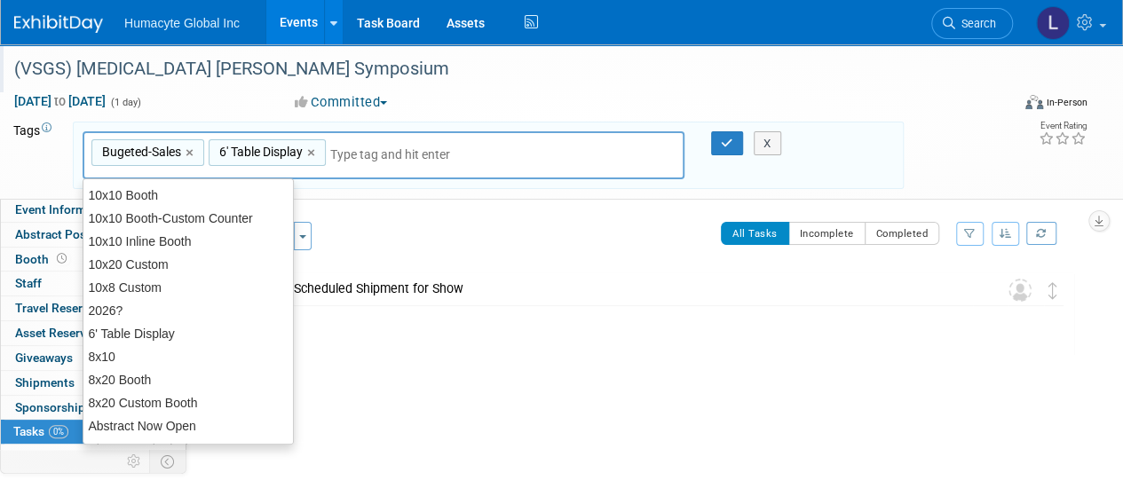
click at [339, 153] on input "text" at bounding box center [401, 155] width 142 height 18
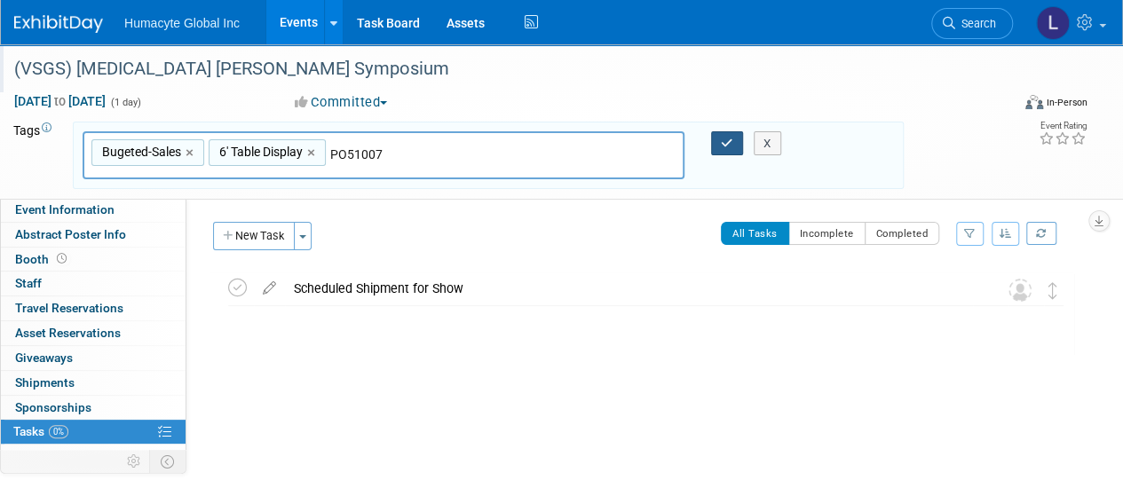
type input "PO51007"
click at [721, 143] on icon "button" at bounding box center [727, 144] width 12 height 12
type input "Bugeted-Sales,6' Table Display,PO51007"
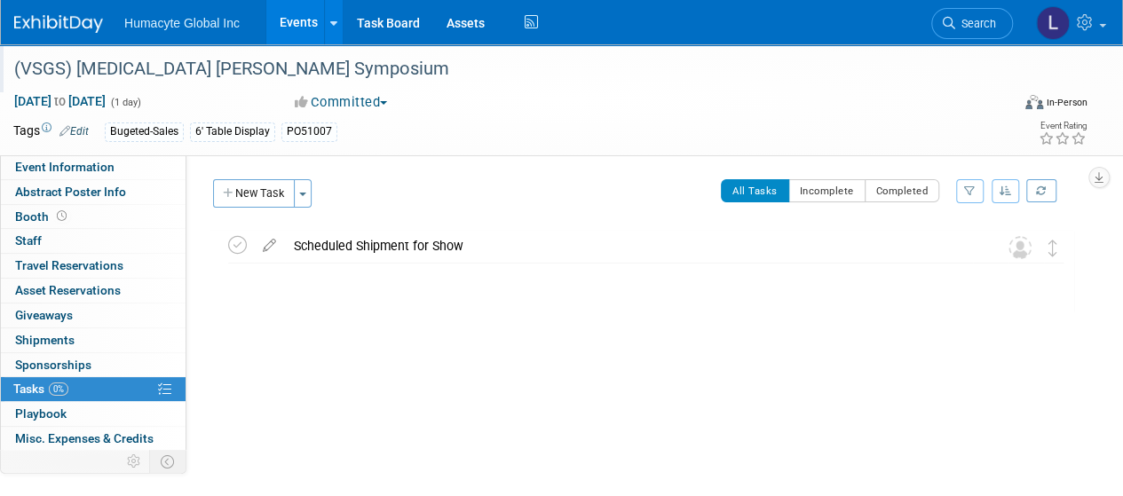
click at [304, 131] on div "PO51007" at bounding box center [309, 132] width 56 height 19
click at [76, 129] on link "Edit" at bounding box center [73, 131] width 29 height 12
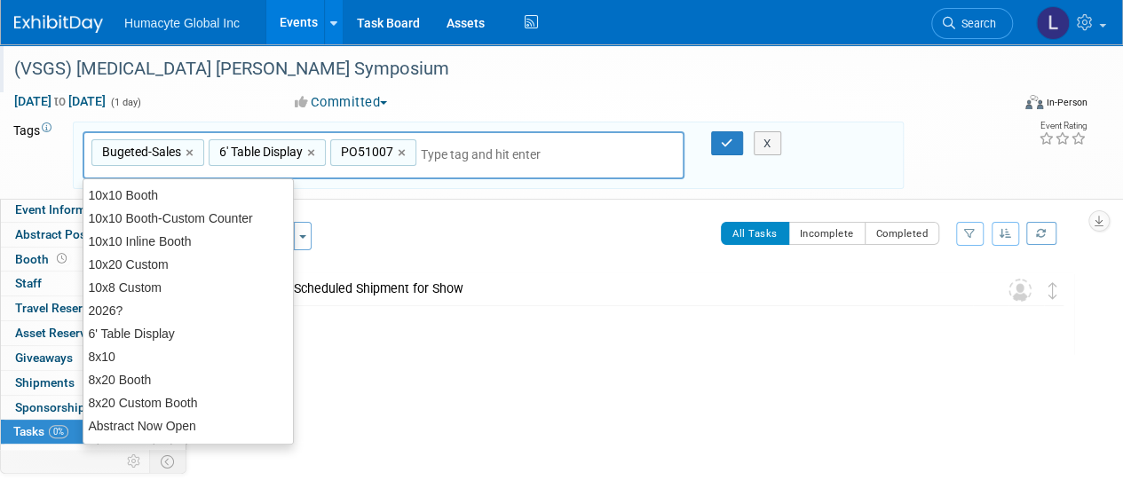
click at [361, 145] on span "PO51007" at bounding box center [365, 152] width 56 height 18
type input "PO51007"
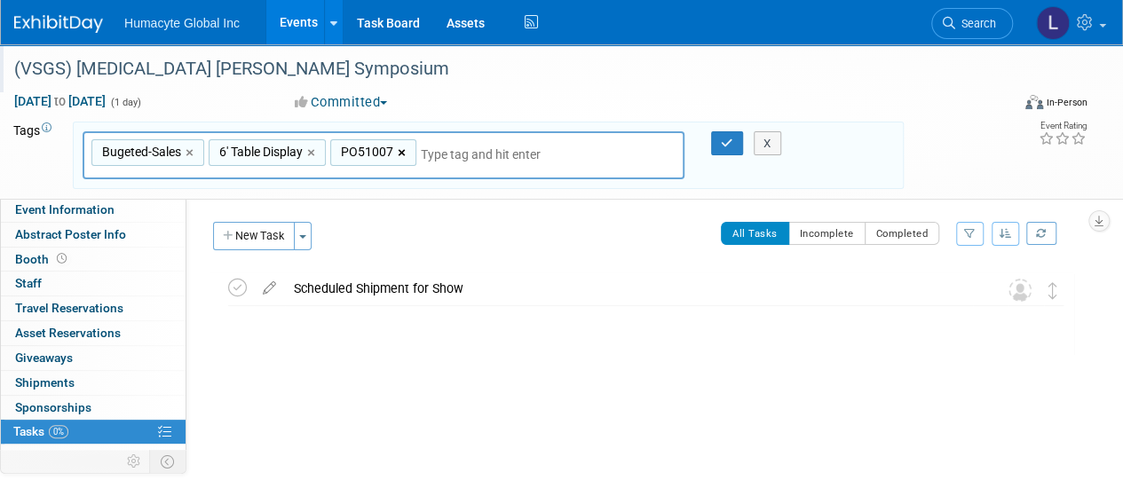
click at [400, 151] on link "×" at bounding box center [404, 153] width 12 height 20
type input "Bugeted-Sales, 6' Table Display"
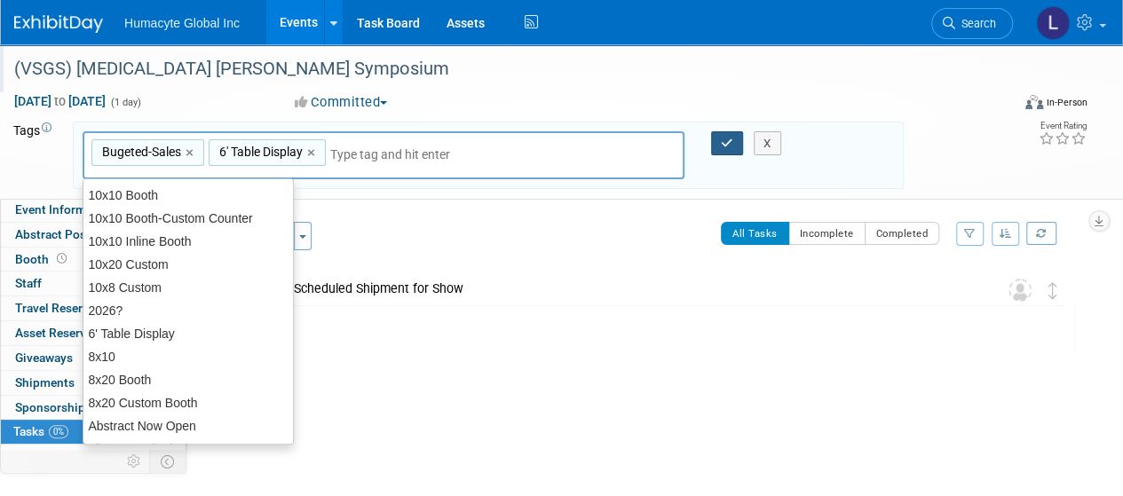
click at [733, 143] on button "button" at bounding box center [727, 143] width 32 height 25
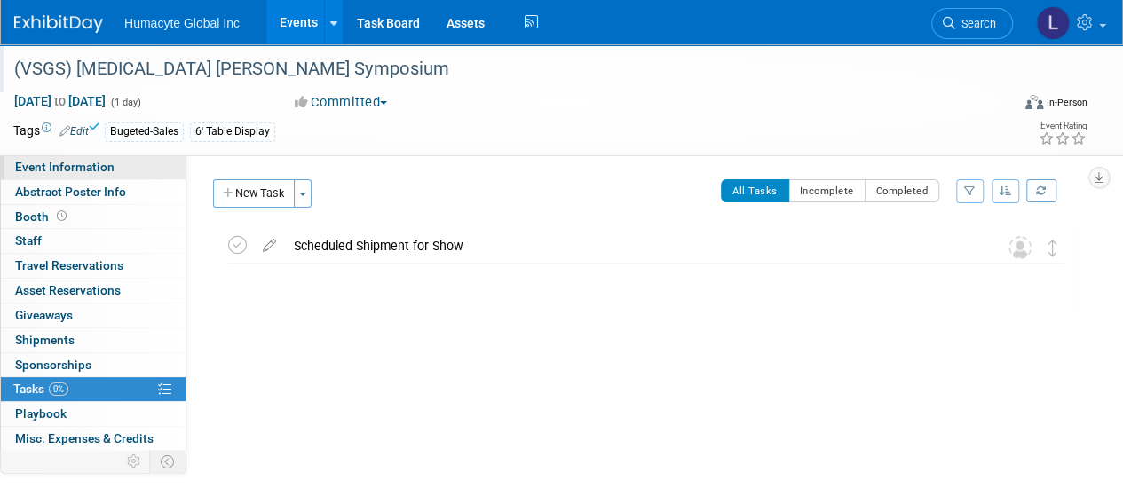
click at [98, 170] on span "Event Information" at bounding box center [64, 167] width 99 height 14
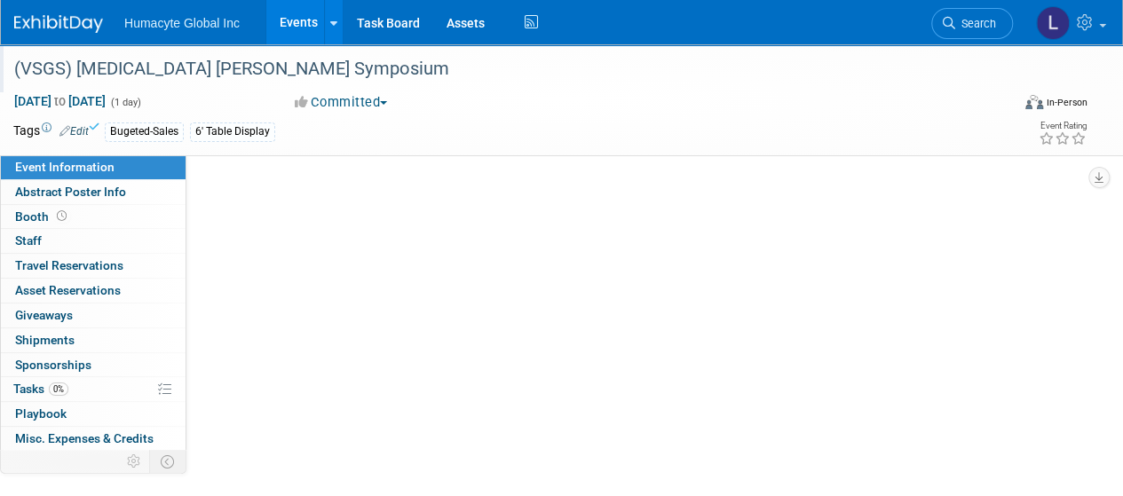
select select "Sales"
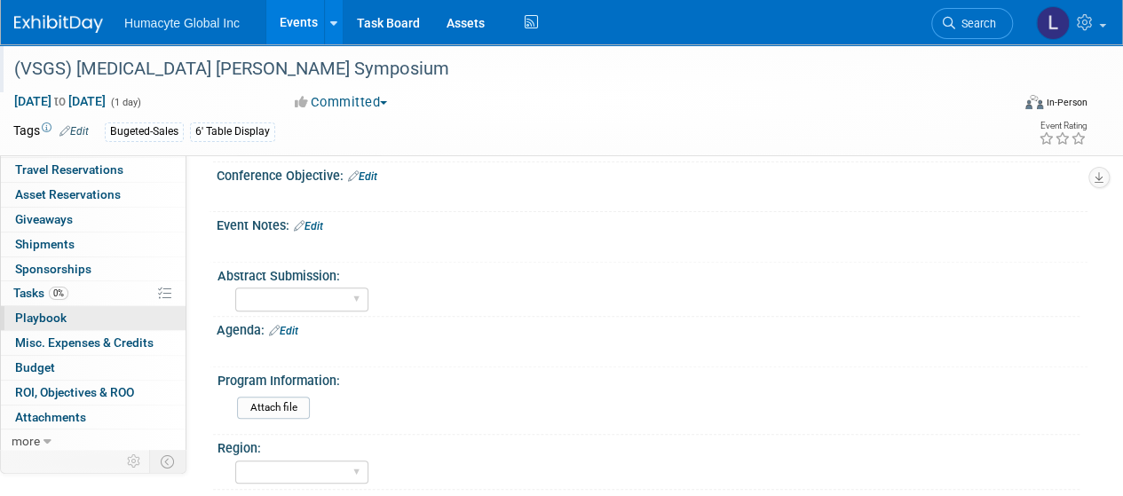
scroll to position [266, 0]
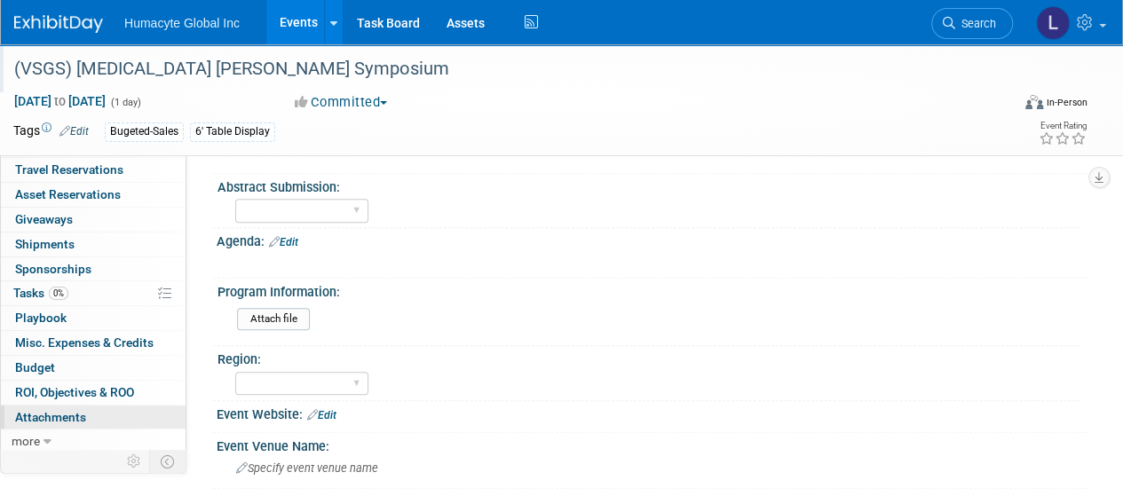
click at [70, 411] on span "Attachments 0" at bounding box center [50, 417] width 71 height 14
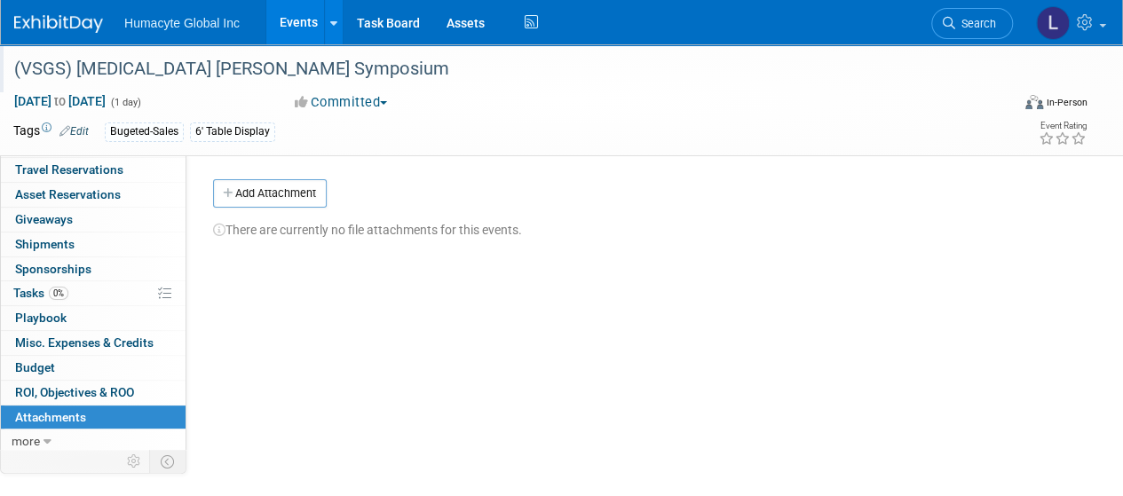
click at [292, 11] on link "Events" at bounding box center [298, 22] width 65 height 44
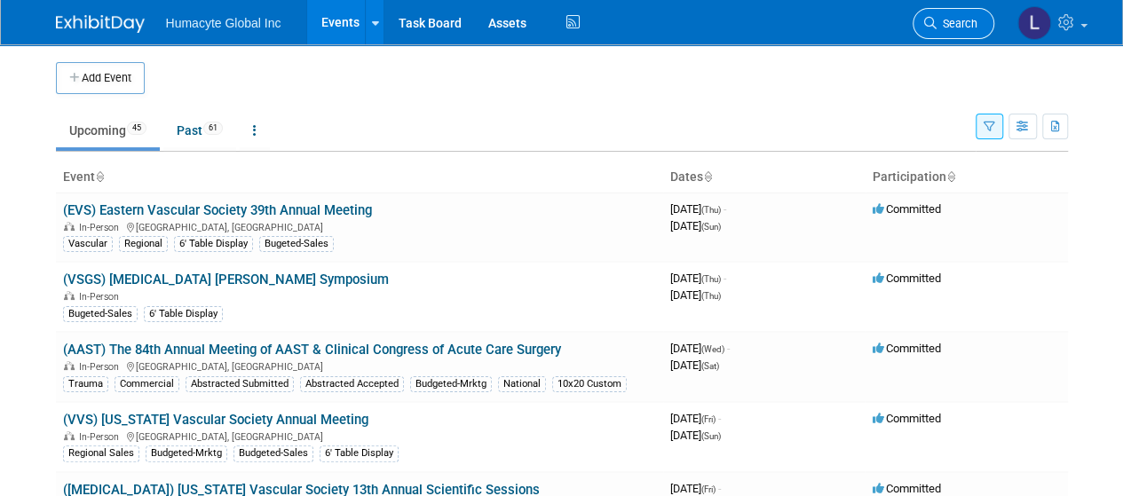
click at [947, 28] on span "Search" at bounding box center [957, 23] width 41 height 13
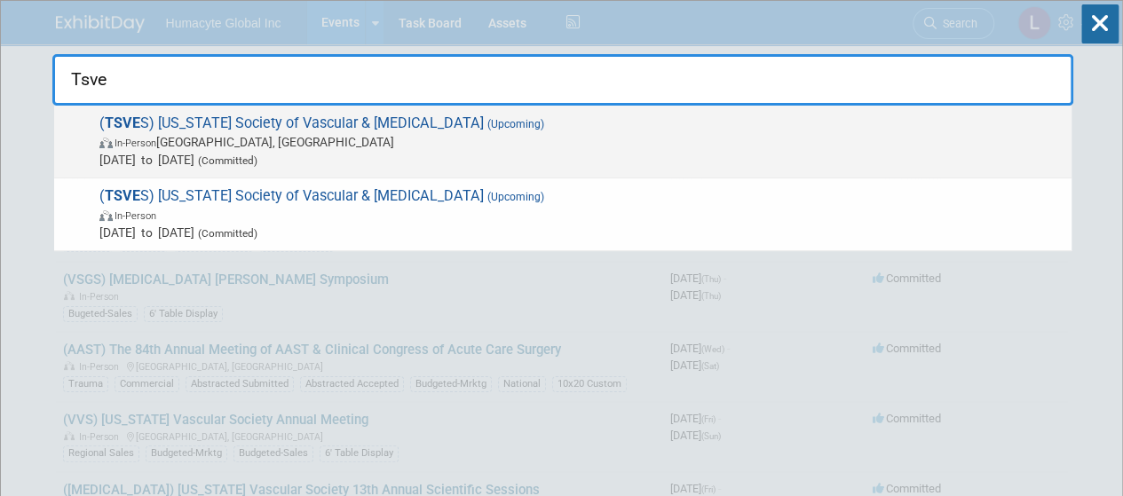
type input "Tsve"
click at [314, 141] on span "In-Person [GEOGRAPHIC_DATA], [GEOGRAPHIC_DATA]" at bounding box center [580, 142] width 963 height 18
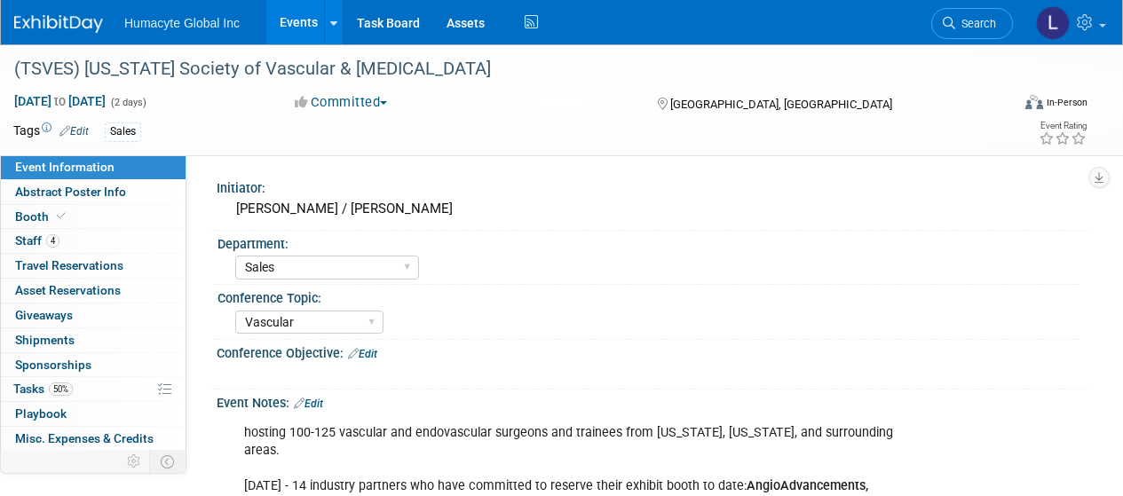
select select "Sales"
select select "Vascular"
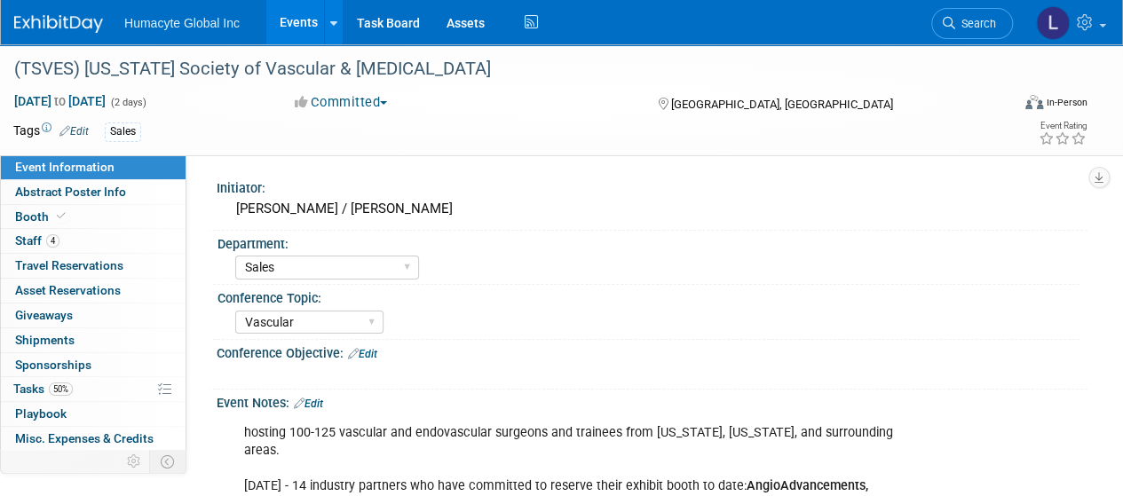
click at [85, 132] on link "Edit" at bounding box center [73, 131] width 29 height 12
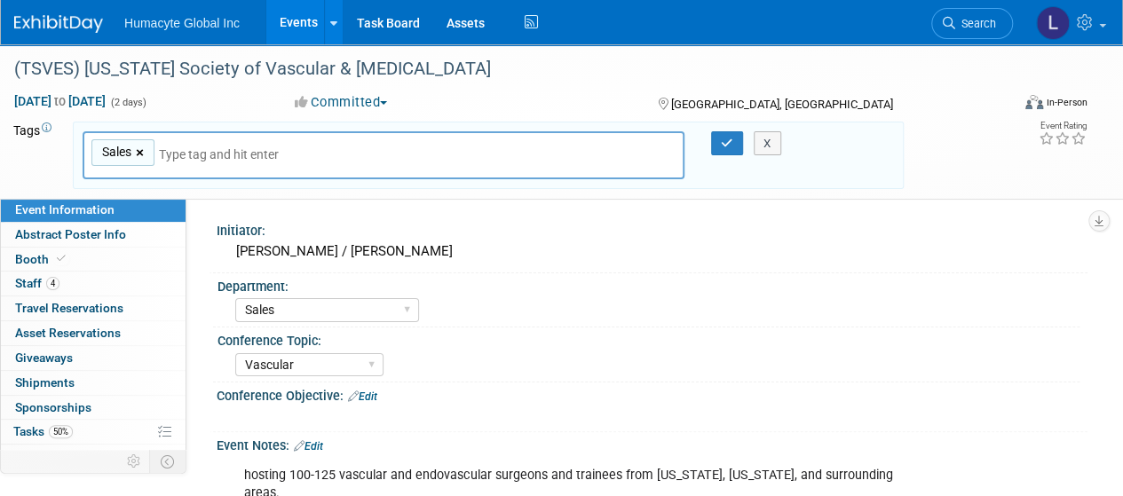
click at [140, 147] on link "×" at bounding box center [142, 153] width 12 height 20
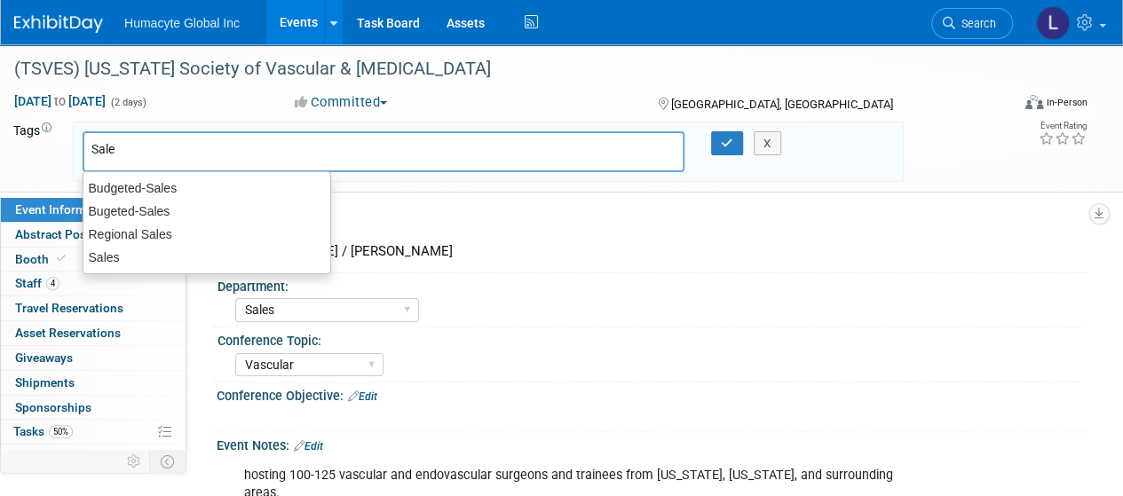
type input "Sales"
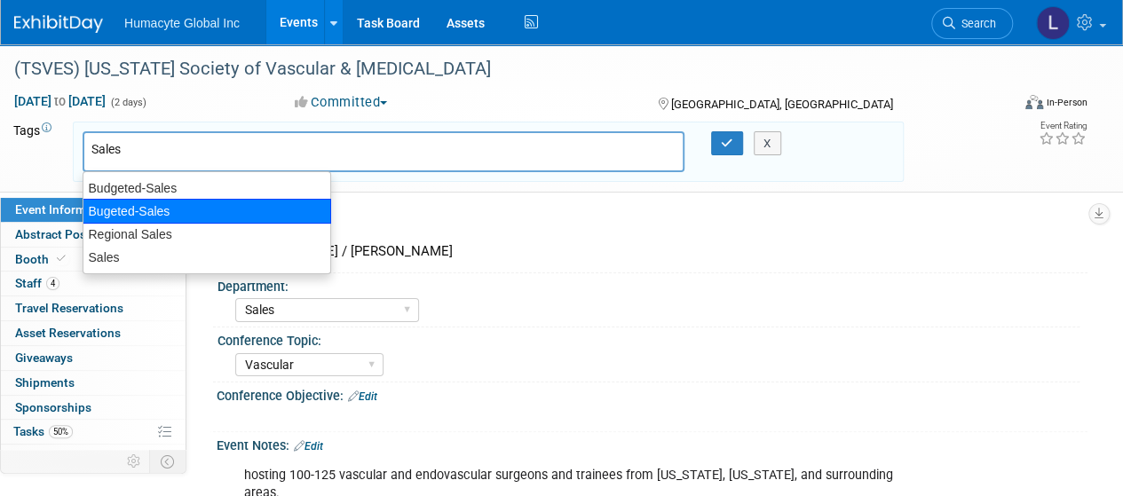
click at [153, 205] on div "Bugeted-Sales" at bounding box center [207, 211] width 249 height 25
type input "Bugeted-Sales"
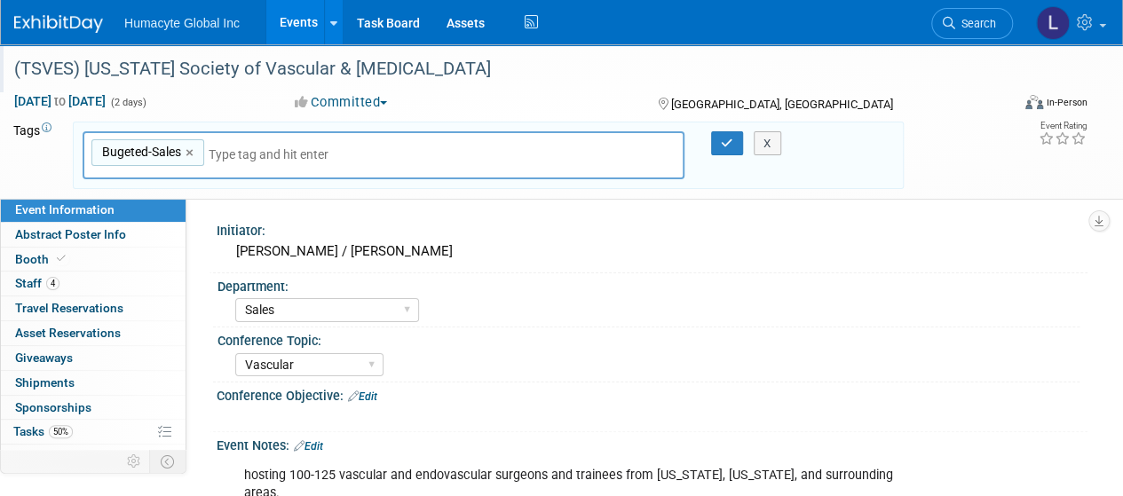
drag, startPoint x: 82, startPoint y: 68, endPoint x: 489, endPoint y: 67, distance: 407.6
click at [489, 67] on div "(TSVES) [US_STATE] Society of Vascular & [MEDICAL_DATA]" at bounding box center [502, 69] width 988 height 32
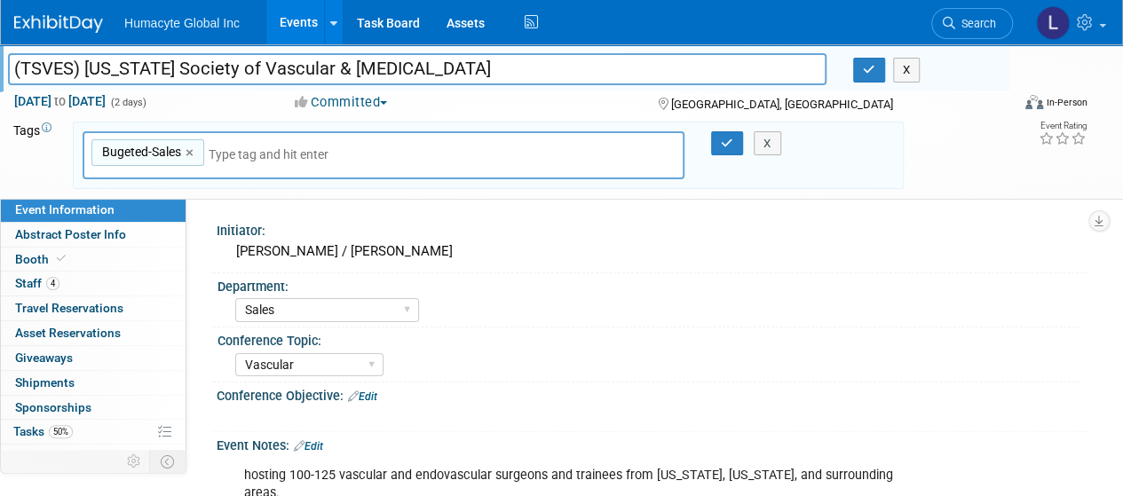
drag, startPoint x: 487, startPoint y: 72, endPoint x: 148, endPoint y: 70, distance: 338.3
click at [155, 68] on input "(TSVES) [US_STATE] Society of Vascular & [MEDICAL_DATA]" at bounding box center [417, 68] width 819 height 31
click at [88, 59] on input "(TSVES) [US_STATE] Society of Vascular & [MEDICAL_DATA]" at bounding box center [417, 68] width 819 height 31
drag, startPoint x: 89, startPoint y: 67, endPoint x: 535, endPoint y: 49, distance: 446.1
click at [535, 49] on div "(TSVES) [US_STATE] Society of Vascular & [MEDICAL_DATA] (TSVES) [US_STATE] Soci…" at bounding box center [505, 68] width 1010 height 48
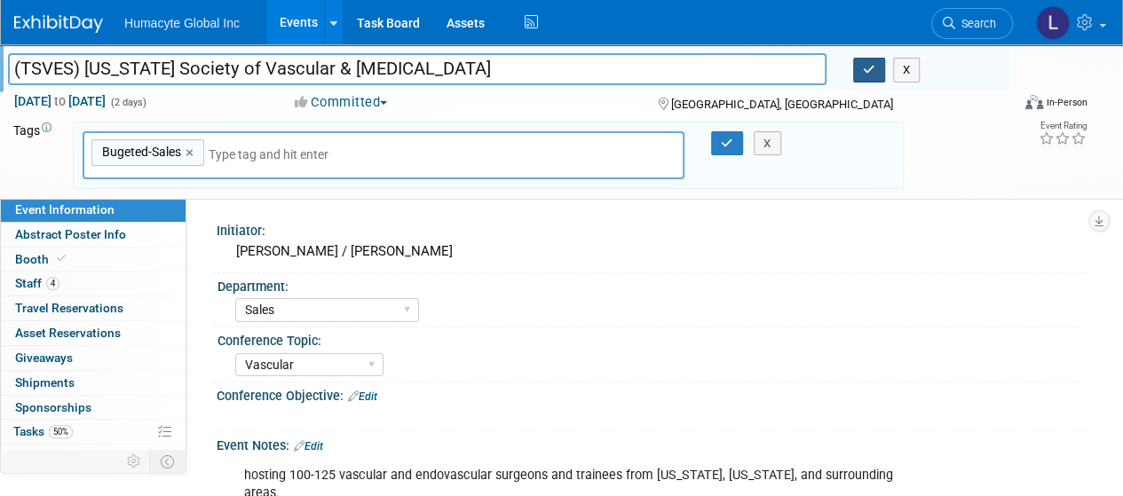
click at [870, 68] on icon "button" at bounding box center [869, 70] width 12 height 12
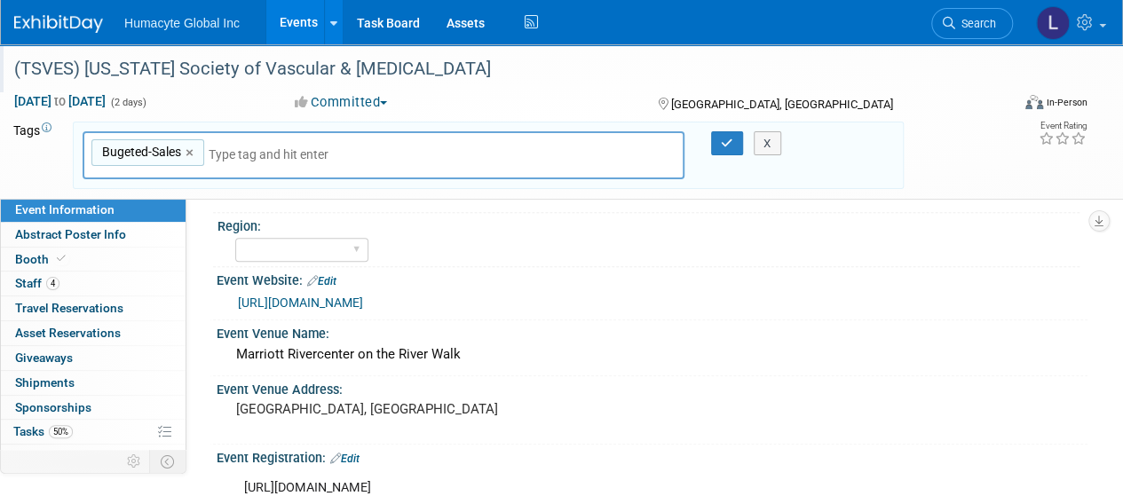
scroll to position [799, 0]
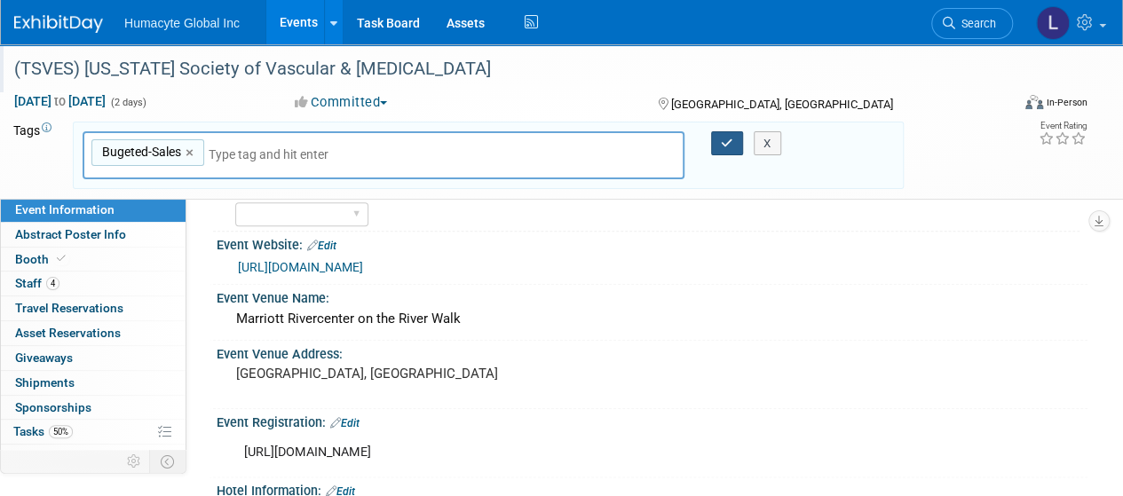
click at [726, 141] on icon "button" at bounding box center [727, 144] width 12 height 12
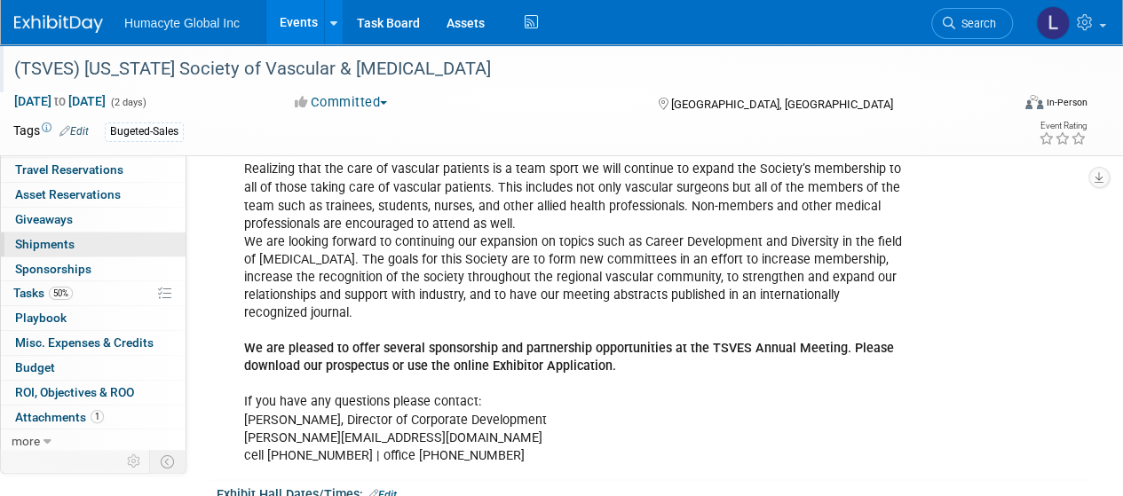
scroll to position [1763, 0]
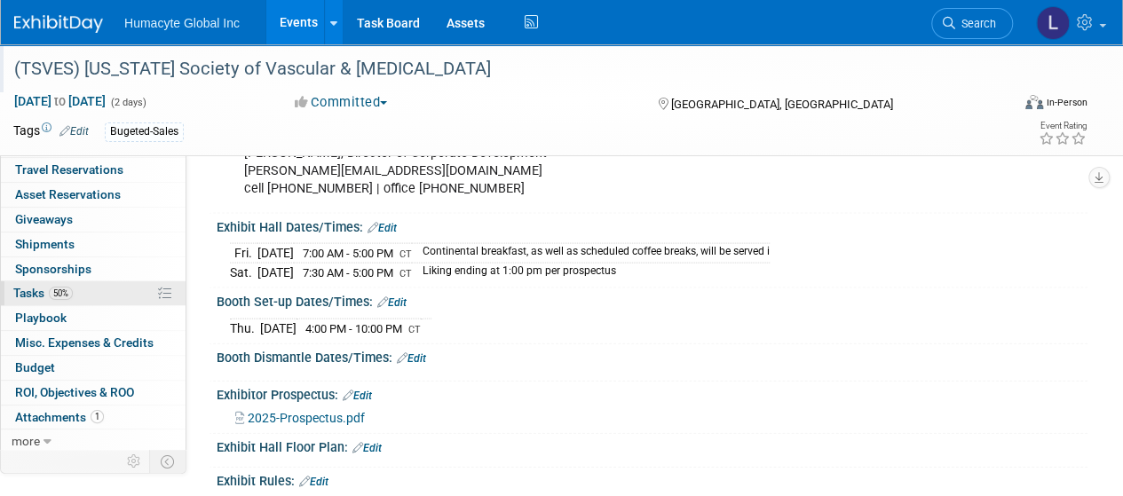
click at [51, 291] on span "50%" at bounding box center [61, 293] width 24 height 13
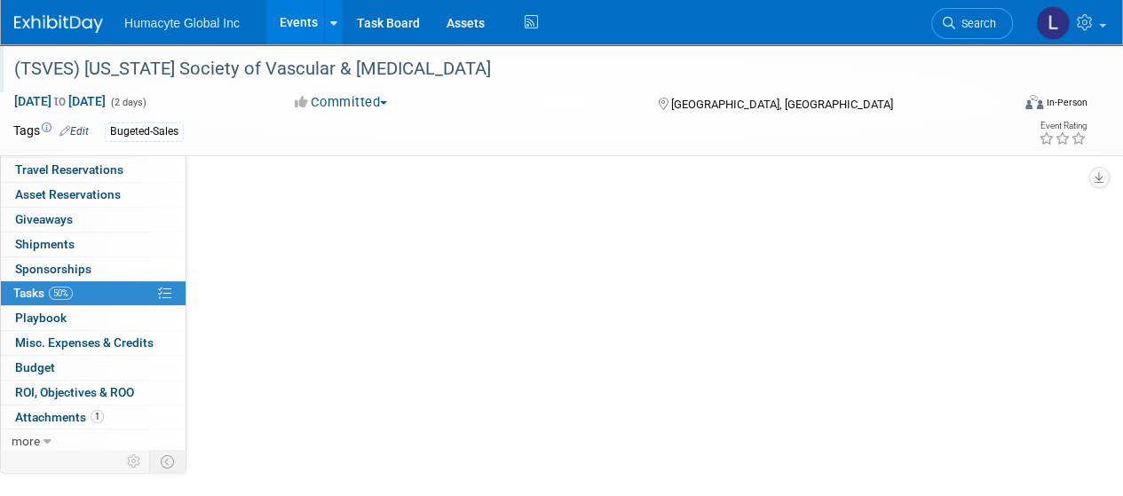
scroll to position [0, 0]
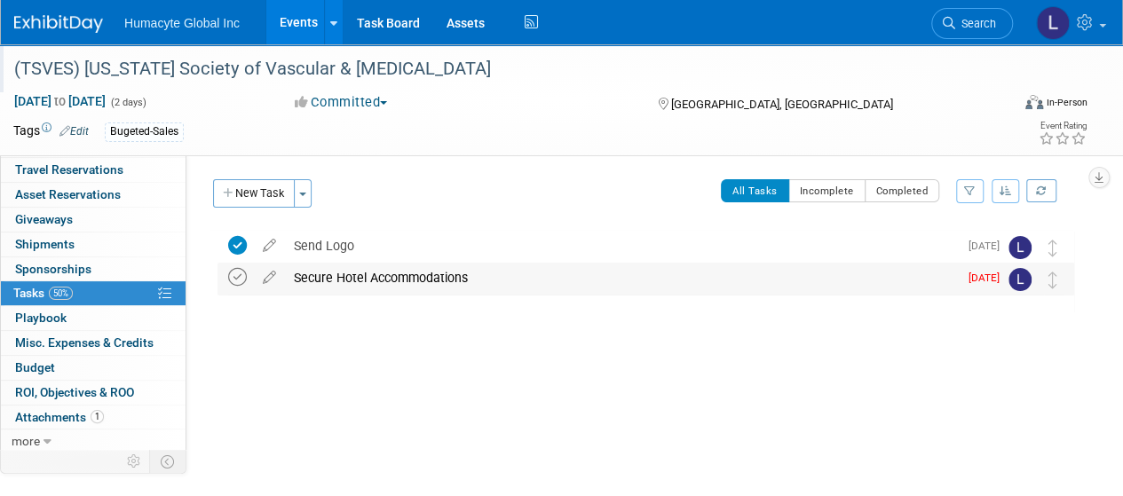
click at [242, 274] on icon at bounding box center [237, 277] width 19 height 19
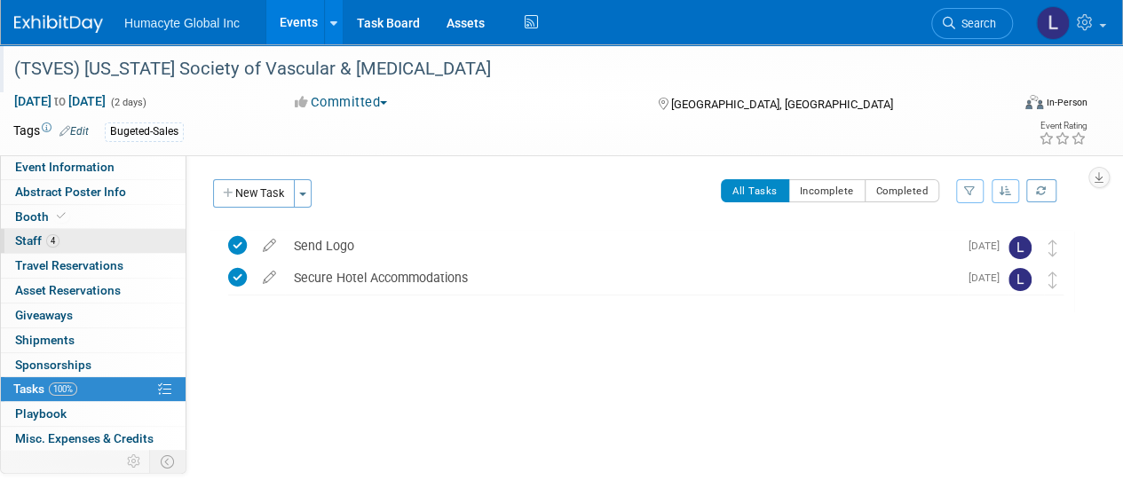
click at [39, 244] on span "Staff 4" at bounding box center [37, 241] width 44 height 14
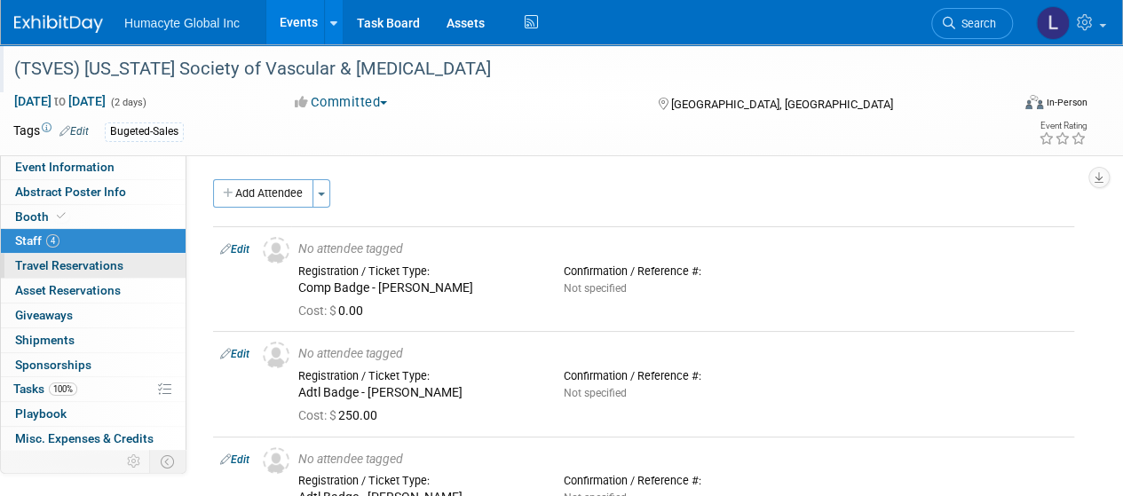
click at [36, 261] on span "Travel Reservations 0" at bounding box center [69, 265] width 108 height 14
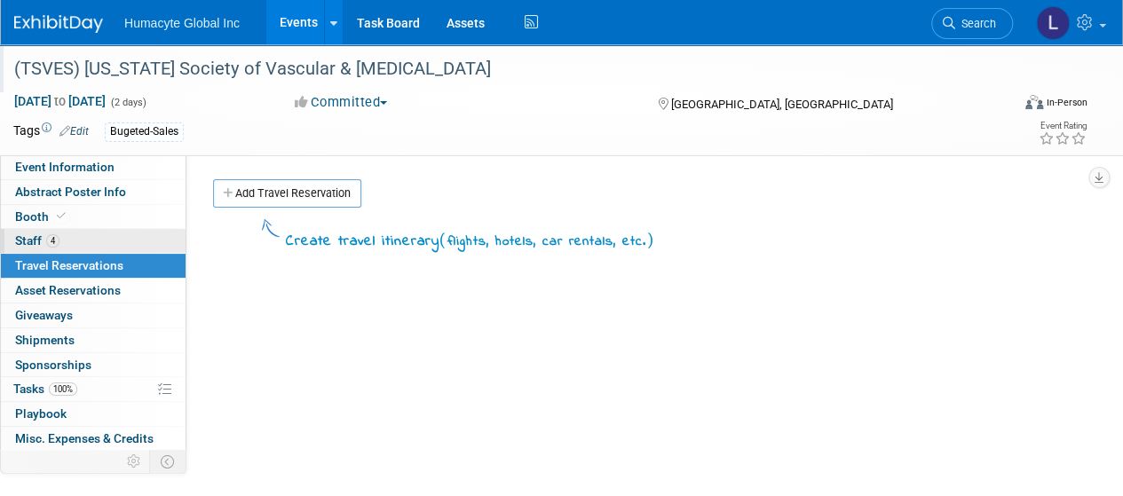
click at [27, 238] on span "Staff 4" at bounding box center [37, 241] width 44 height 14
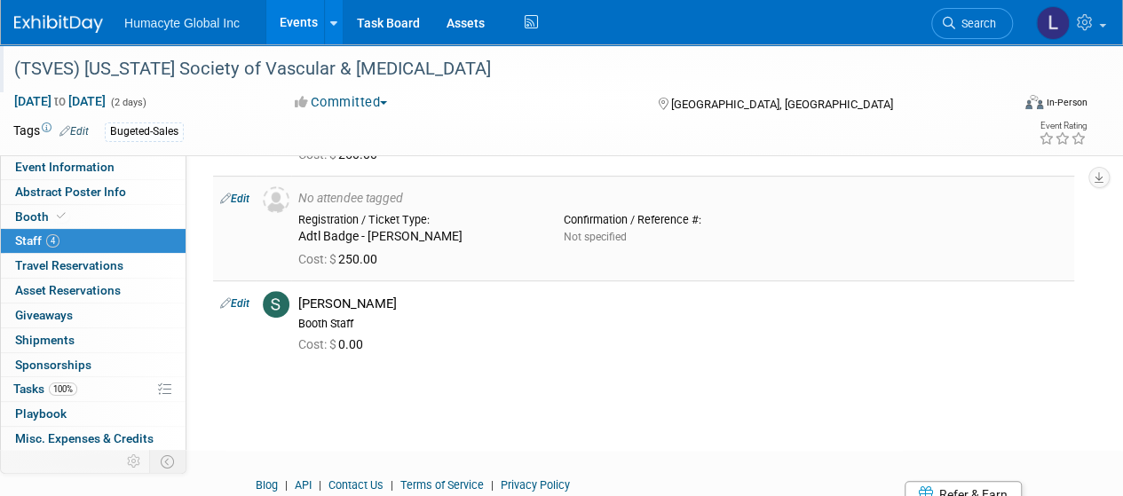
scroll to position [266, 0]
